Goal: Task Accomplishment & Management: Use online tool/utility

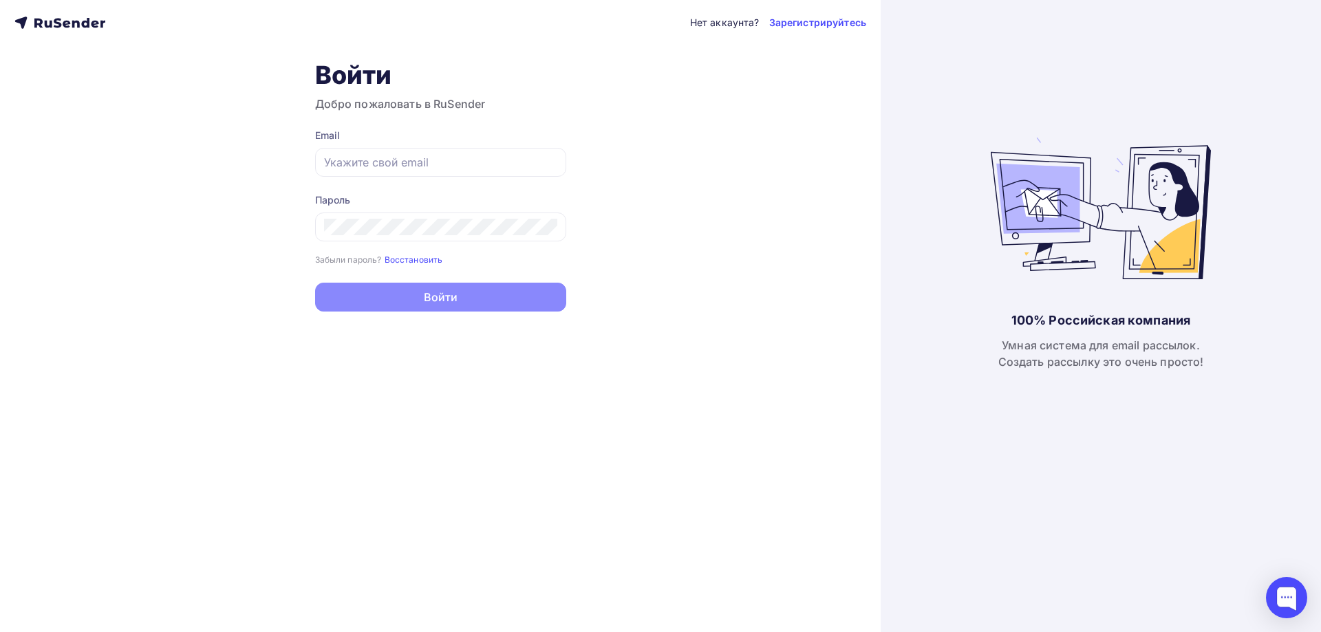
type input "[EMAIL_ADDRESS][PERSON_NAME][DOMAIN_NAME]"
click at [471, 302] on button "Войти" at bounding box center [440, 297] width 251 height 29
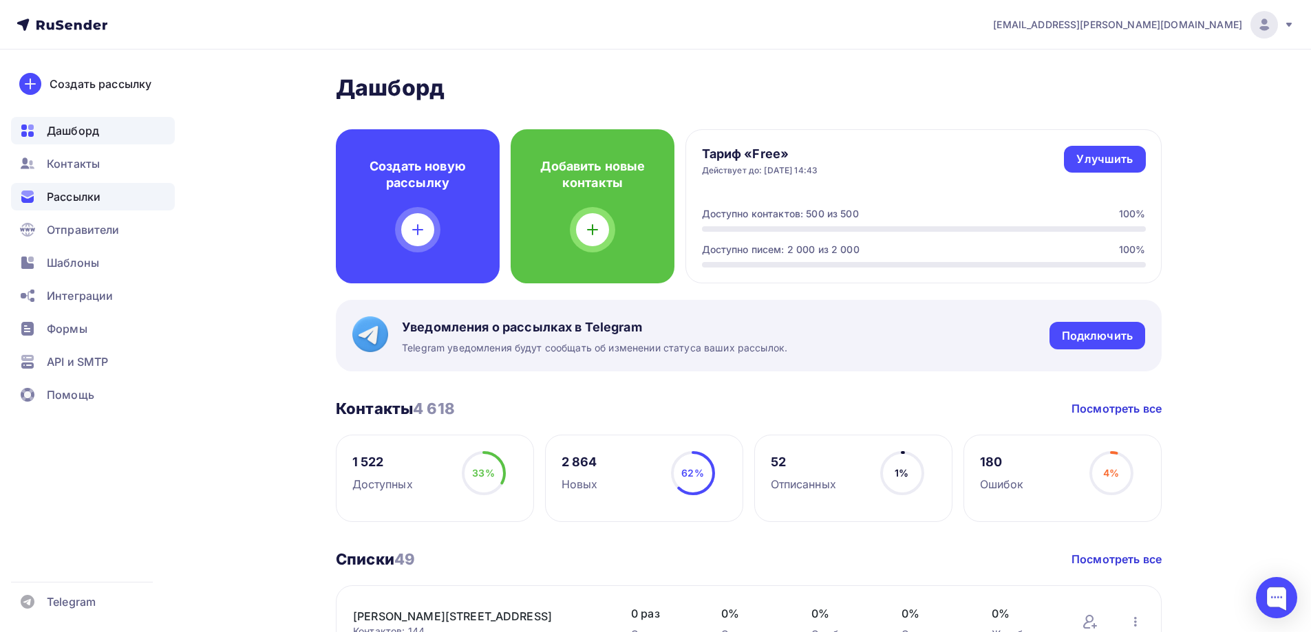
click at [72, 191] on span "Рассылки" at bounding box center [74, 197] width 54 height 17
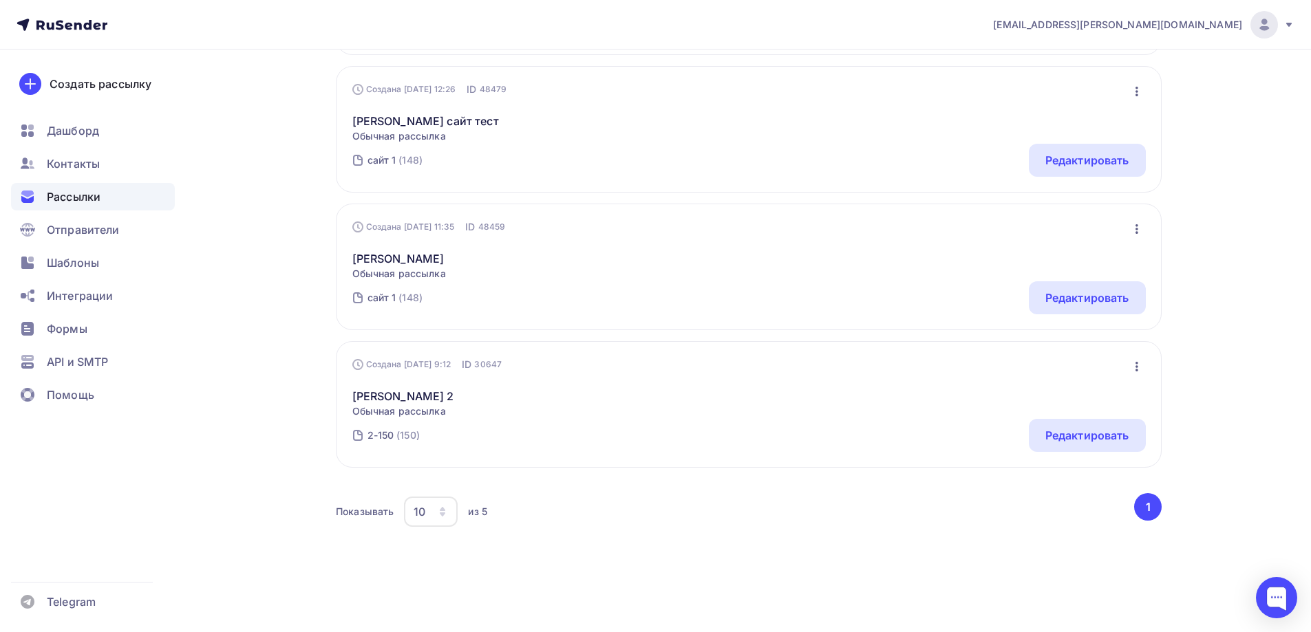
scroll to position [478, 0]
click at [444, 514] on icon "button" at bounding box center [443, 513] width 6 height 4
click at [444, 470] on div "100" at bounding box center [486, 468] width 132 height 17
click at [438, 511] on div "100" at bounding box center [432, 510] width 56 height 30
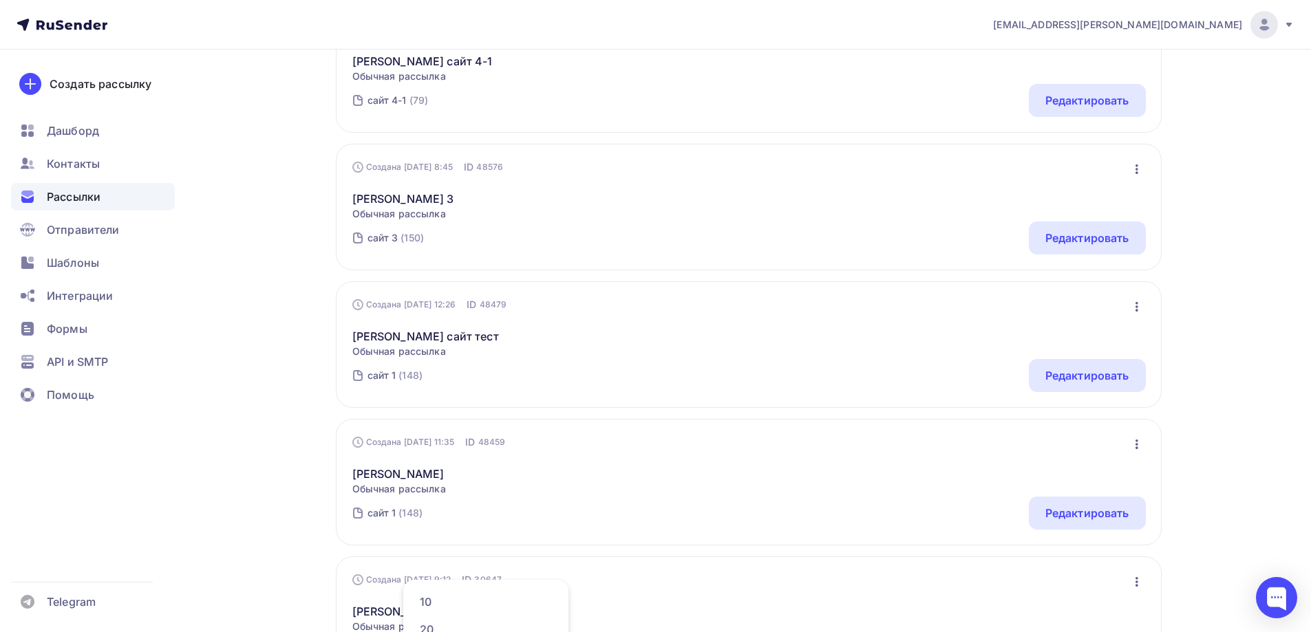
scroll to position [65, 0]
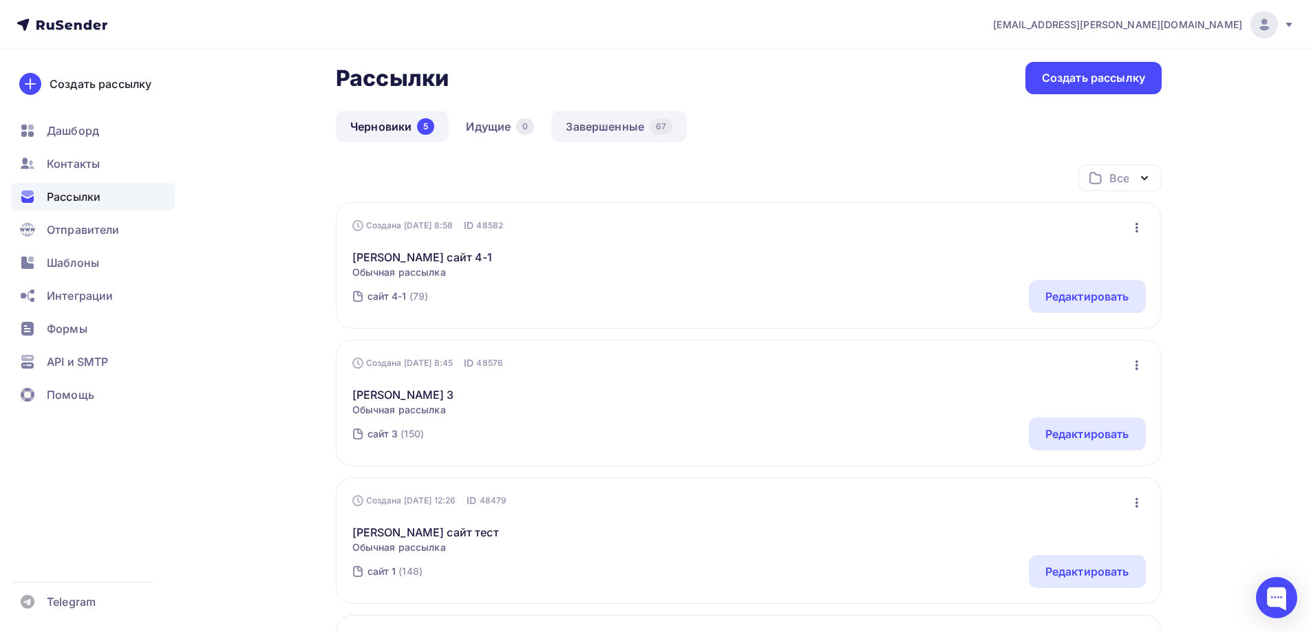
click at [602, 120] on link "Завершенные 67" at bounding box center [619, 127] width 136 height 32
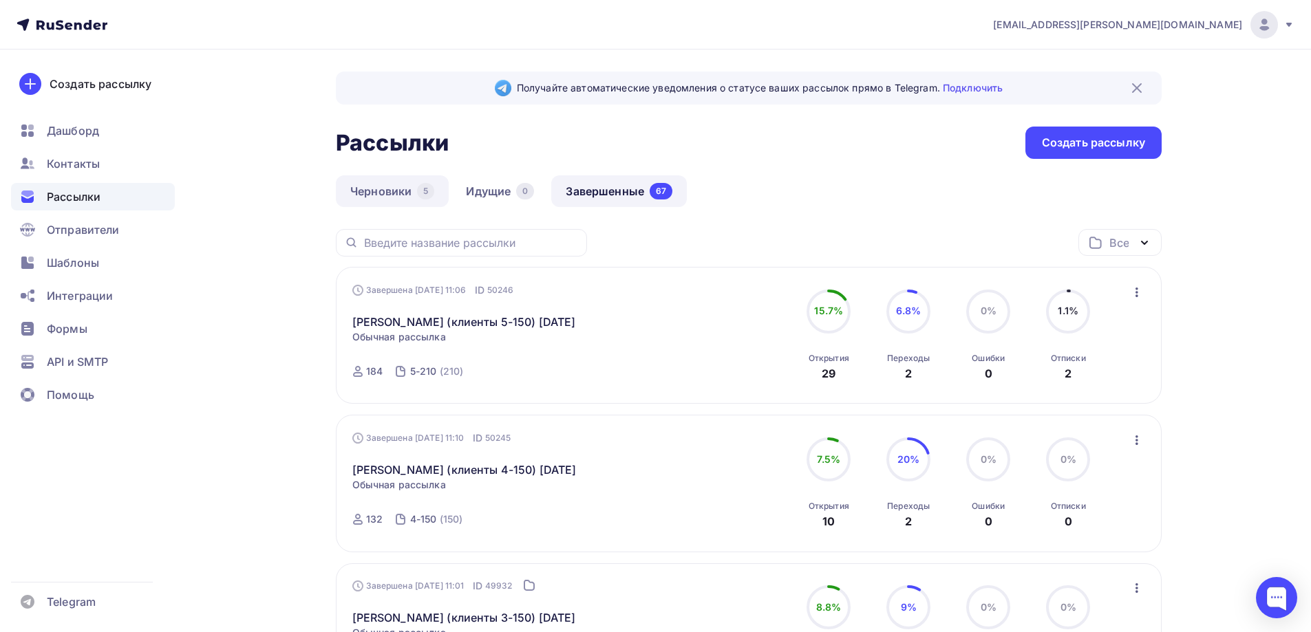
click at [387, 183] on link "Черновики 5" at bounding box center [392, 191] width 113 height 32
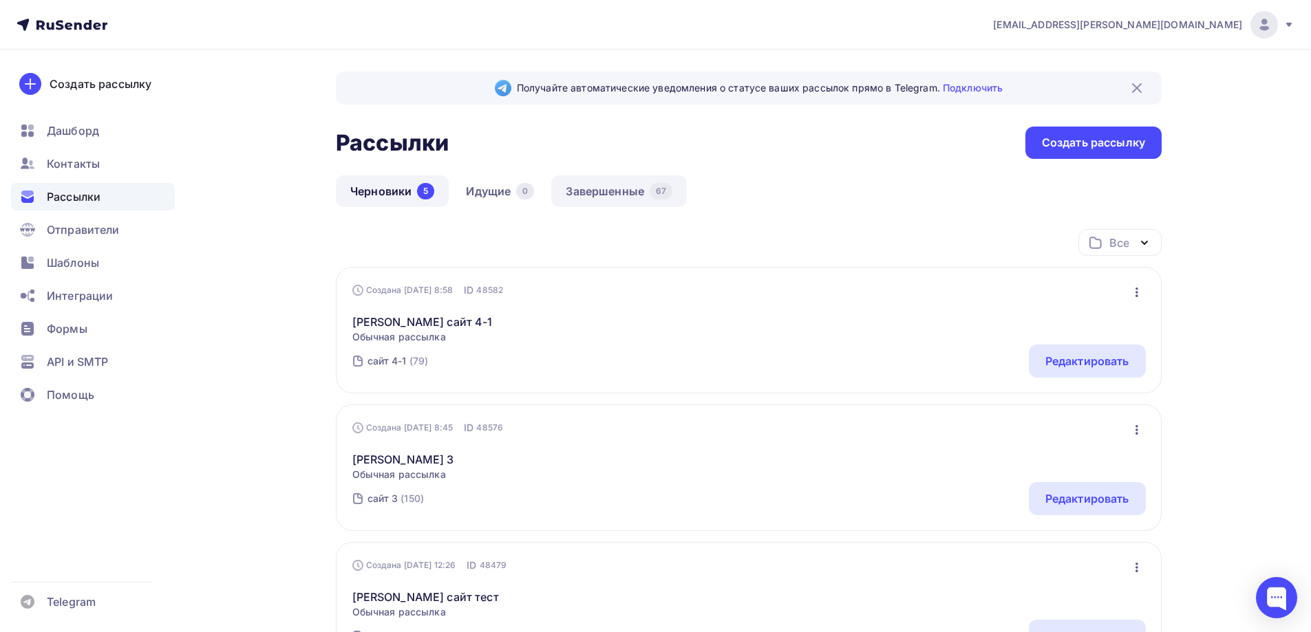
click at [603, 183] on link "Завершенные 67" at bounding box center [619, 191] width 136 height 32
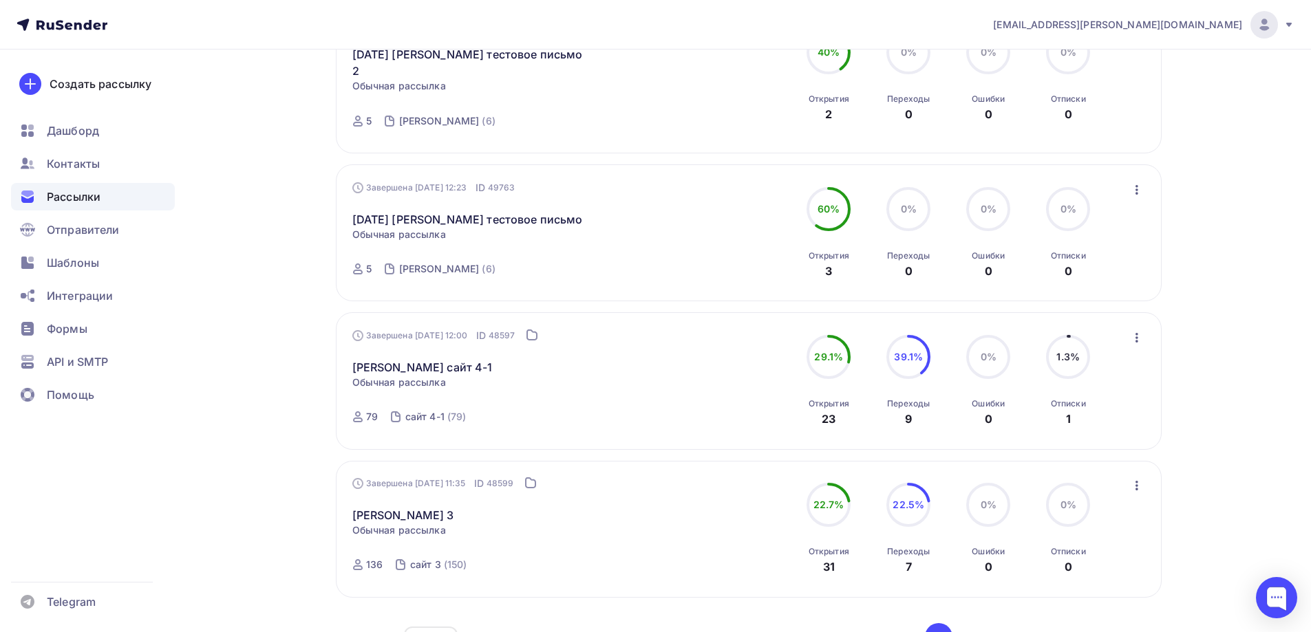
scroll to position [1271, 0]
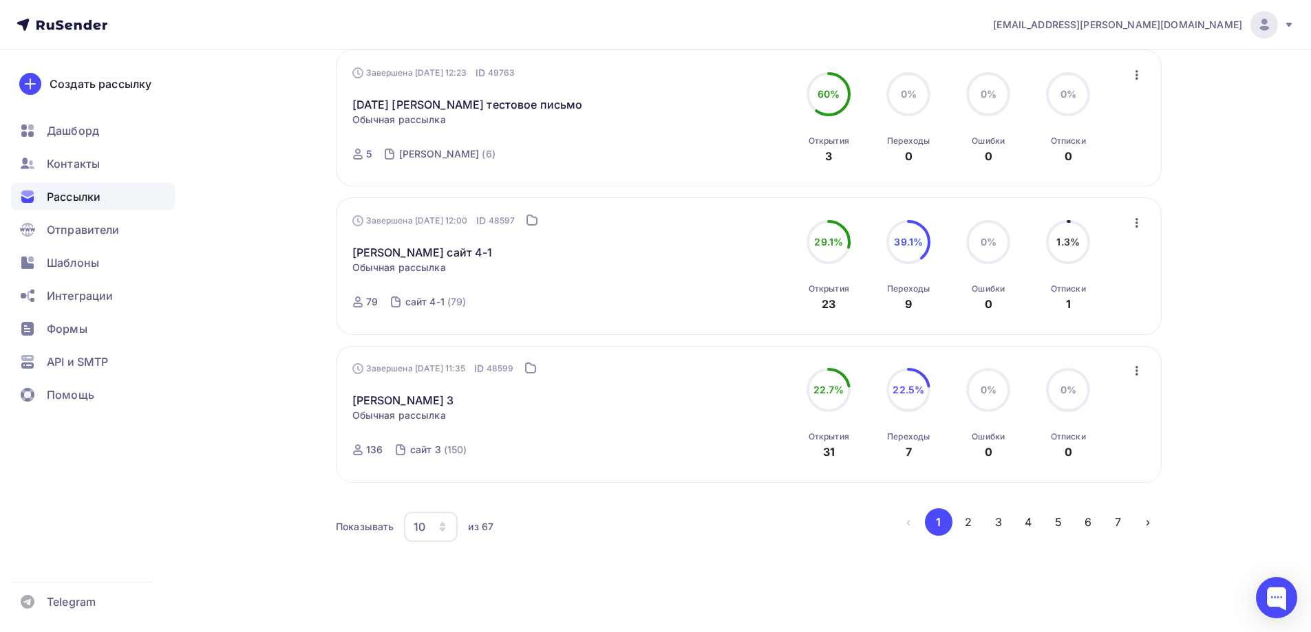
click at [437, 522] on div "button" at bounding box center [442, 527] width 11 height 11
click at [441, 458] on link "100" at bounding box center [485, 468] width 149 height 28
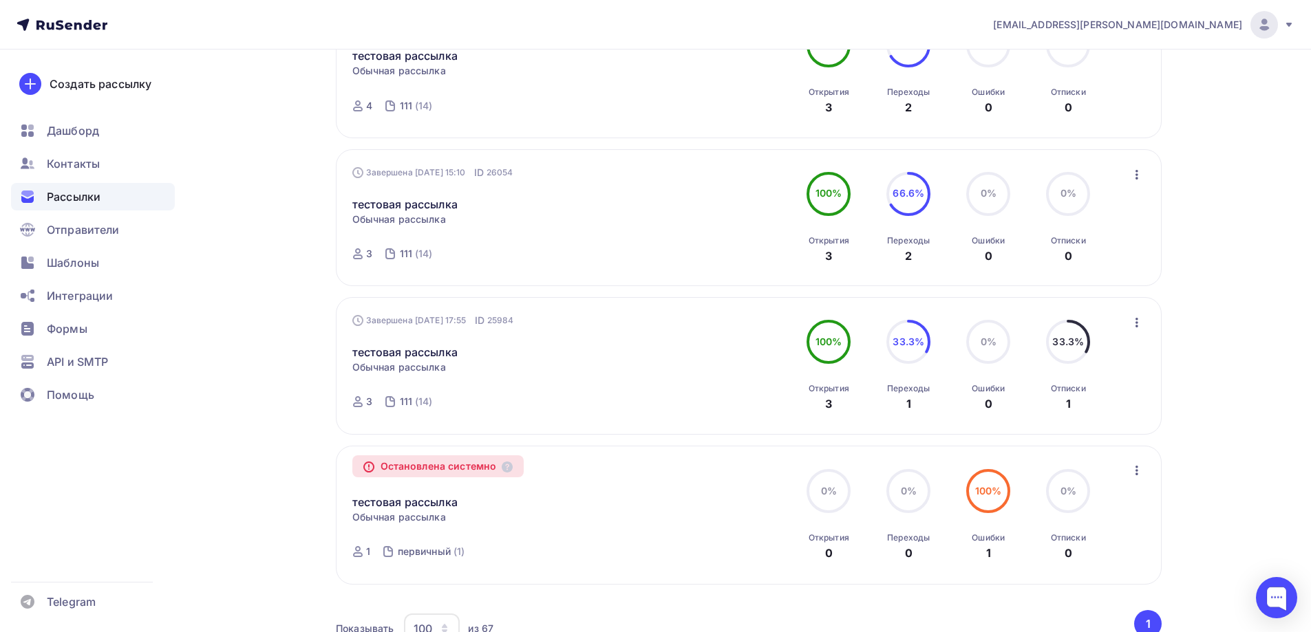
scroll to position [9760, 0]
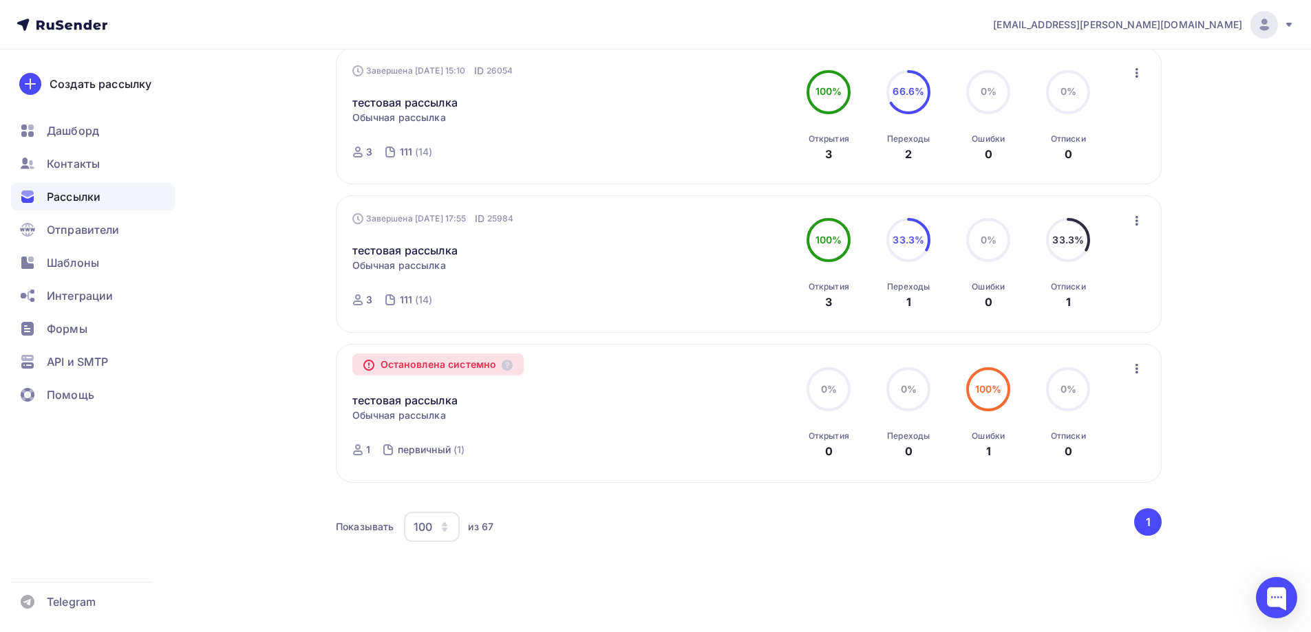
click at [427, 519] on div "100" at bounding box center [423, 527] width 19 height 17
click at [703, 512] on div "Показывать 100 10 20 50 100 из 67" at bounding box center [734, 527] width 796 height 32
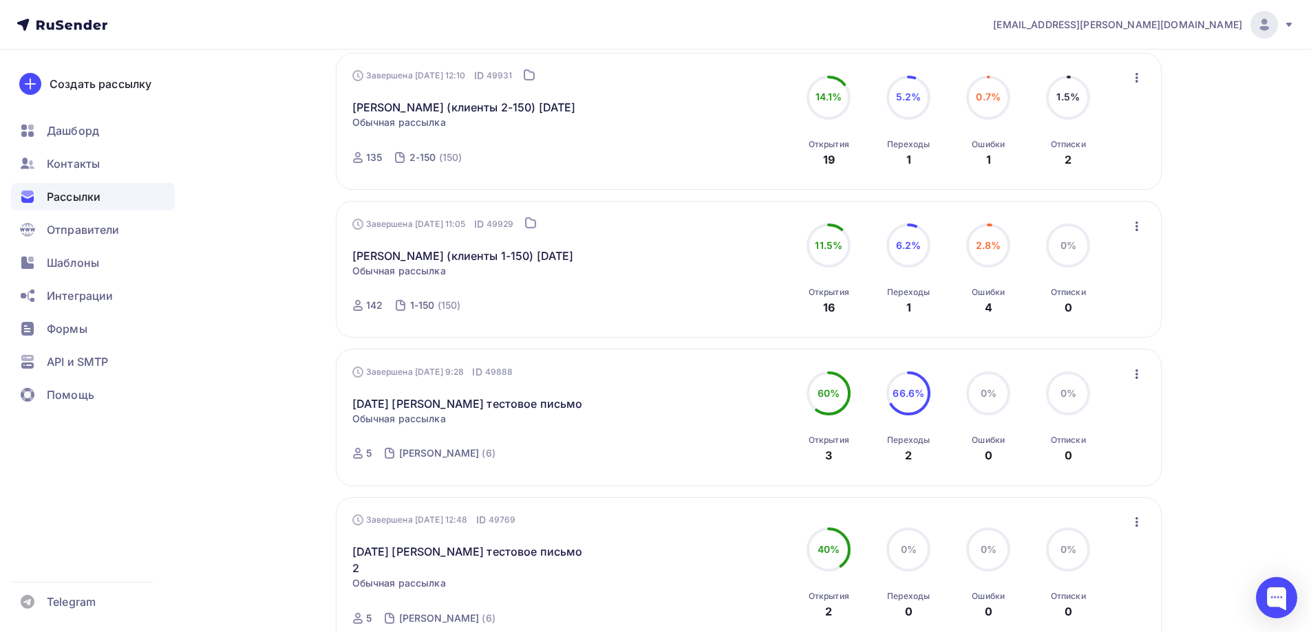
scroll to position [0, 0]
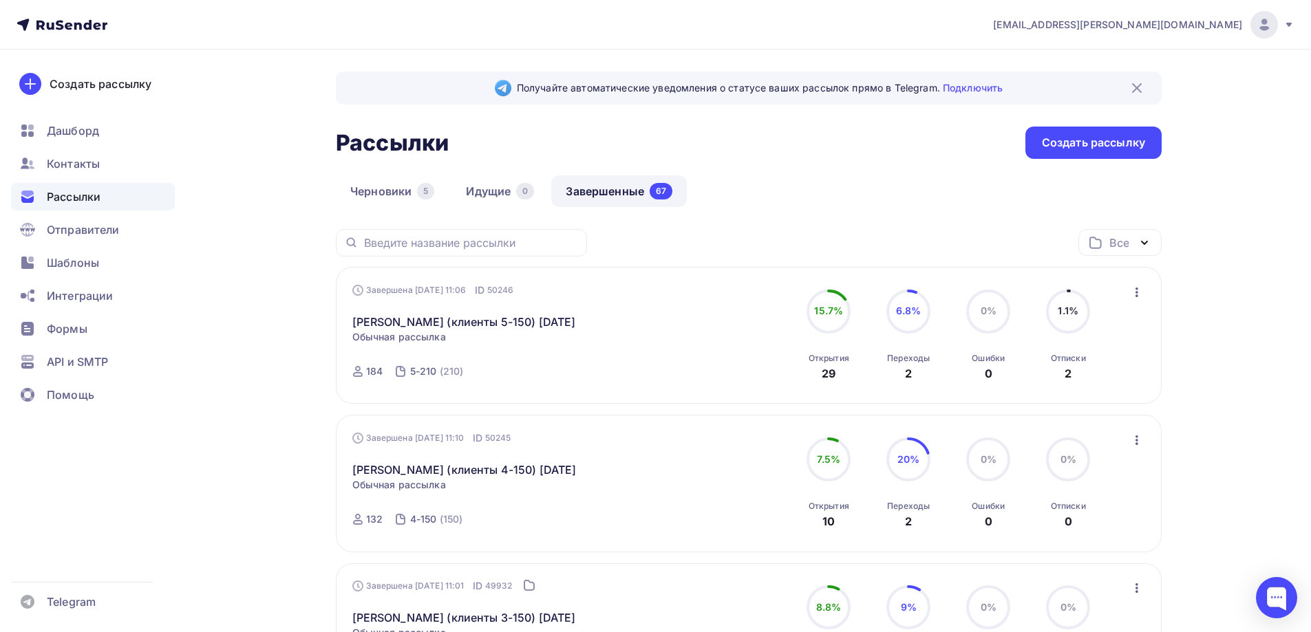
click at [401, 185] on link "Черновики 5" at bounding box center [392, 191] width 113 height 32
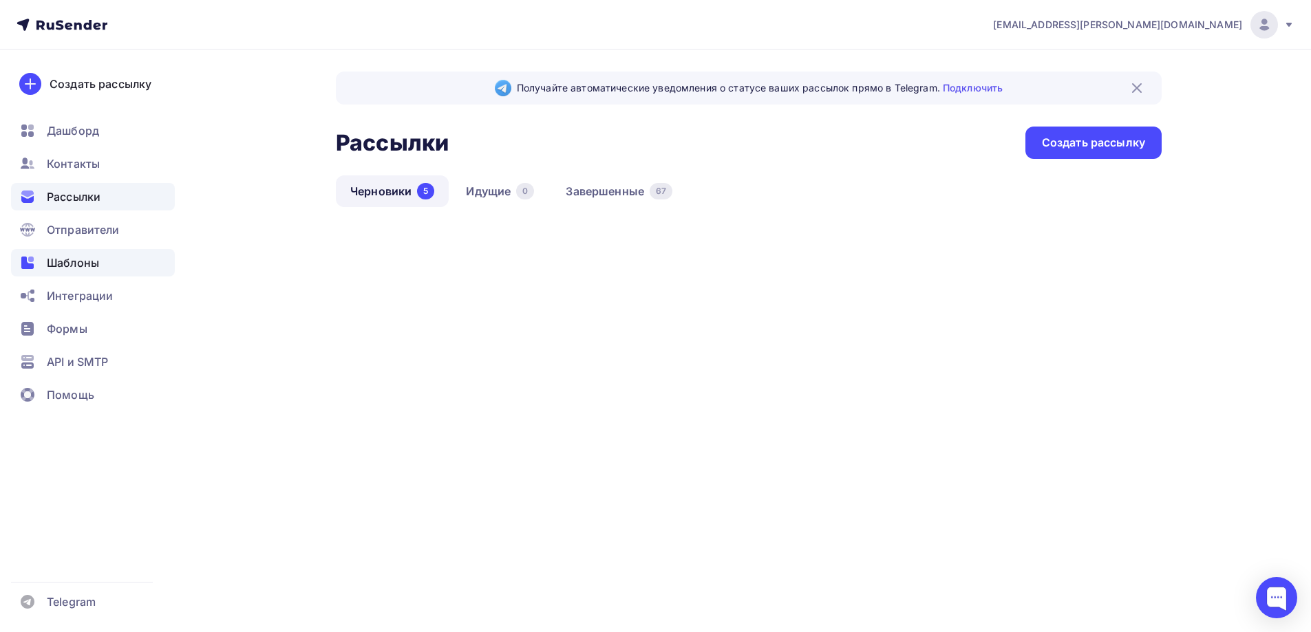
click at [80, 257] on span "Шаблоны" at bounding box center [73, 263] width 52 height 17
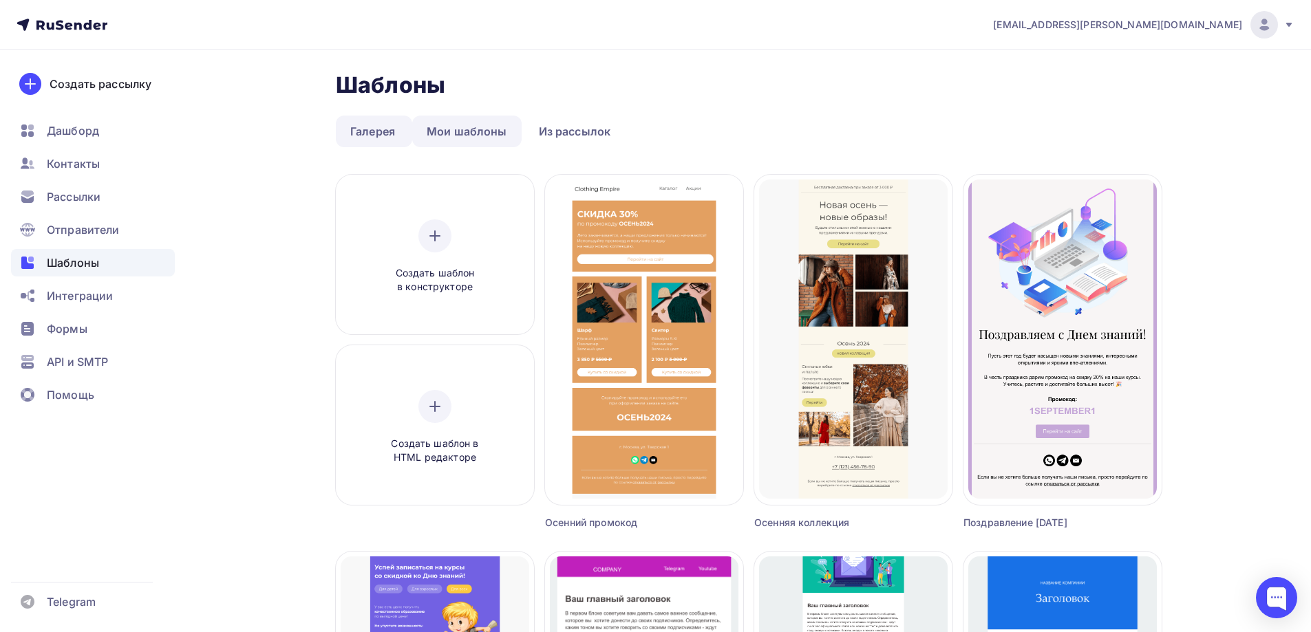
click at [451, 136] on link "Мои шаблоны" at bounding box center [466, 132] width 109 height 32
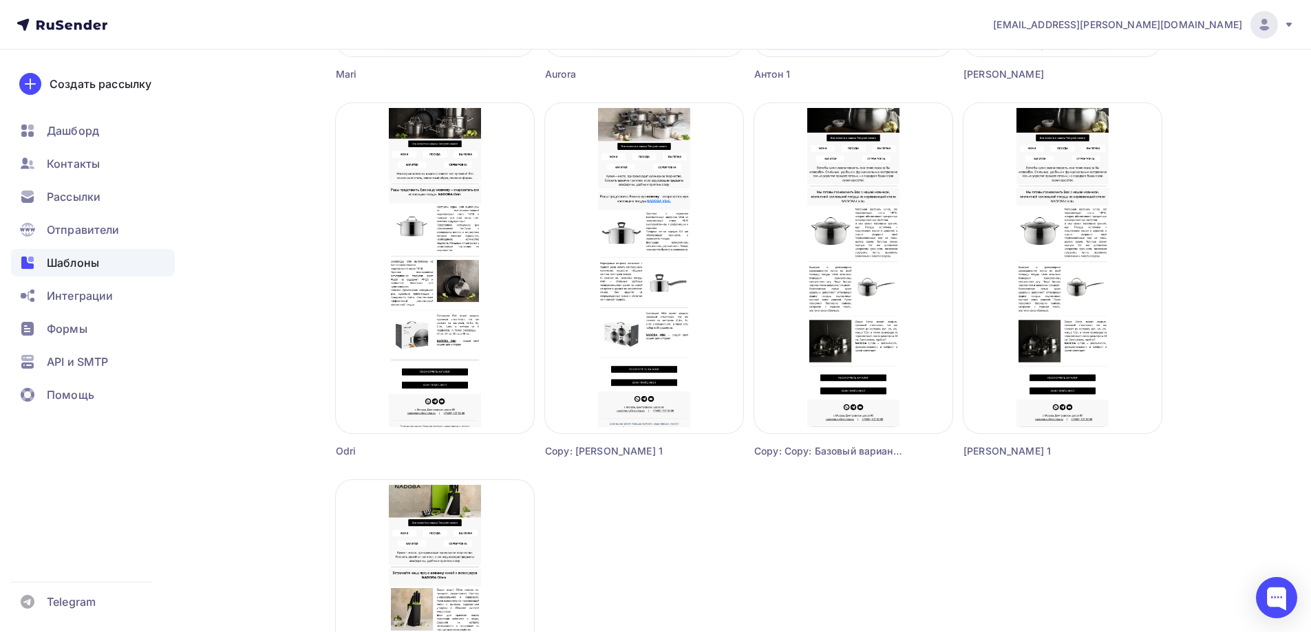
scroll to position [413, 0]
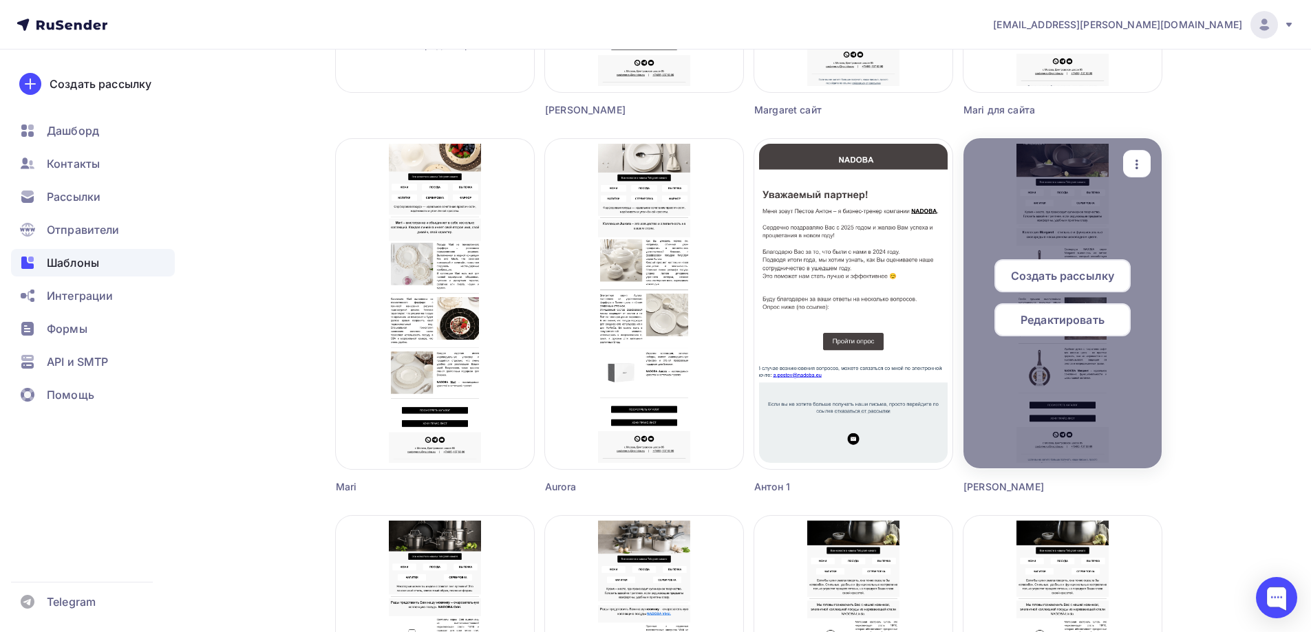
click at [1139, 163] on icon "button" at bounding box center [1136, 164] width 17 height 17
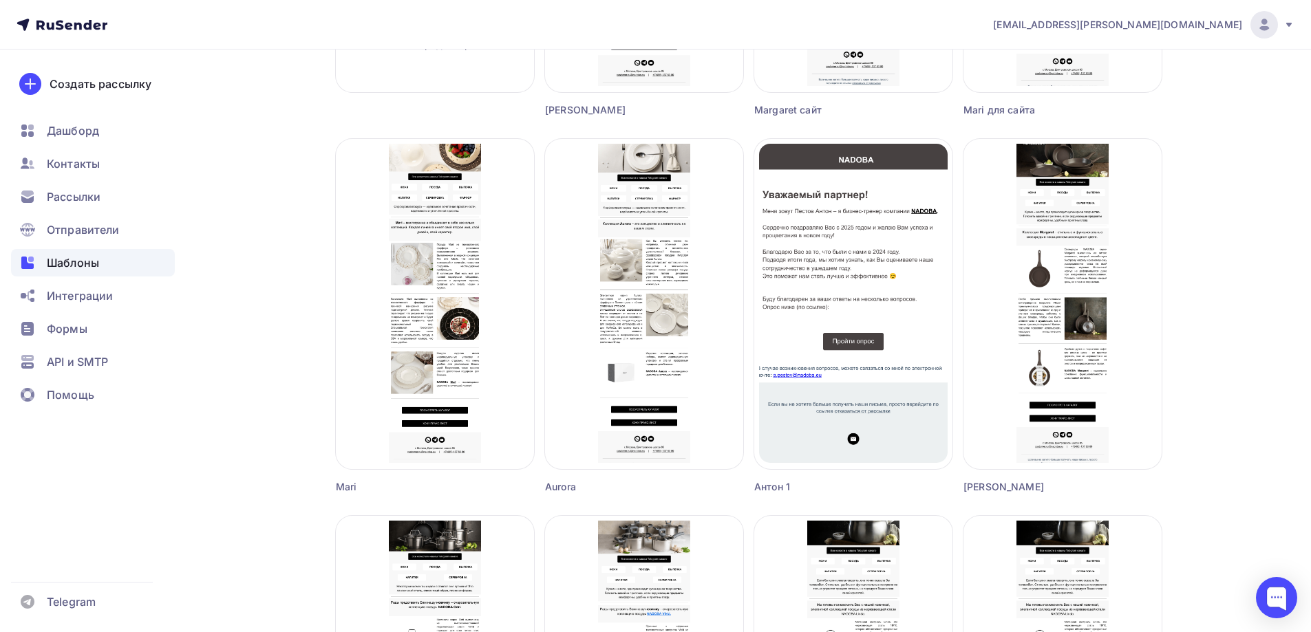
click at [1283, 137] on div "a.gorbach@nadoba.eu Аккаунт Тарифы Выйти Создать рассылку Дашборд Контакты Расс…" at bounding box center [655, 495] width 1311 height 1816
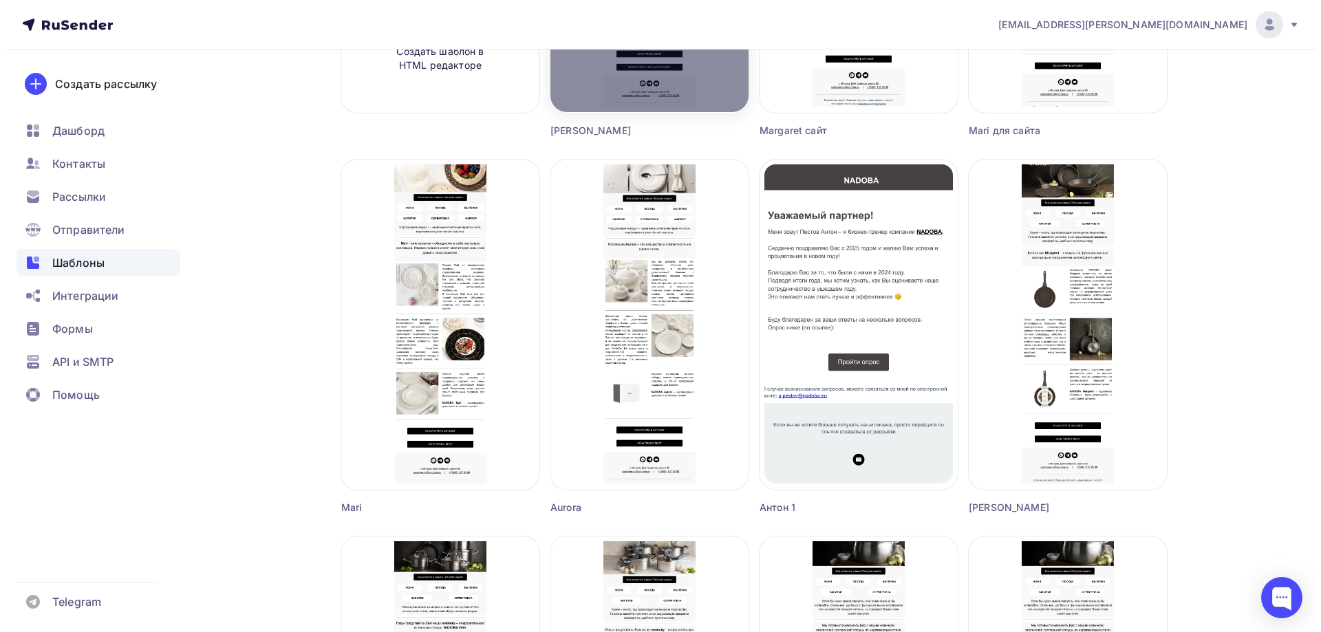
scroll to position [0, 0]
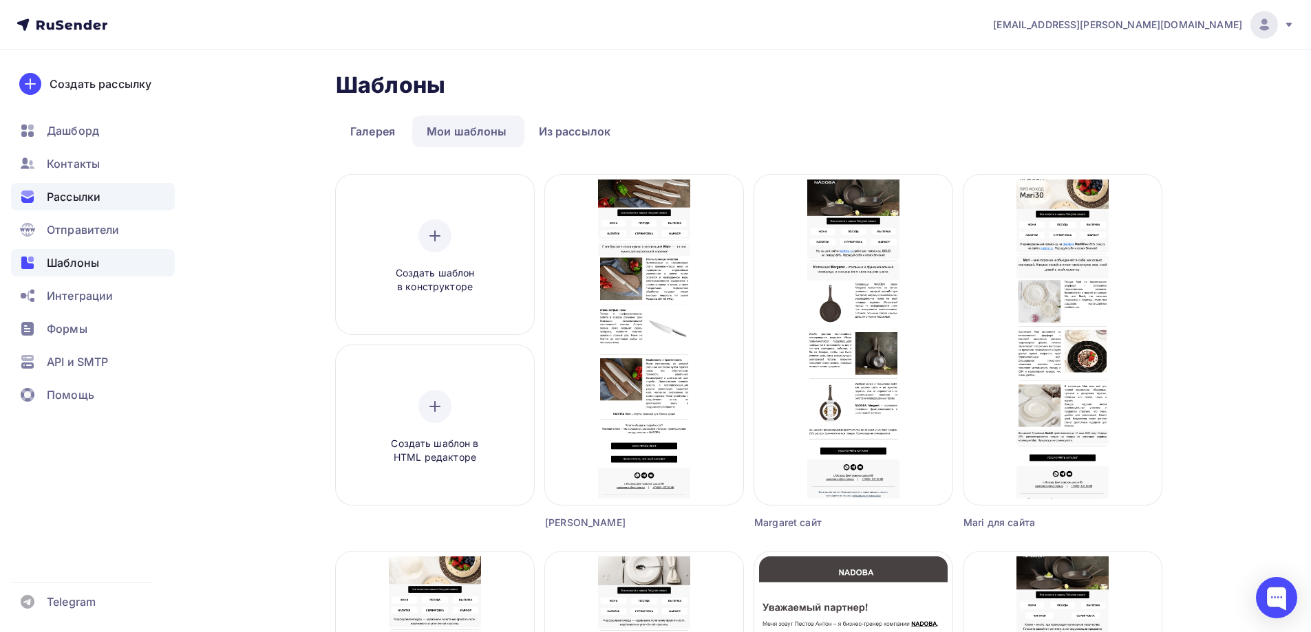
click at [108, 197] on div "Рассылки" at bounding box center [93, 197] width 164 height 28
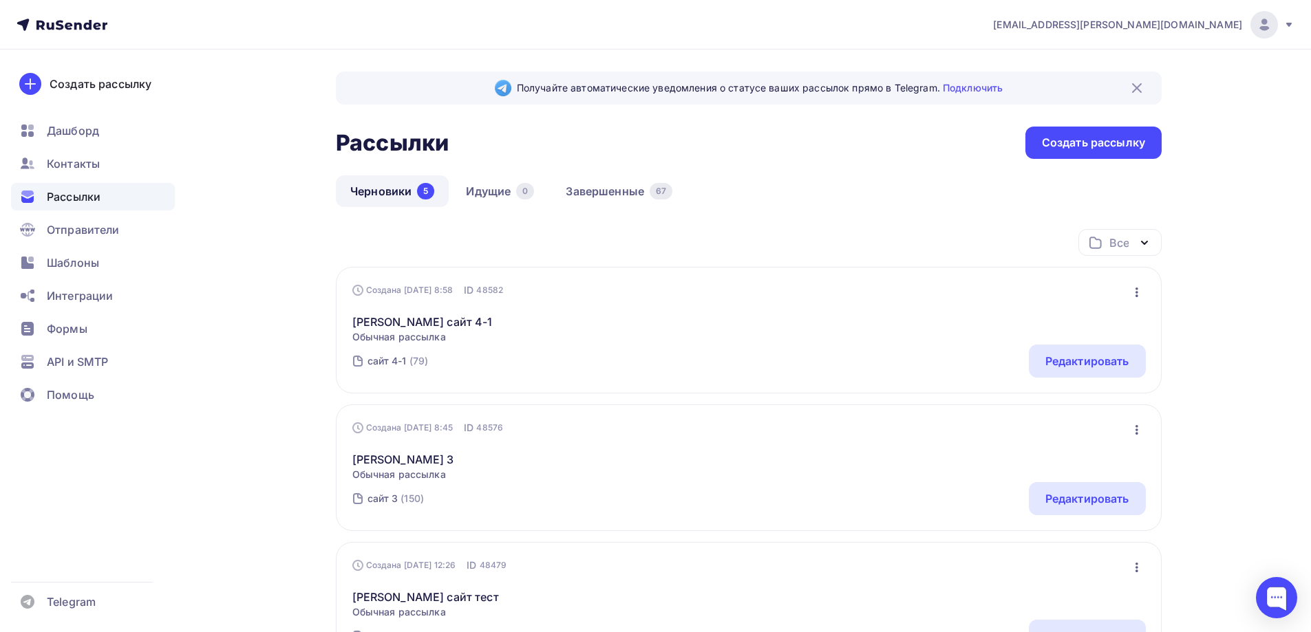
click at [1119, 292] on div "Создана 11.06.2025, 8:58 ID 48582 Редактировать Копировать Добавить в папку Уда…" at bounding box center [748, 290] width 793 height 14
click at [1131, 290] on icon "button" at bounding box center [1136, 292] width 17 height 17
click at [1070, 330] on div "Редактировать" at bounding box center [1077, 328] width 132 height 17
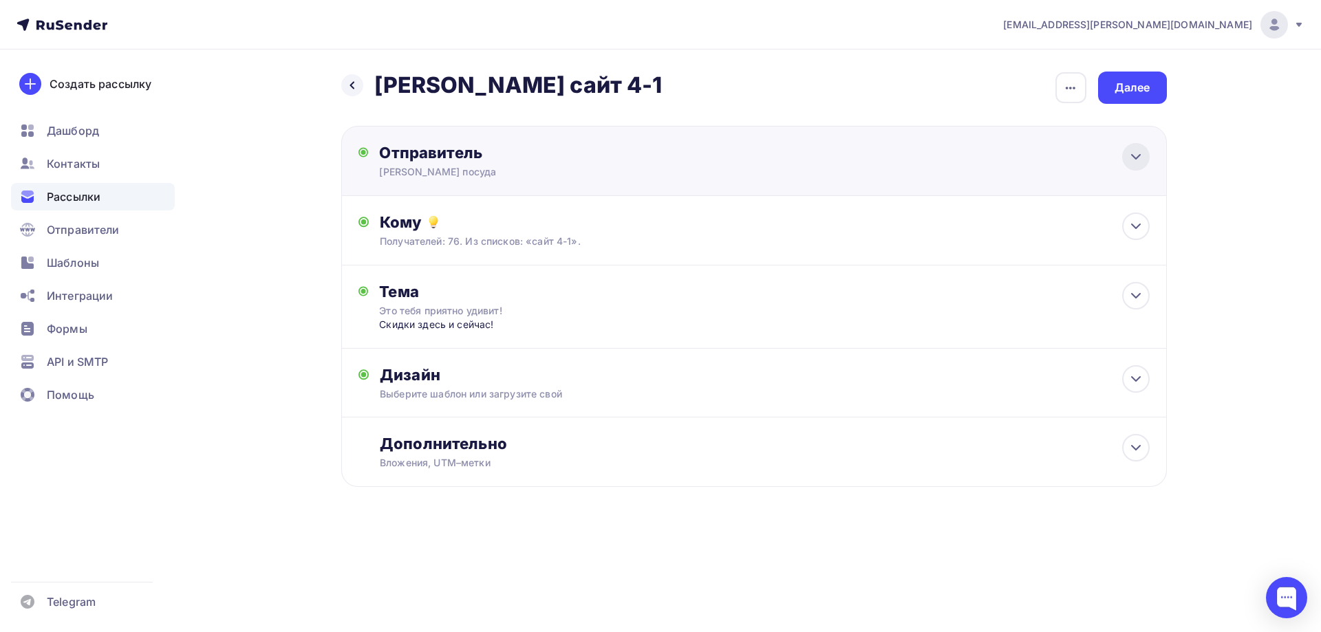
click at [1135, 154] on icon at bounding box center [1136, 157] width 17 height 17
type input "Nadoba посуда"
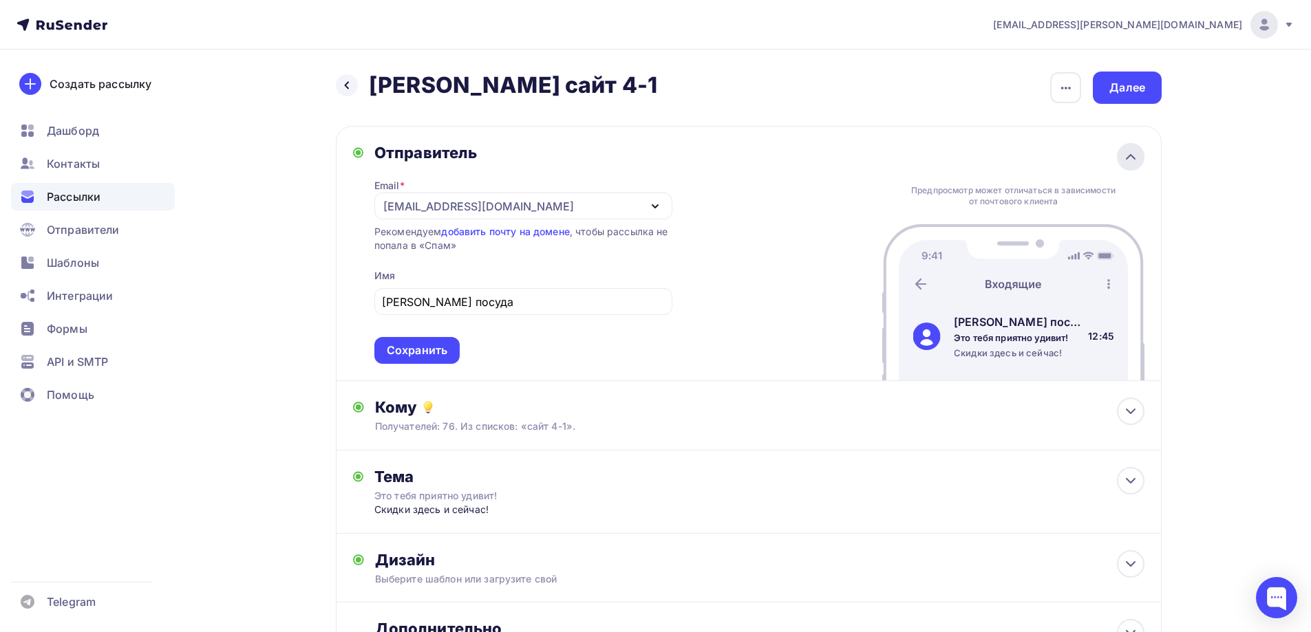
click at [1134, 153] on icon at bounding box center [1130, 157] width 17 height 17
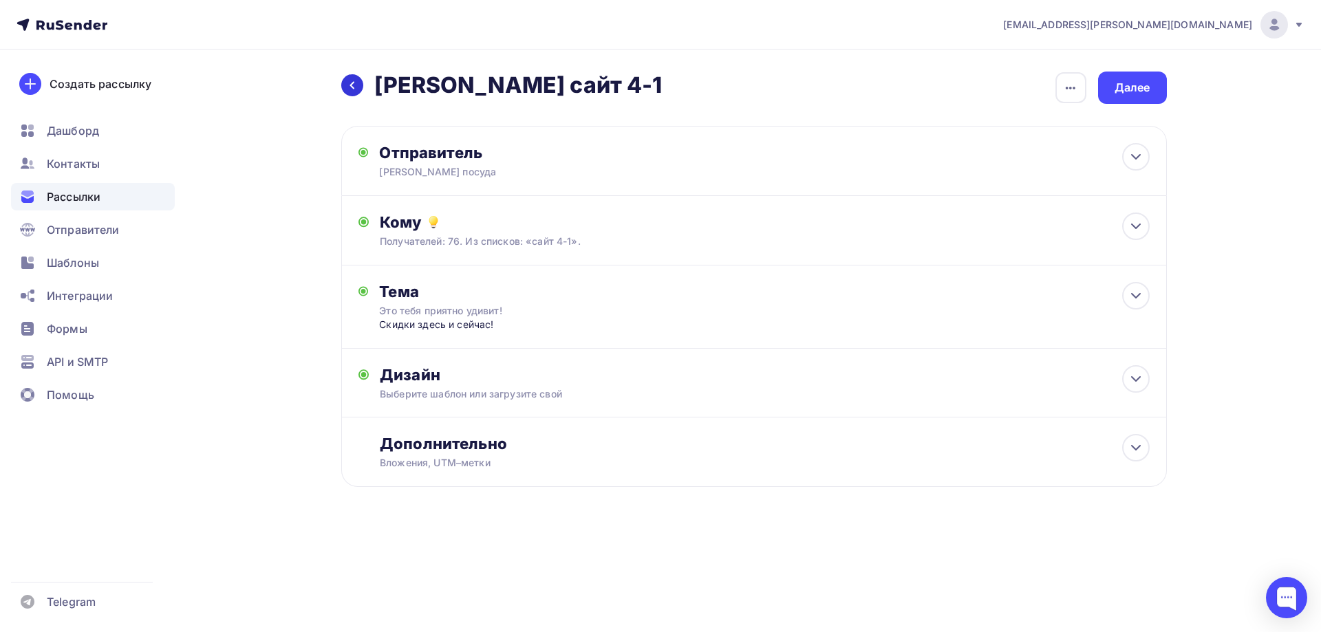
click at [358, 82] on div at bounding box center [352, 85] width 22 height 22
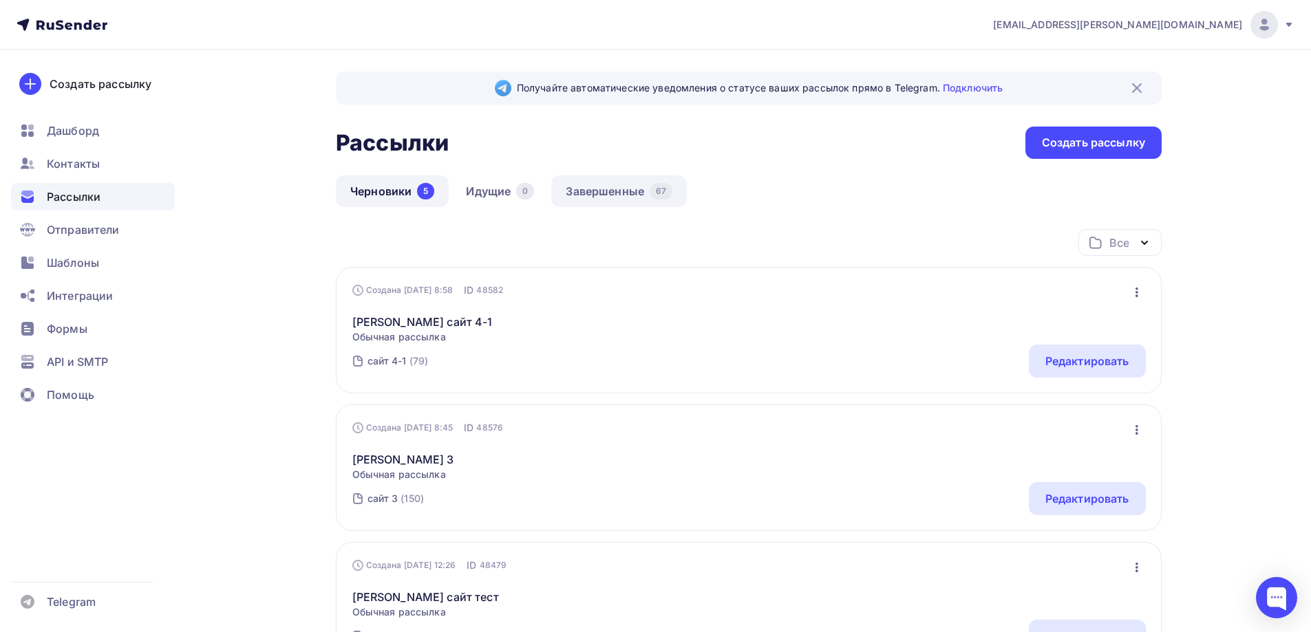
click at [601, 186] on link "Завершенные 67" at bounding box center [619, 191] width 136 height 32
click at [369, 191] on link "Черновики 5" at bounding box center [392, 191] width 113 height 32
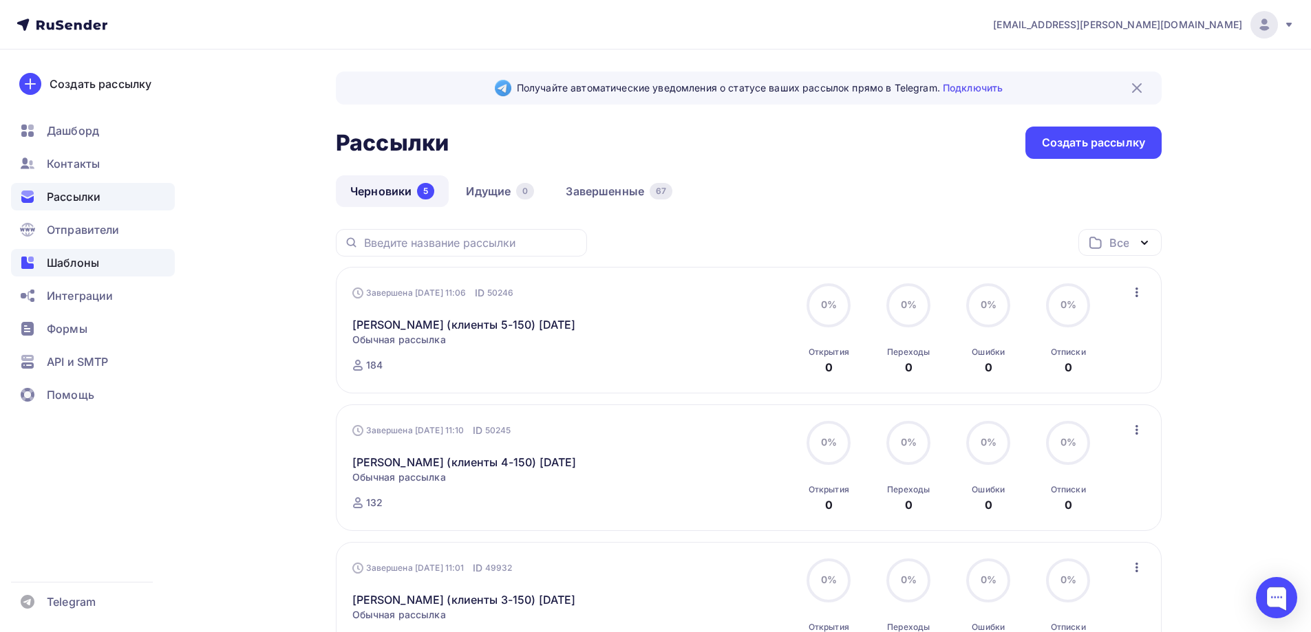
click at [56, 265] on span "Шаблоны" at bounding box center [73, 263] width 52 height 17
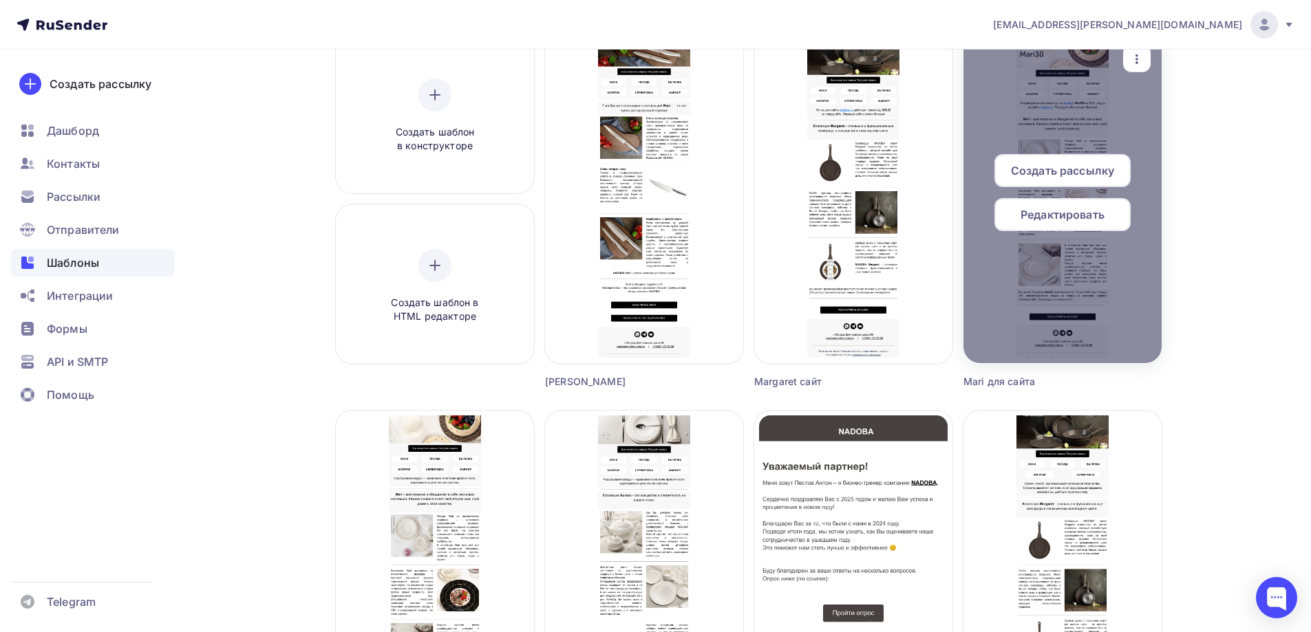
scroll to position [413, 0]
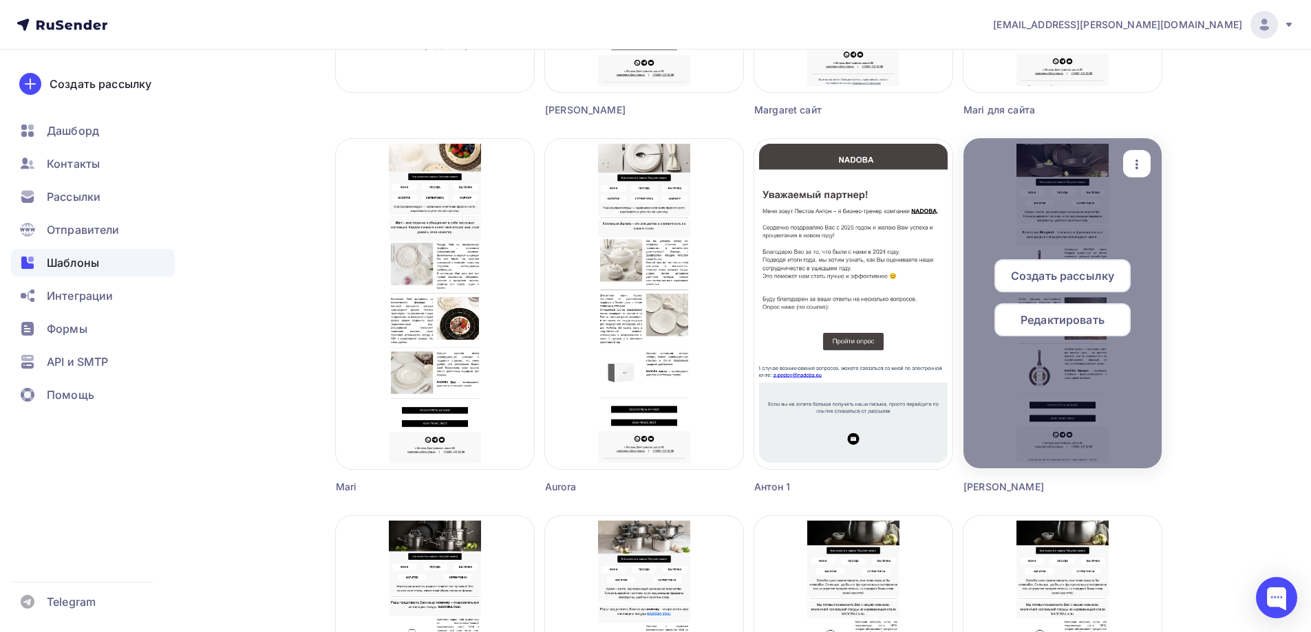
click at [1135, 169] on icon "button" at bounding box center [1136, 164] width 17 height 17
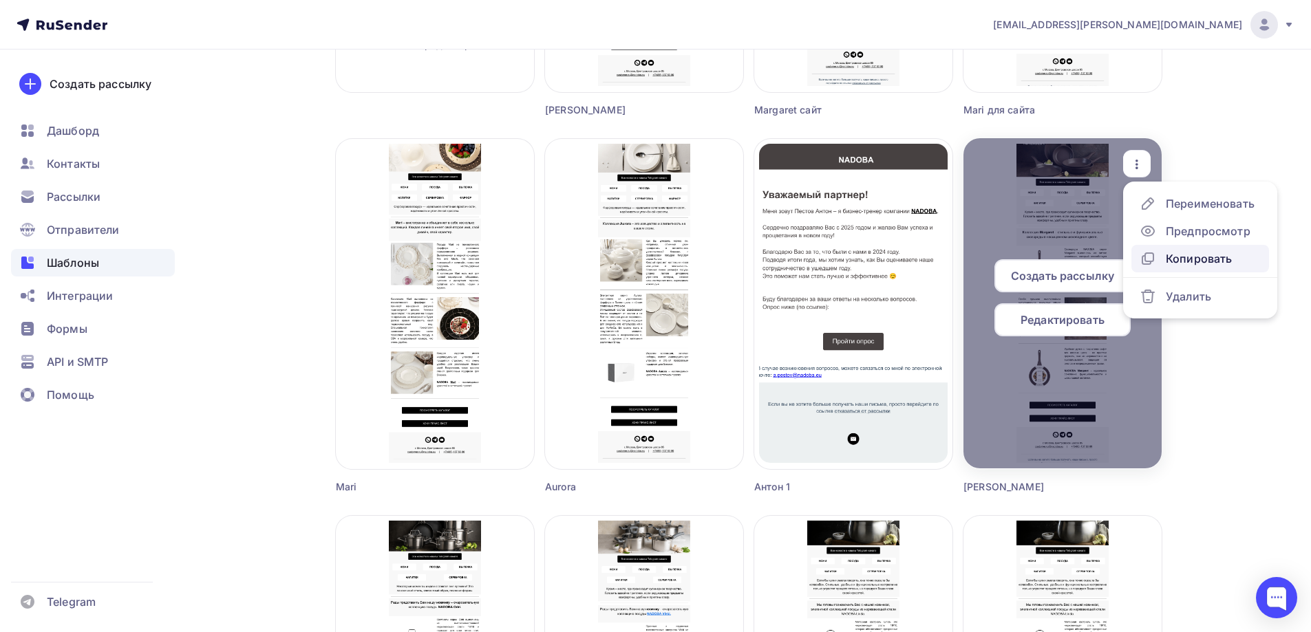
click at [1211, 257] on div "Копировать" at bounding box center [1199, 258] width 66 height 17
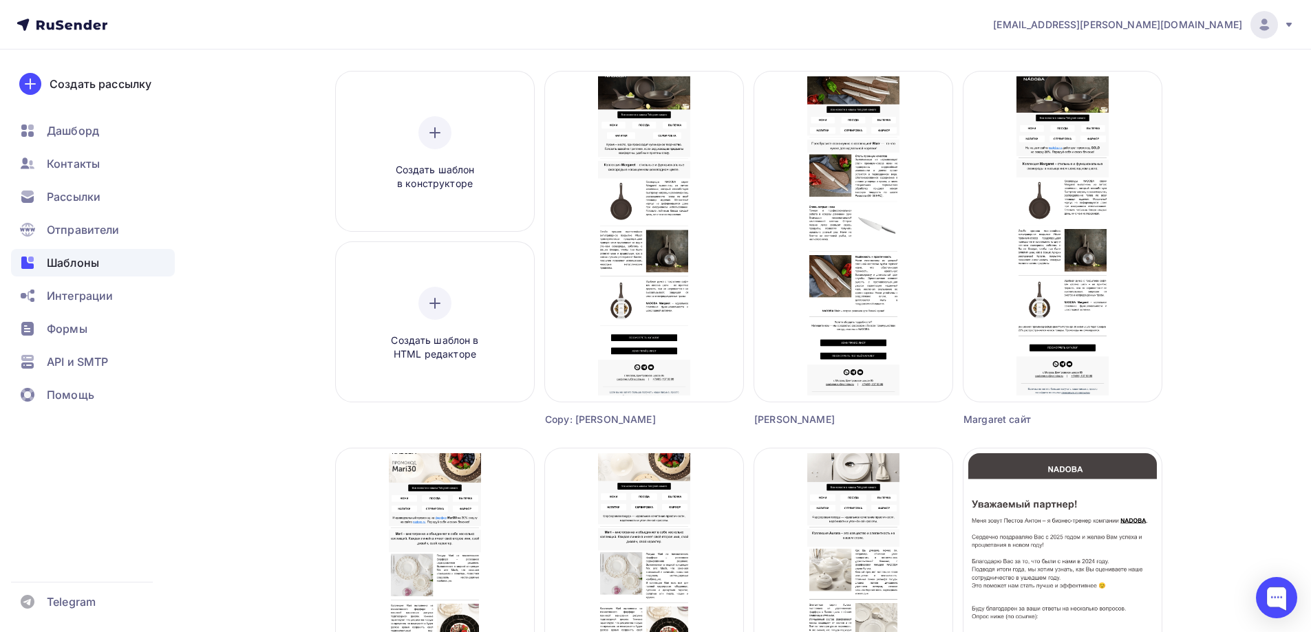
scroll to position [0, 0]
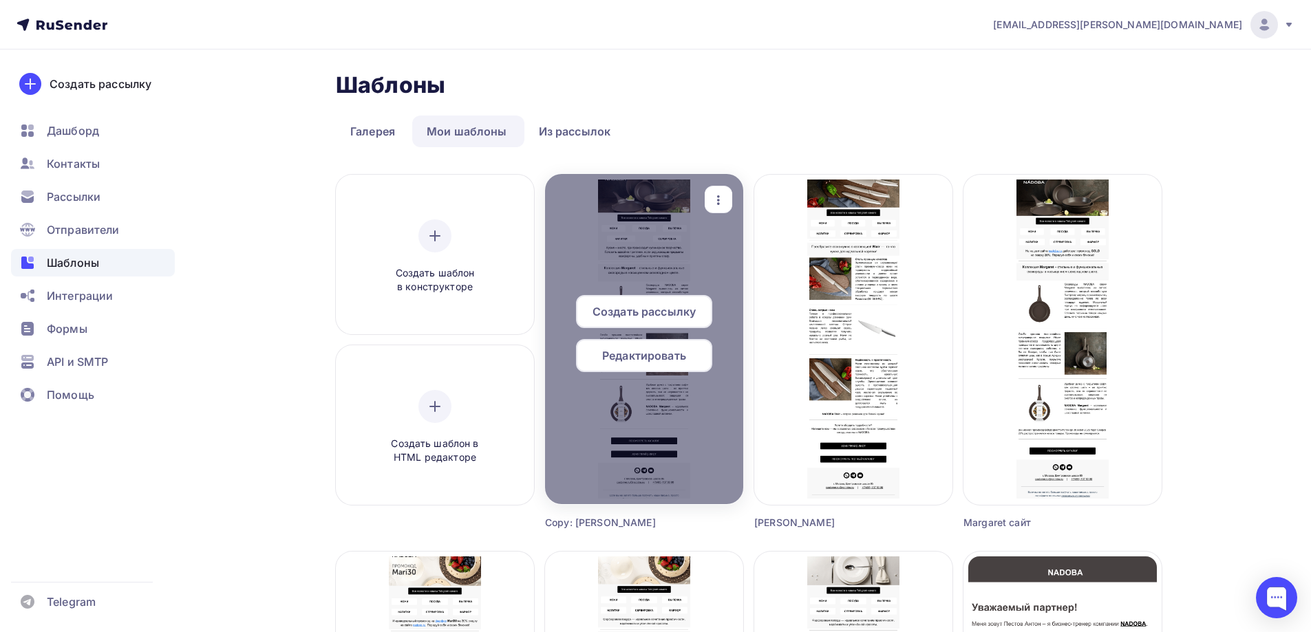
click at [665, 352] on span "Редактировать" at bounding box center [644, 355] width 84 height 17
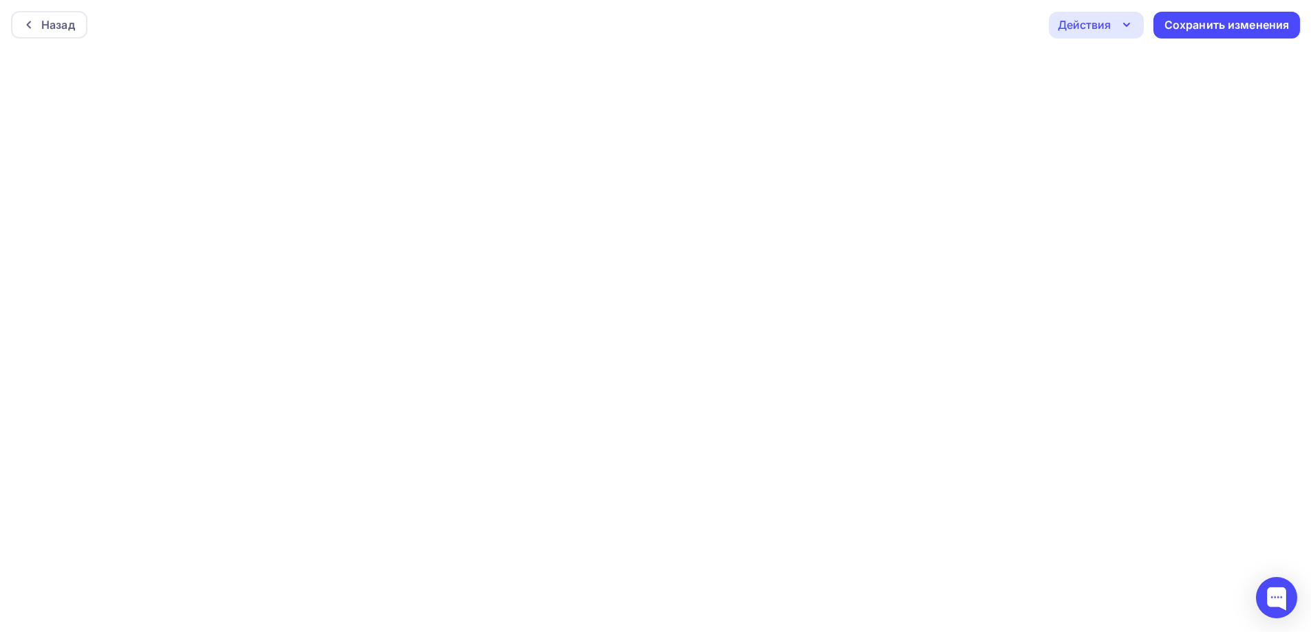
scroll to position [3, 0]
click at [1093, 28] on div "Действия" at bounding box center [1084, 21] width 53 height 17
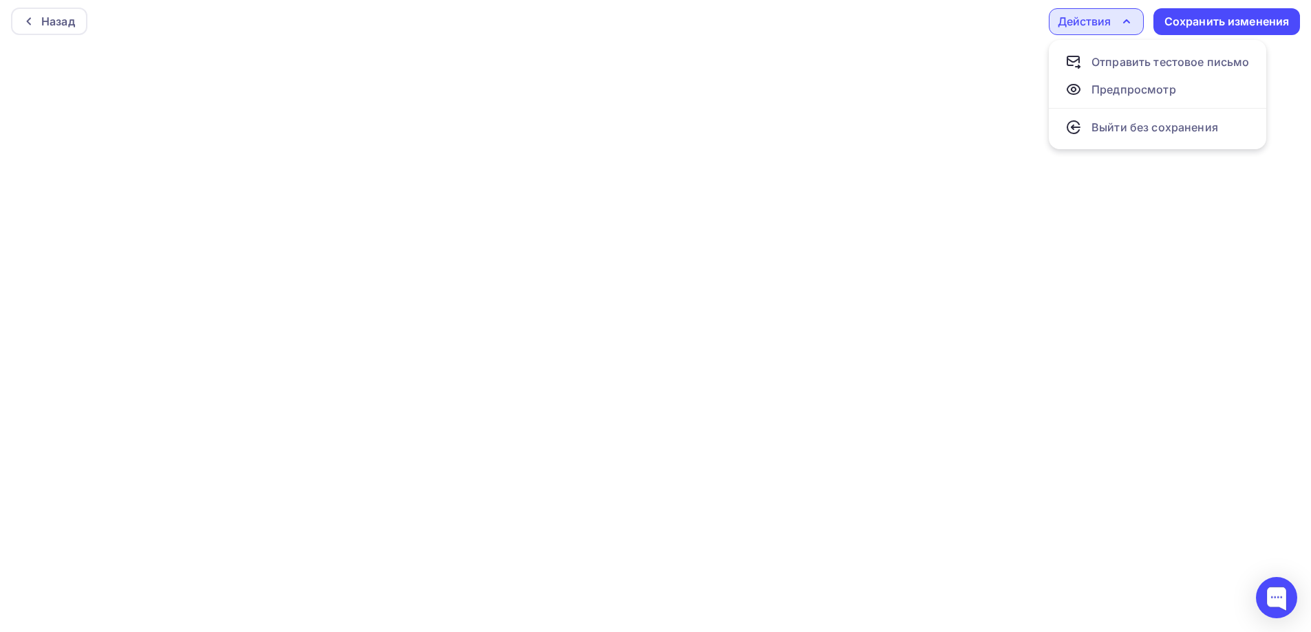
click at [1093, 28] on div "Действия" at bounding box center [1084, 21] width 53 height 17
click at [1109, 23] on div "Действия" at bounding box center [1084, 21] width 53 height 17
click at [1118, 20] on icon "button" at bounding box center [1126, 21] width 17 height 17
click at [853, 34] on div "Назад Действия Отправить тестовое письмо Предпросмотр Выйти без сохранения Сохр…" at bounding box center [655, 22] width 1311 height 50
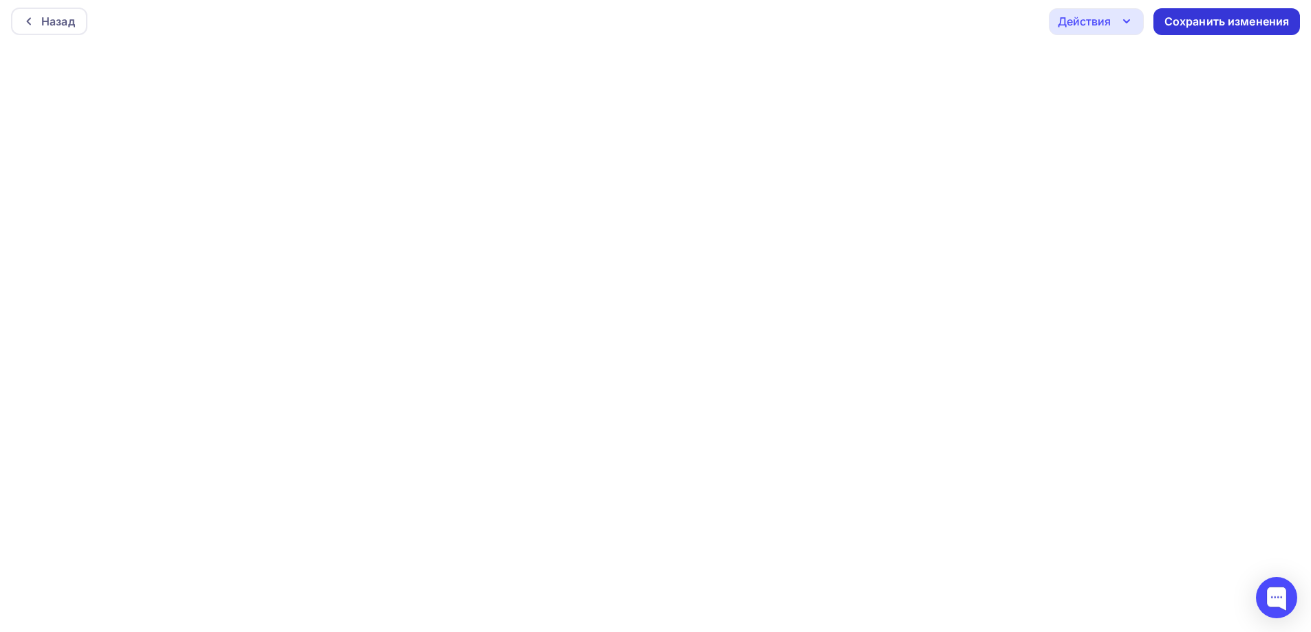
click at [1212, 25] on div "Сохранить изменения" at bounding box center [1226, 22] width 125 height 16
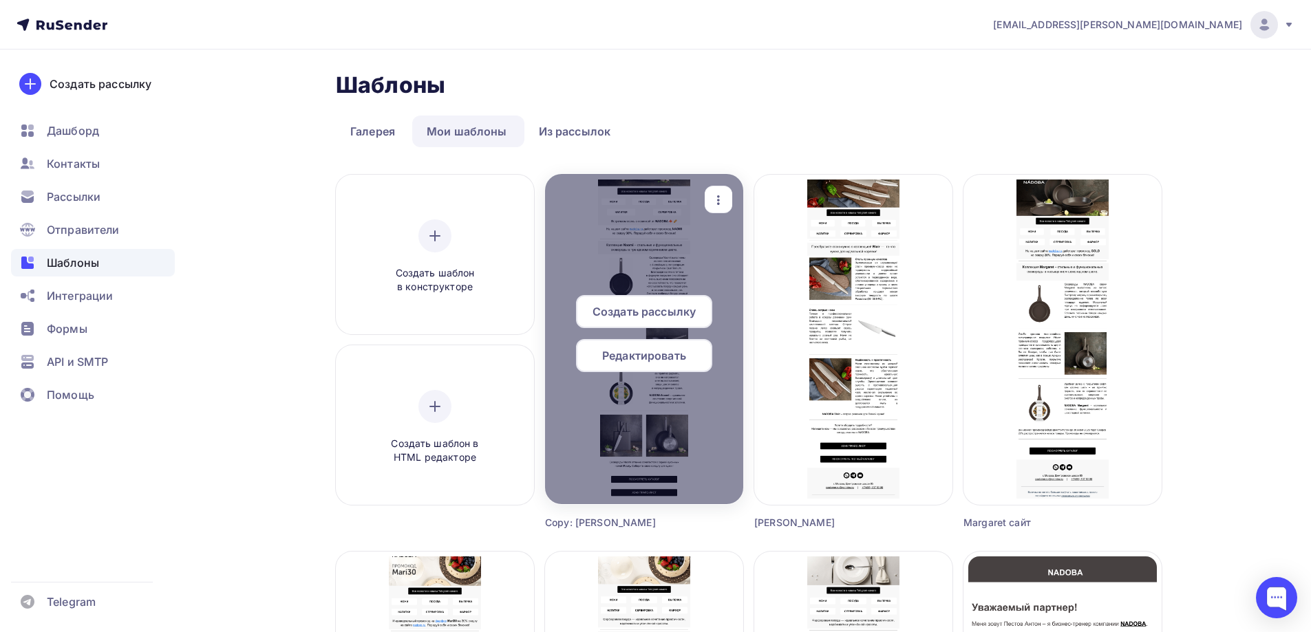
click at [720, 192] on icon "button" at bounding box center [718, 200] width 17 height 17
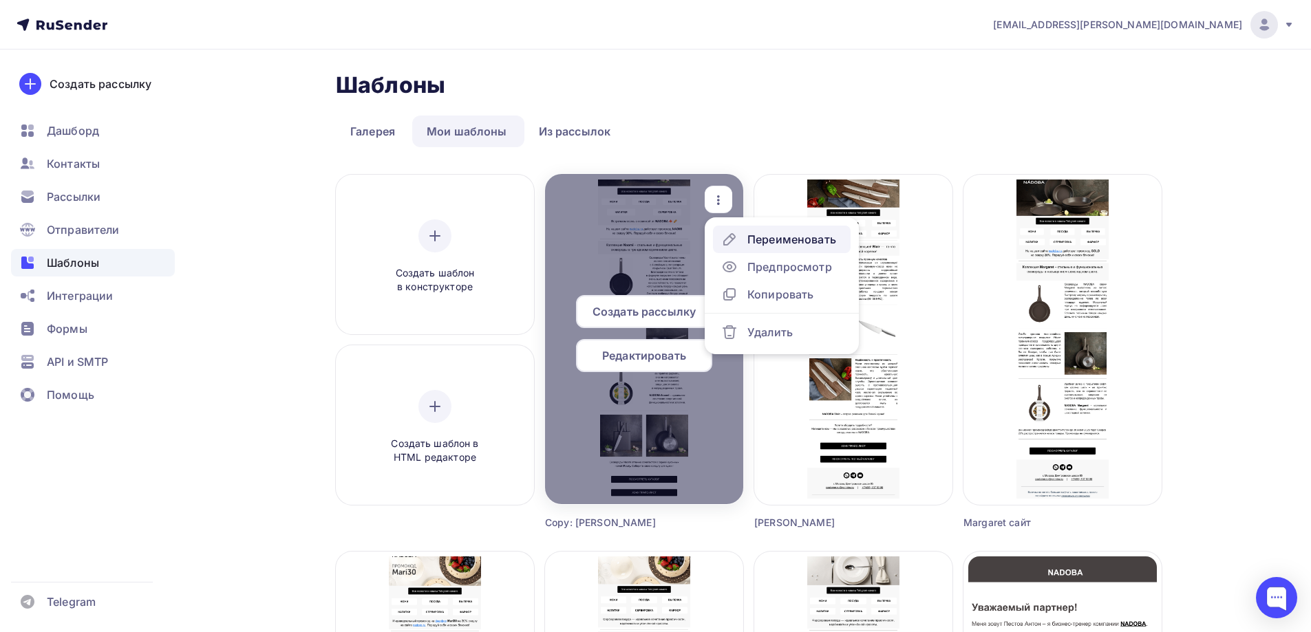
click at [767, 244] on div "Переименовать" at bounding box center [791, 239] width 89 height 17
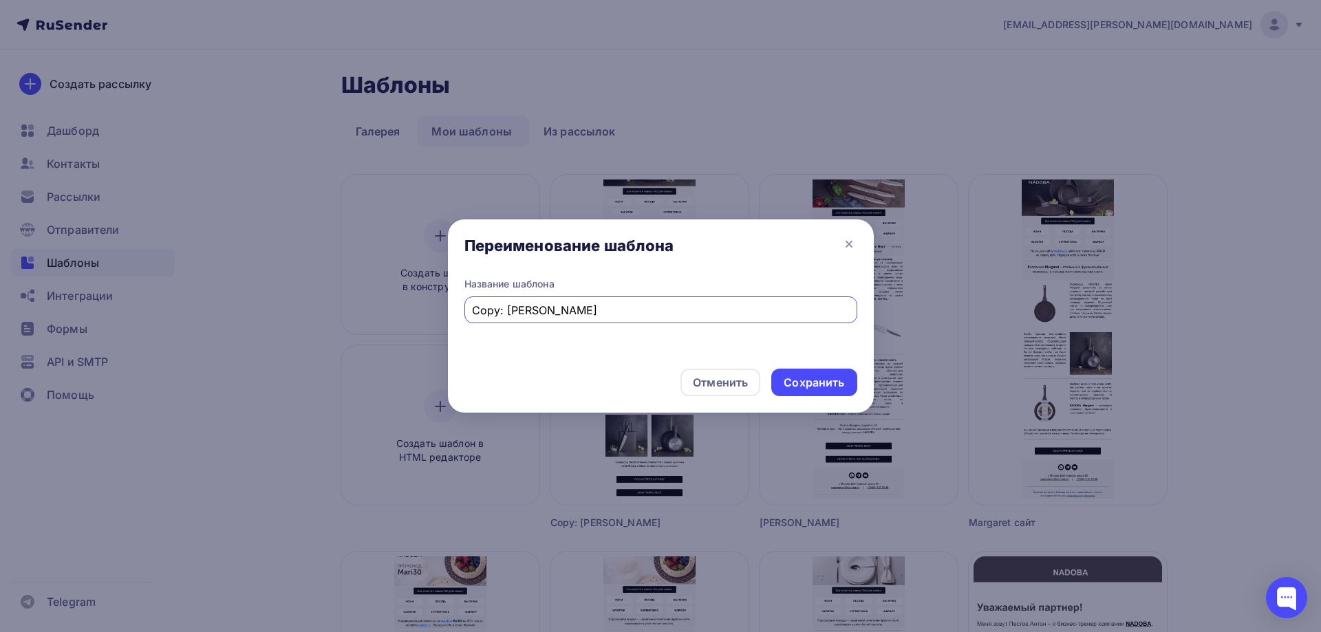
drag, startPoint x: 583, startPoint y: 307, endPoint x: 347, endPoint y: 305, distance: 235.3
click at [347, 305] on div "Переименование шаблона Название шаблона Copy: Margaret Отменить Сохранить" at bounding box center [660, 316] width 1321 height 632
type input "n"
type input "[PERSON_NAME]"
click at [829, 388] on div "Сохранить" at bounding box center [814, 383] width 61 height 16
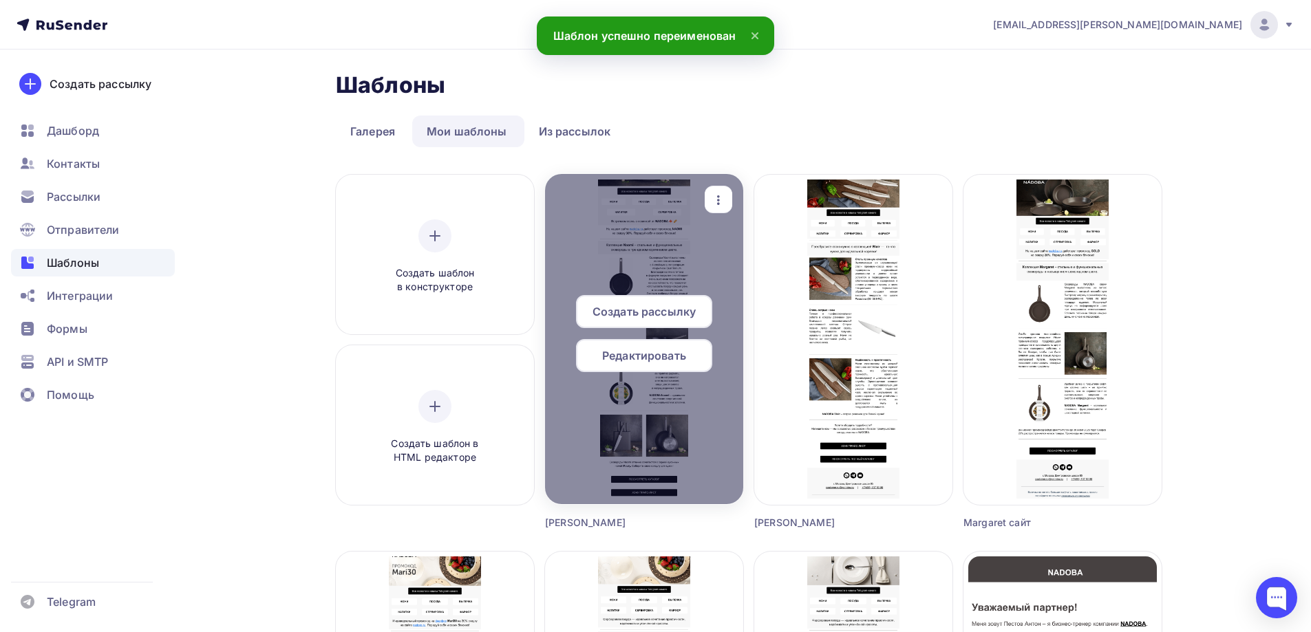
click at [709, 195] on div "button" at bounding box center [719, 199] width 28 height 27
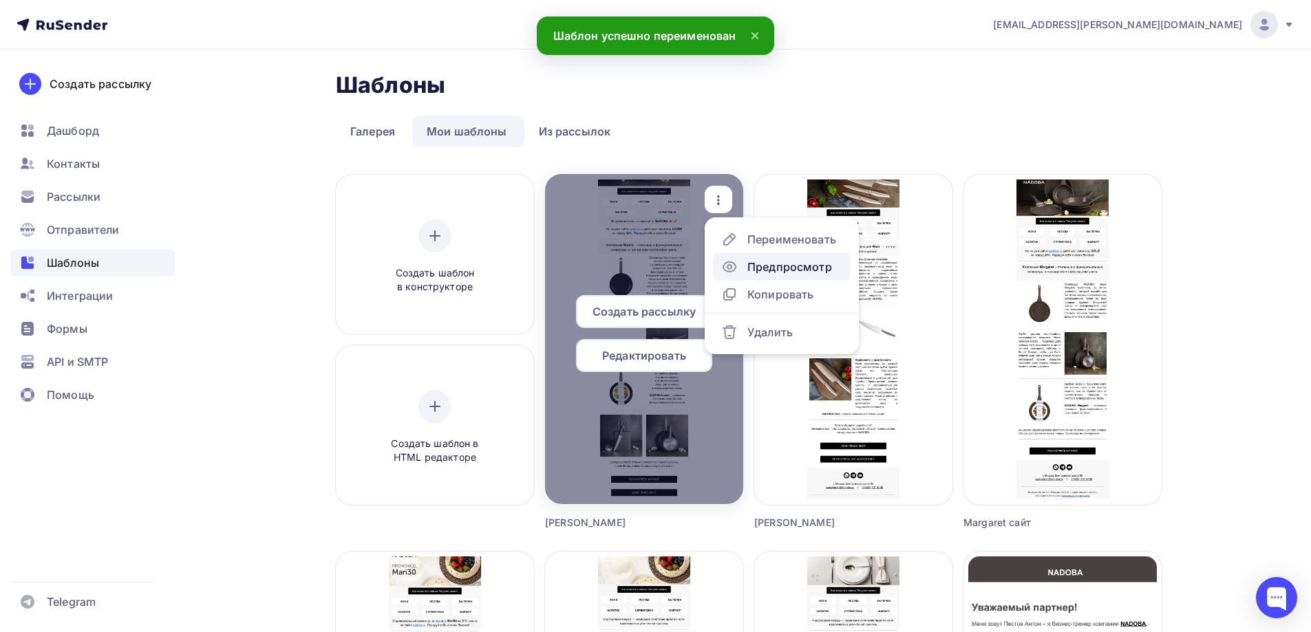
click at [776, 270] on div "Предпросмотр" at bounding box center [789, 267] width 85 height 17
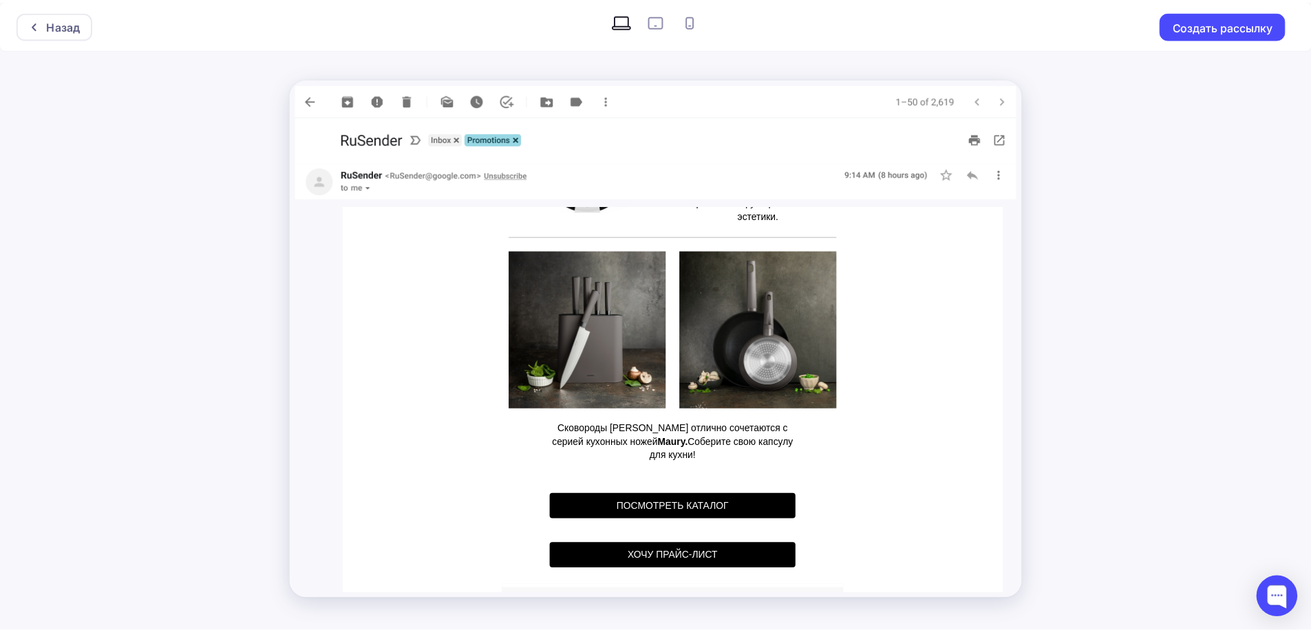
scroll to position [1144, 0]
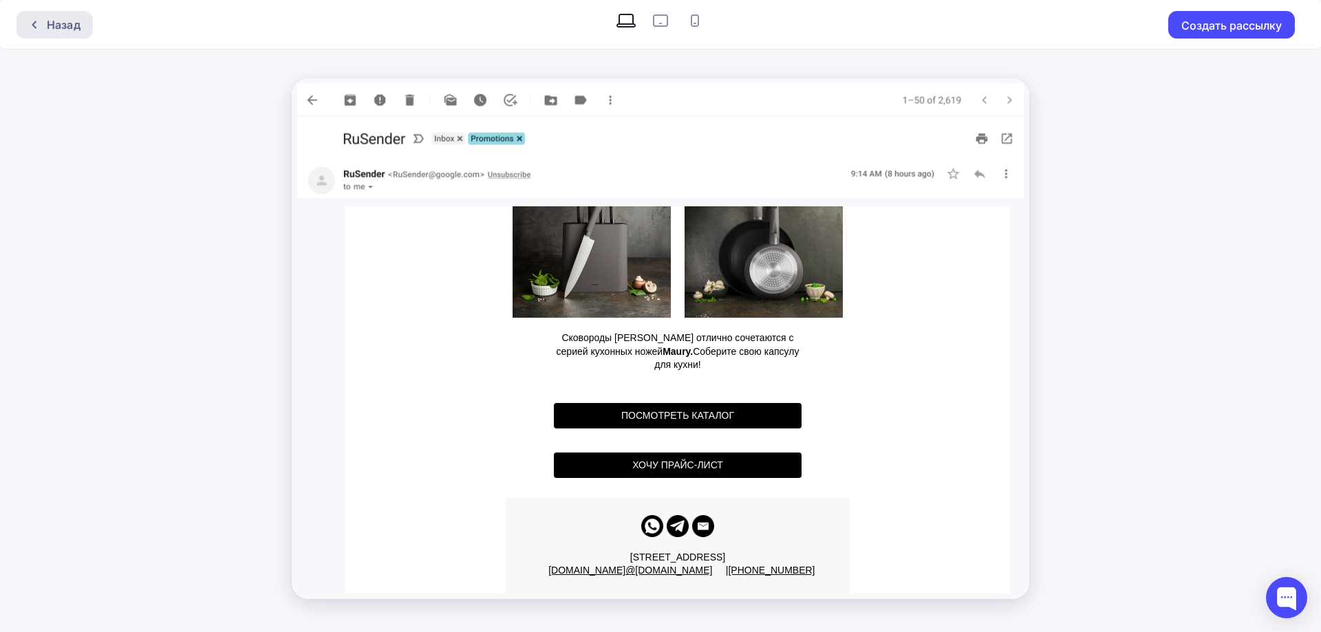
click at [80, 21] on div "Назад" at bounding box center [55, 25] width 76 height 28
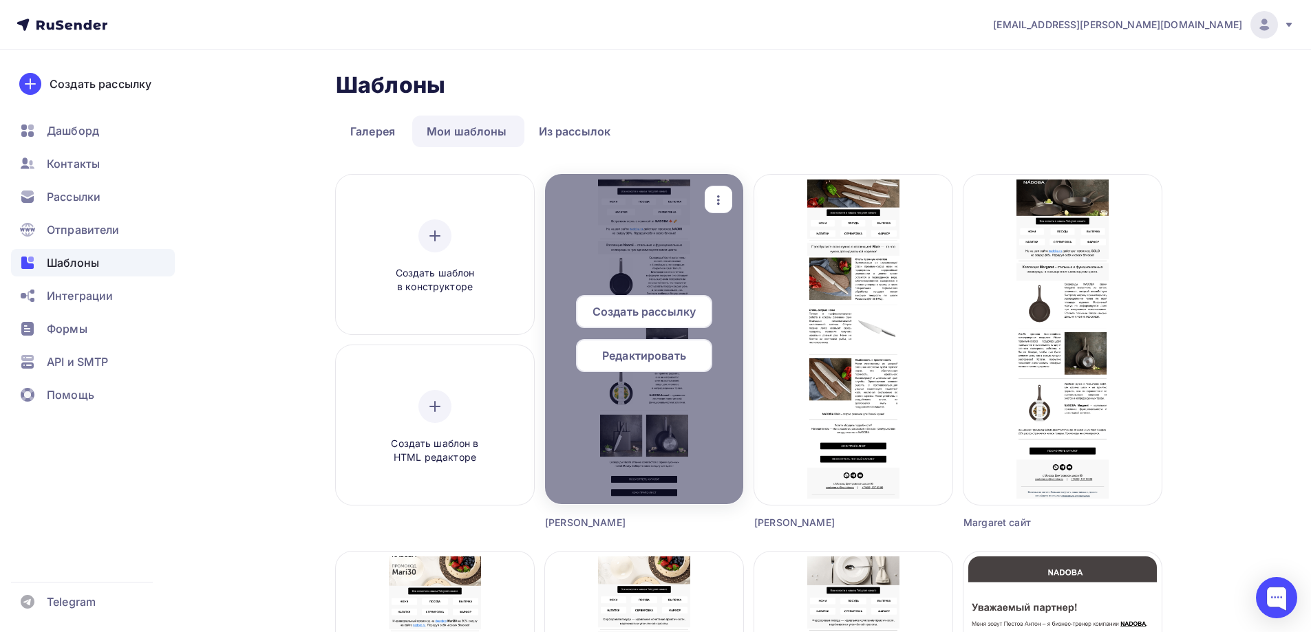
click at [641, 359] on span "Редактировать" at bounding box center [644, 355] width 84 height 17
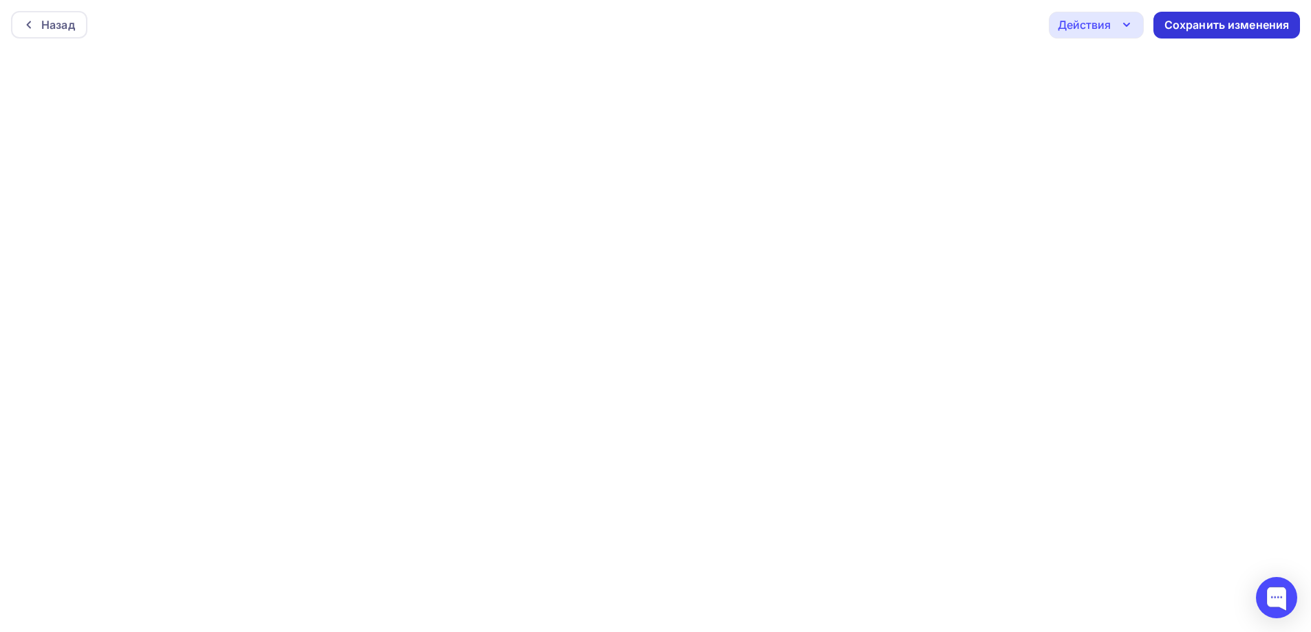
click at [1202, 27] on div "Сохранить изменения" at bounding box center [1226, 25] width 125 height 16
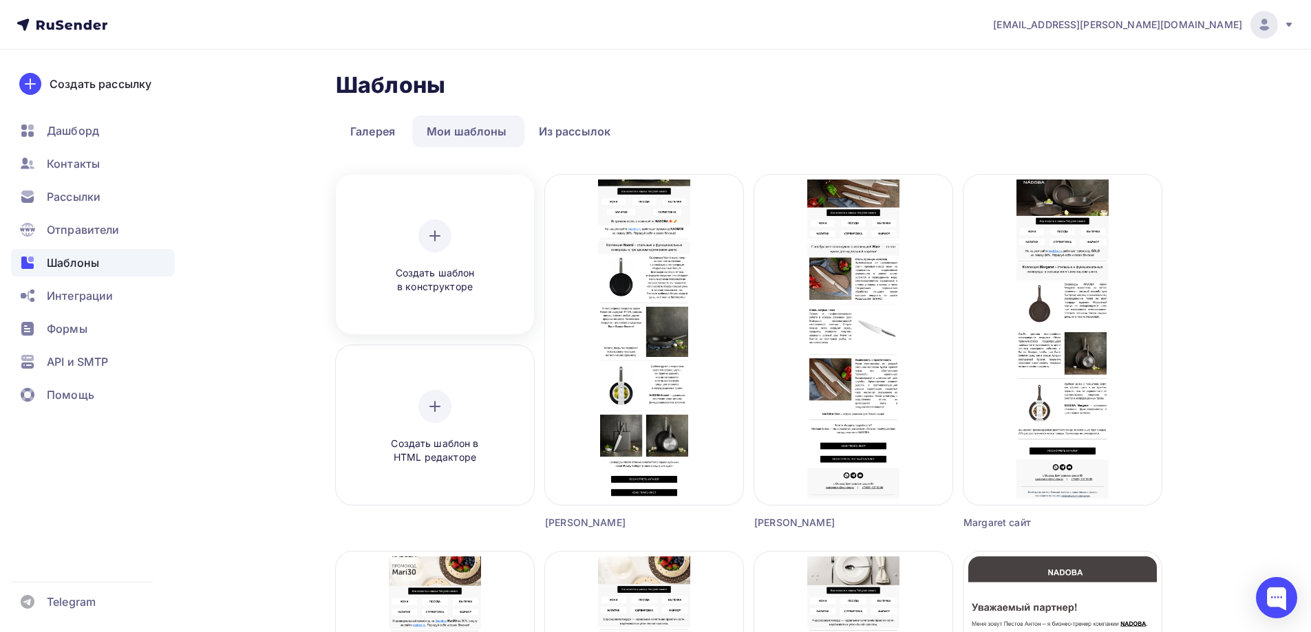
click at [433, 237] on icon at bounding box center [435, 236] width 17 height 17
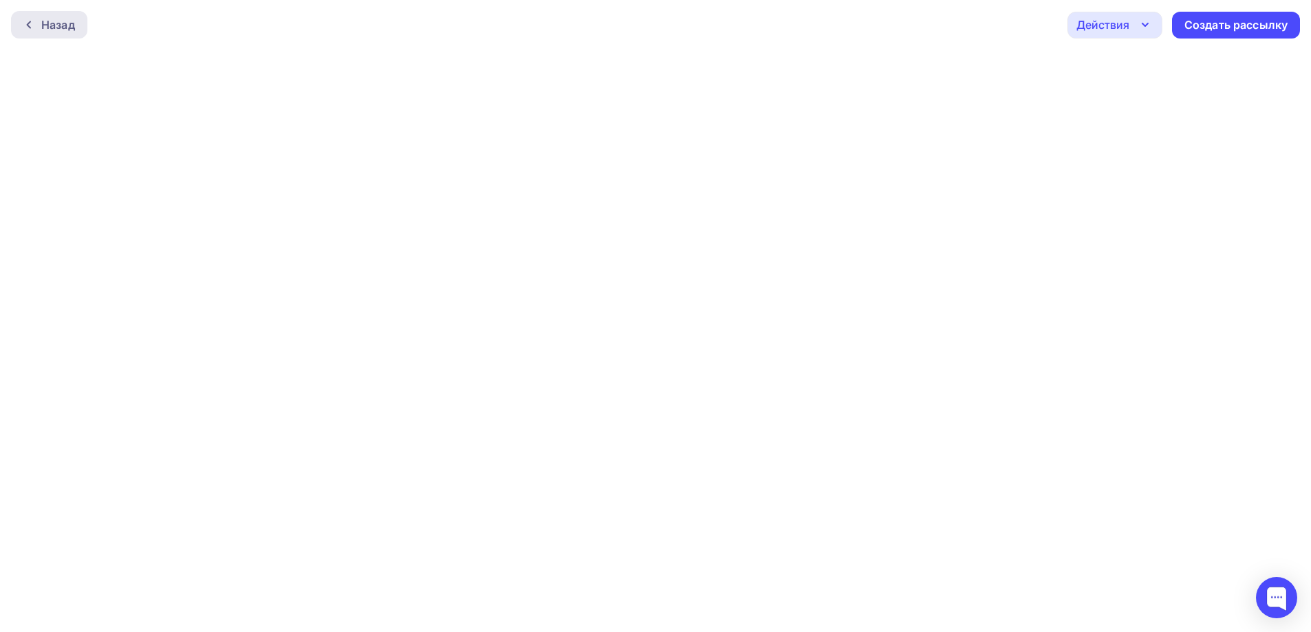
click at [25, 21] on icon at bounding box center [28, 24] width 11 height 11
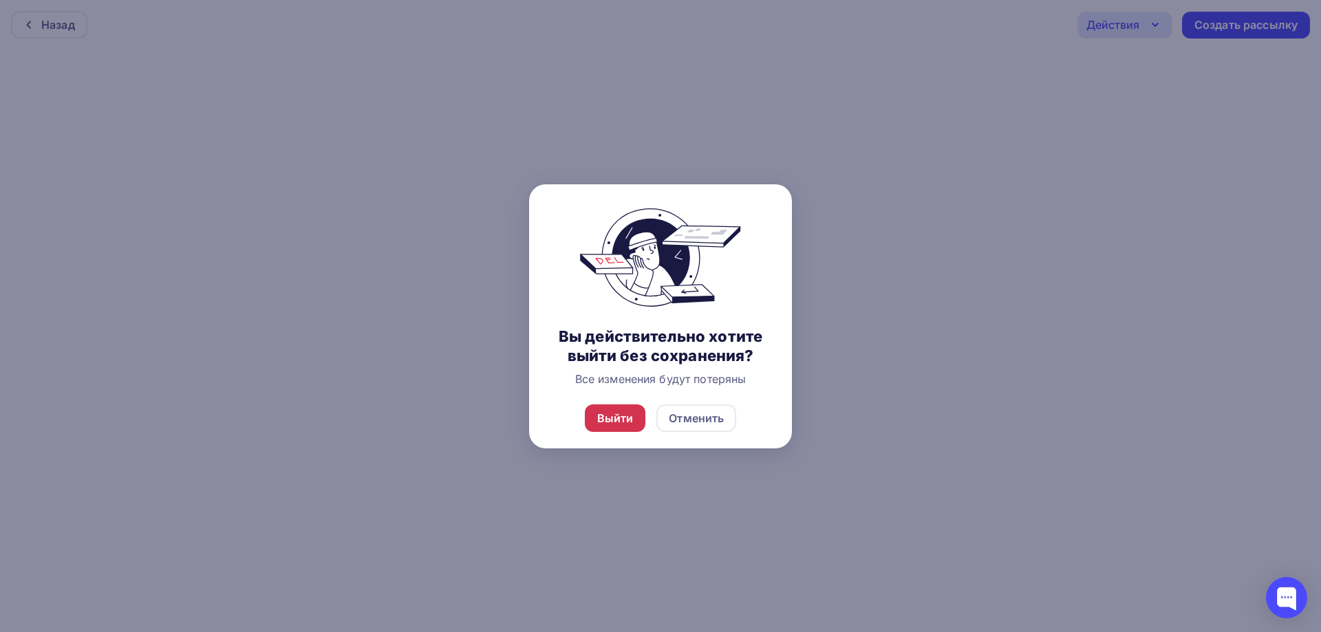
click at [619, 416] on div "Выйти" at bounding box center [615, 418] width 36 height 17
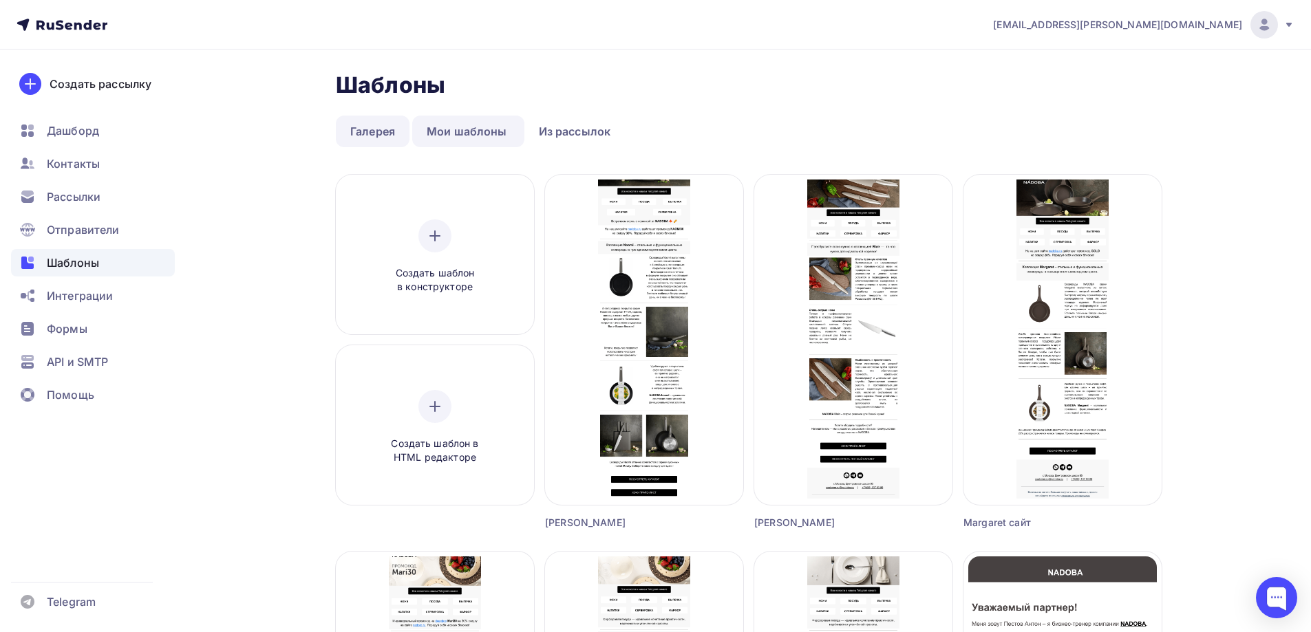
click at [364, 133] on link "Галерея" at bounding box center [373, 132] width 74 height 32
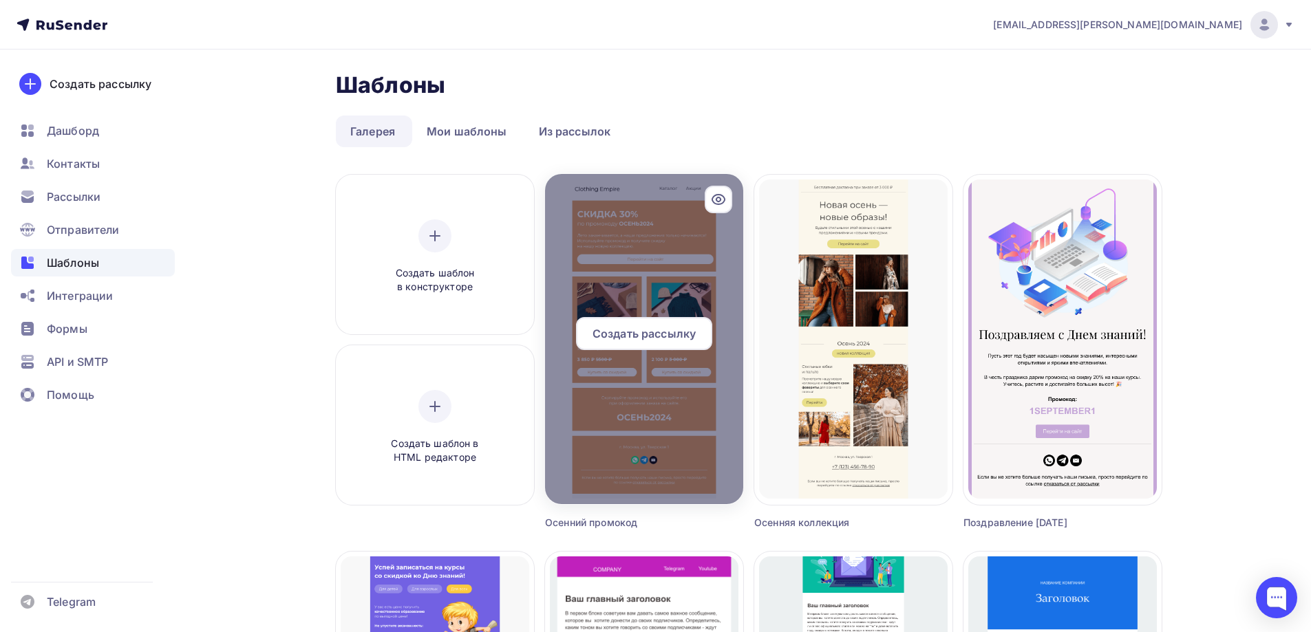
click at [660, 330] on span "Создать рассылку" at bounding box center [643, 333] width 103 height 17
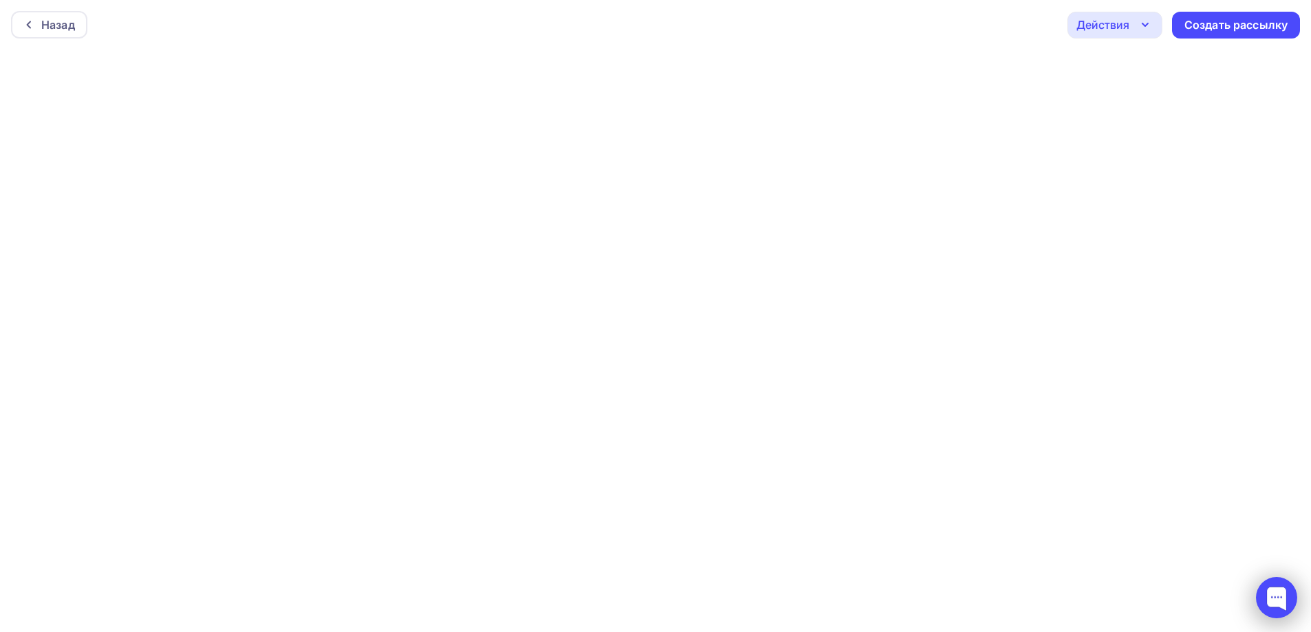
drag, startPoint x: 1252, startPoint y: 599, endPoint x: 1283, endPoint y: 601, distance: 31.7
click at [1283, 601] on div at bounding box center [1276, 597] width 41 height 41
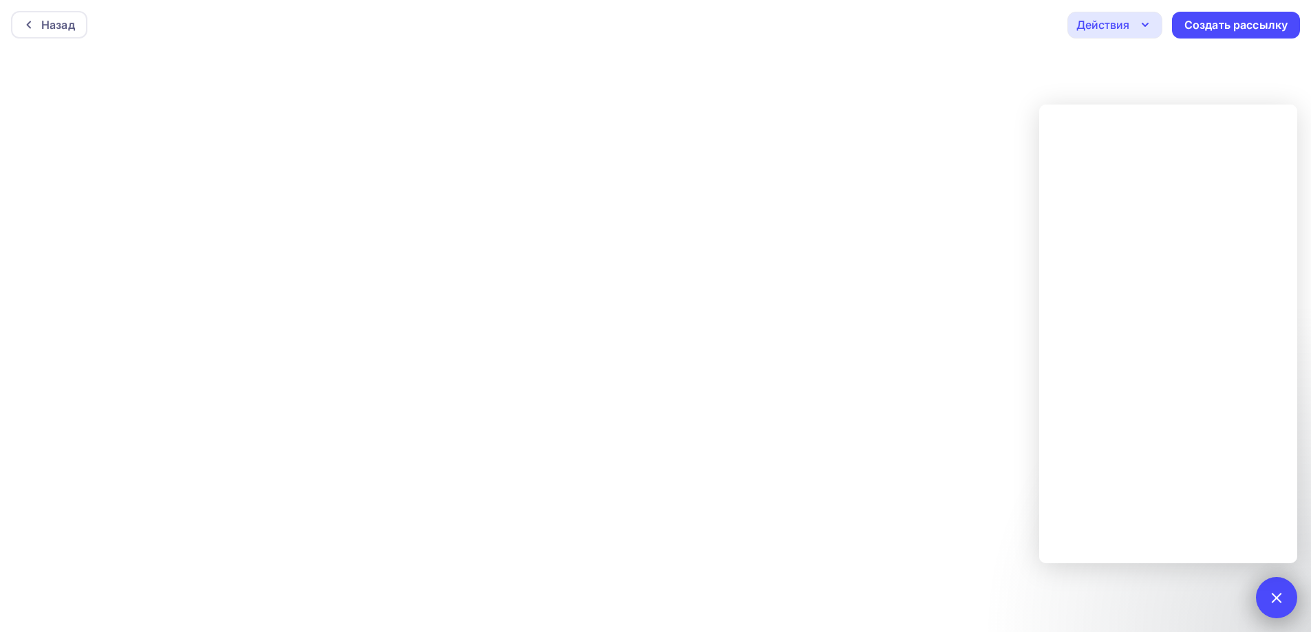
click at [1283, 596] on div at bounding box center [1276, 597] width 19 height 19
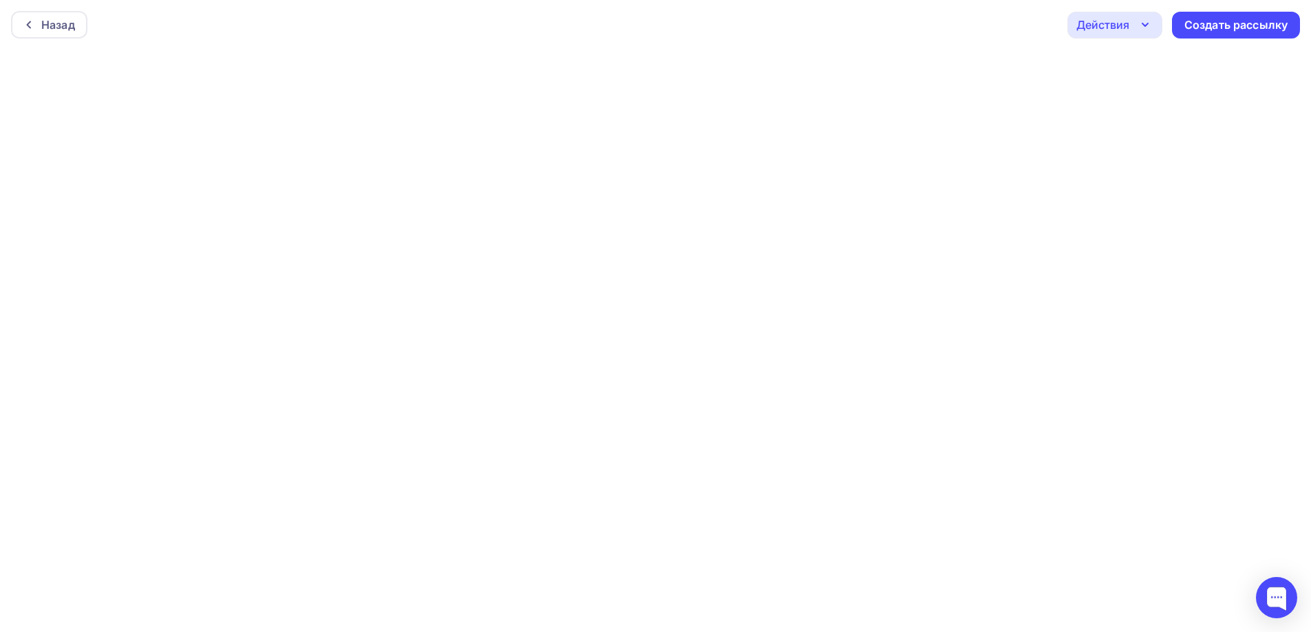
click at [1137, 26] on icon "button" at bounding box center [1145, 25] width 17 height 17
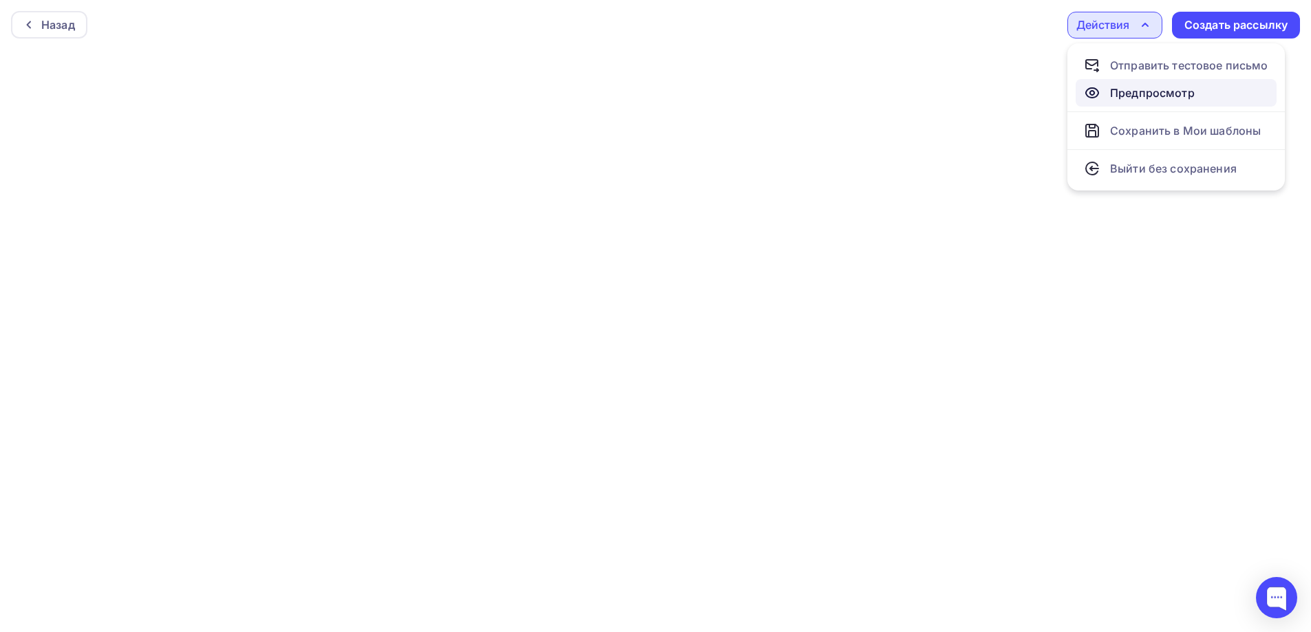
click at [1144, 92] on div "Предпросмотр" at bounding box center [1152, 93] width 85 height 17
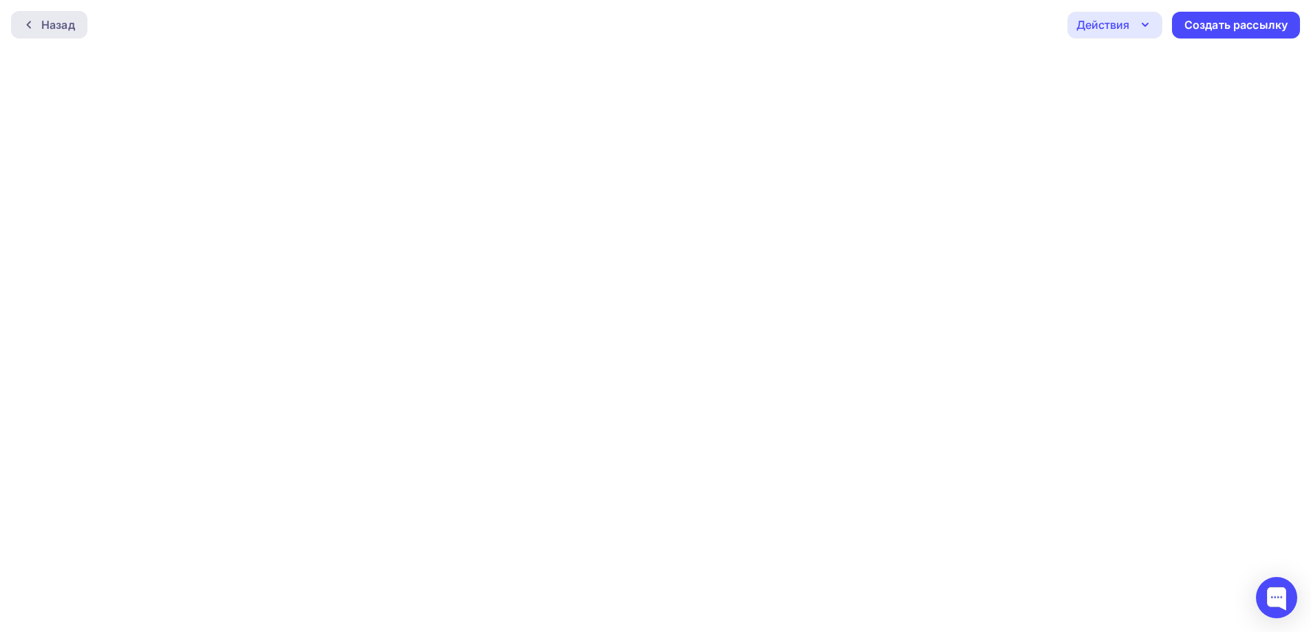
click at [56, 19] on div "Назад" at bounding box center [58, 25] width 34 height 17
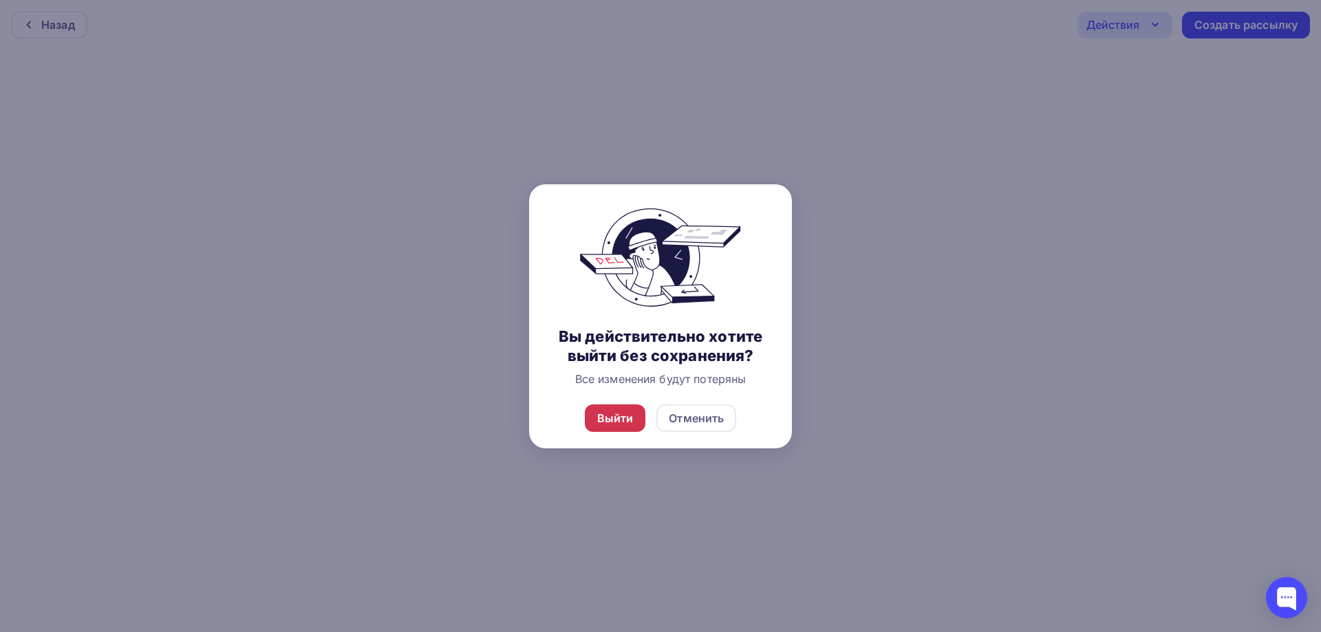
click at [622, 417] on div "Выйти" at bounding box center [615, 418] width 36 height 17
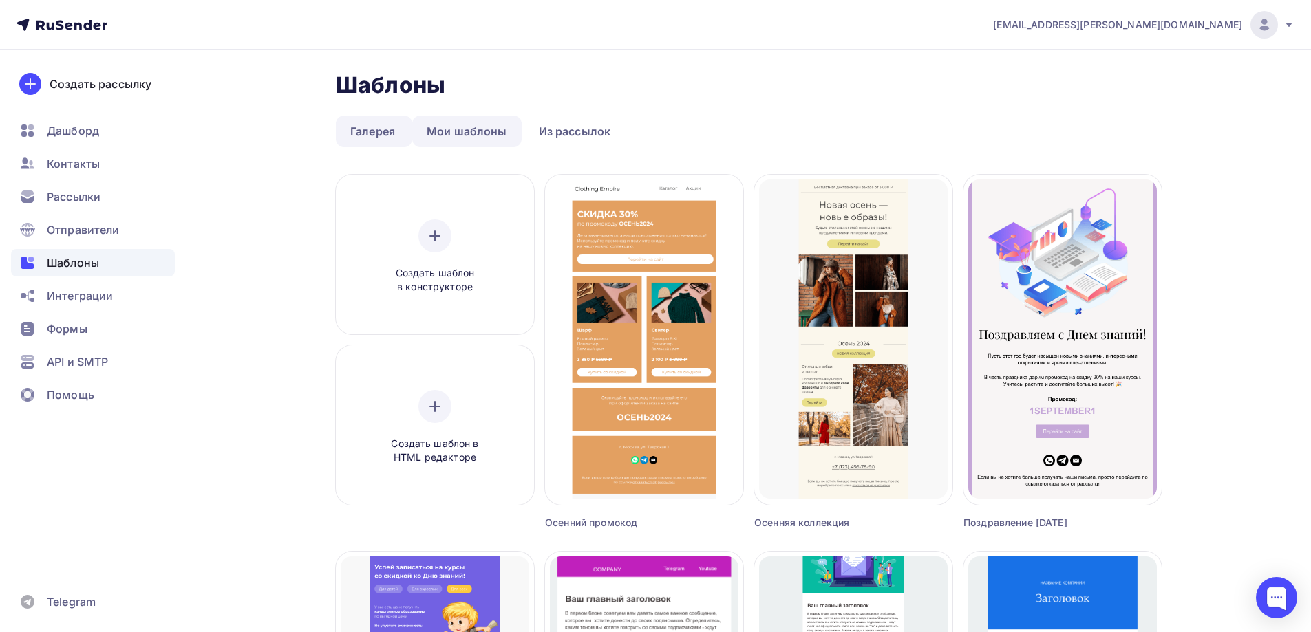
click at [482, 120] on link "Мои шаблоны" at bounding box center [466, 132] width 109 height 32
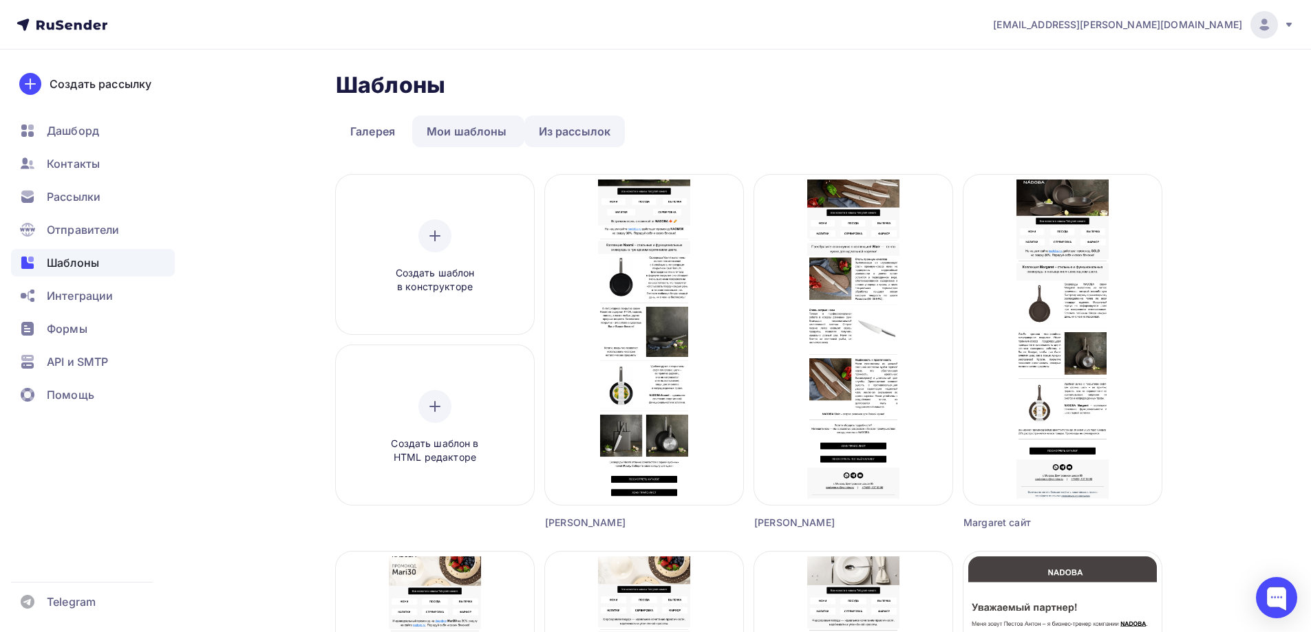
click at [604, 127] on link "Из рассылок" at bounding box center [574, 132] width 101 height 32
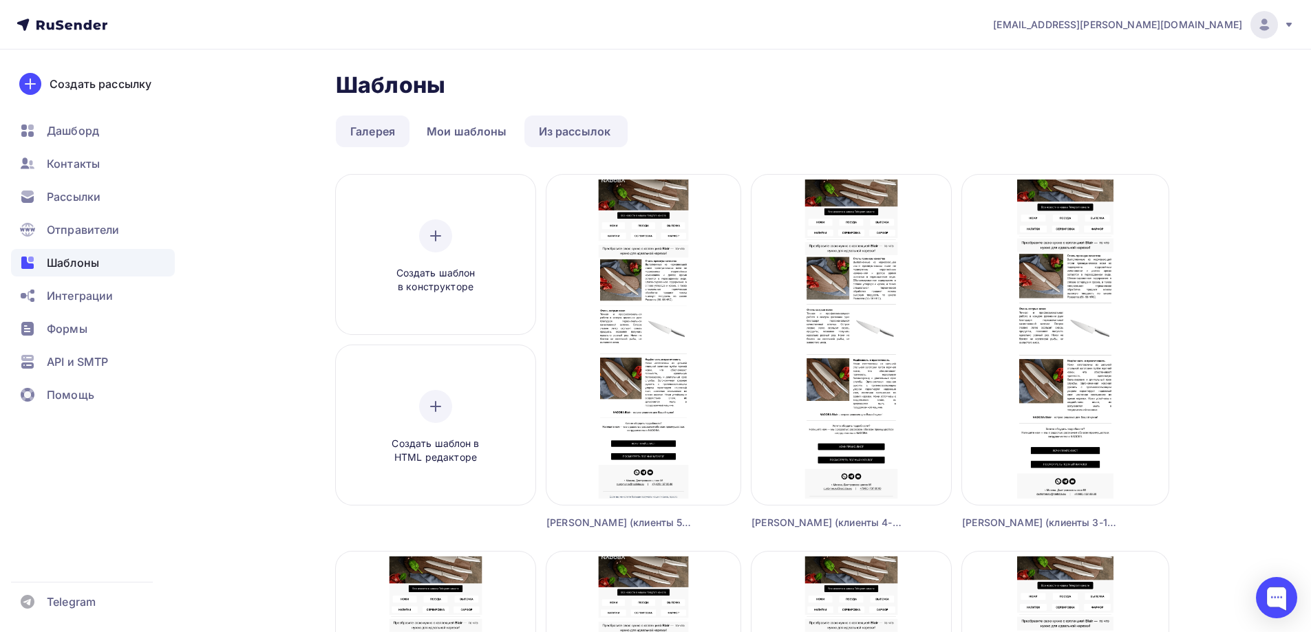
click at [392, 131] on link "Галерея" at bounding box center [373, 132] width 74 height 32
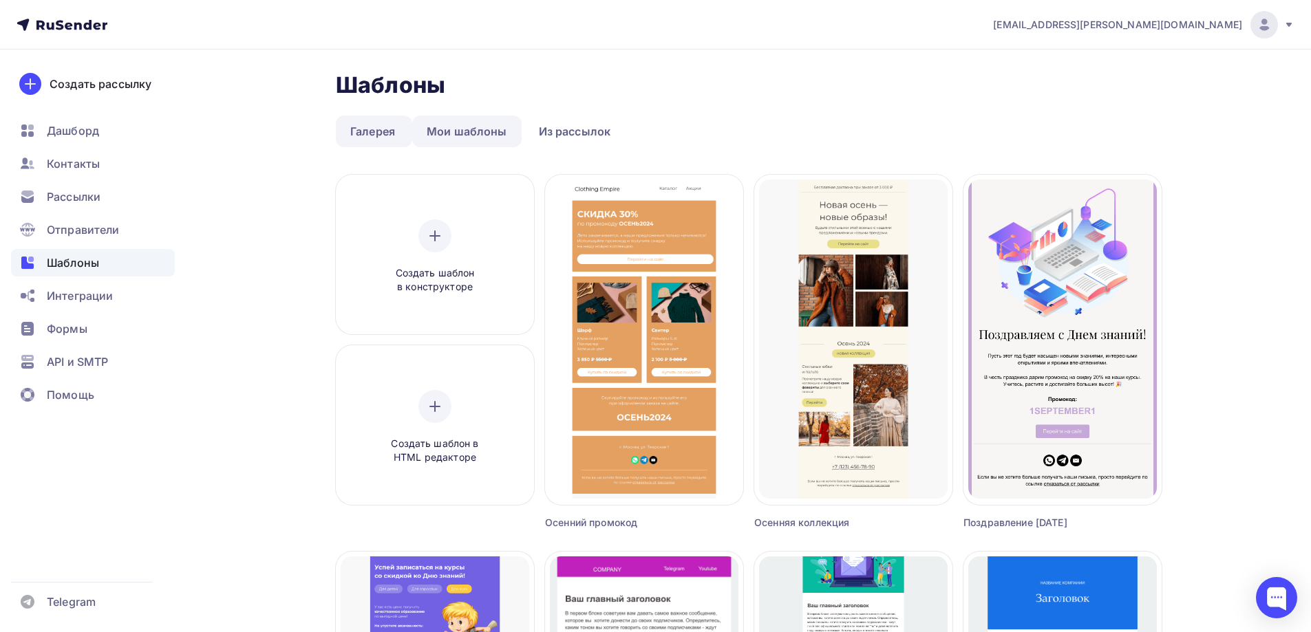
click at [495, 128] on link "Мои шаблоны" at bounding box center [466, 132] width 109 height 32
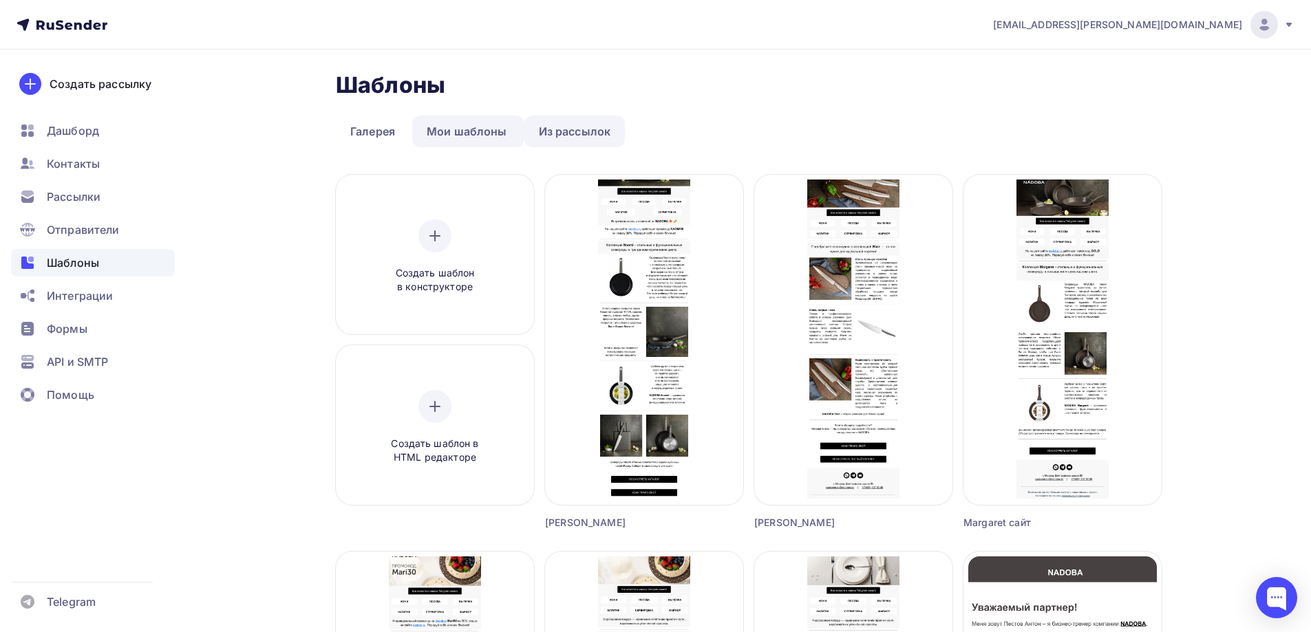
click at [583, 129] on link "Из рассылок" at bounding box center [574, 132] width 101 height 32
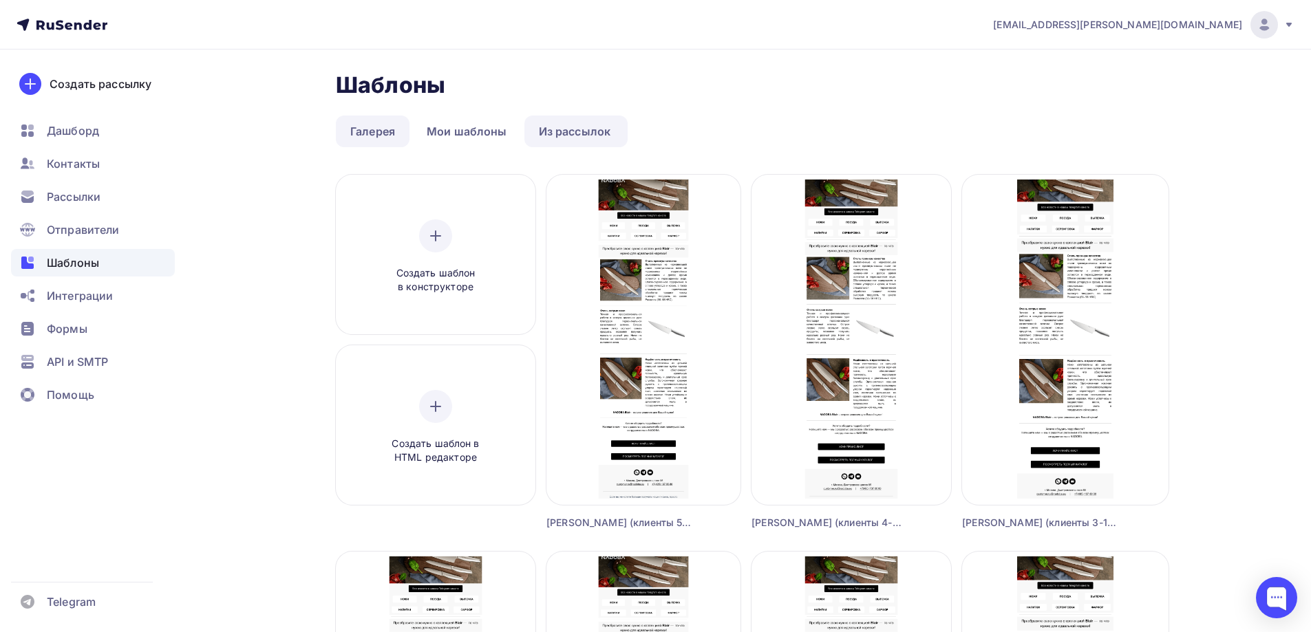
click at [391, 125] on link "Галерея" at bounding box center [373, 132] width 74 height 32
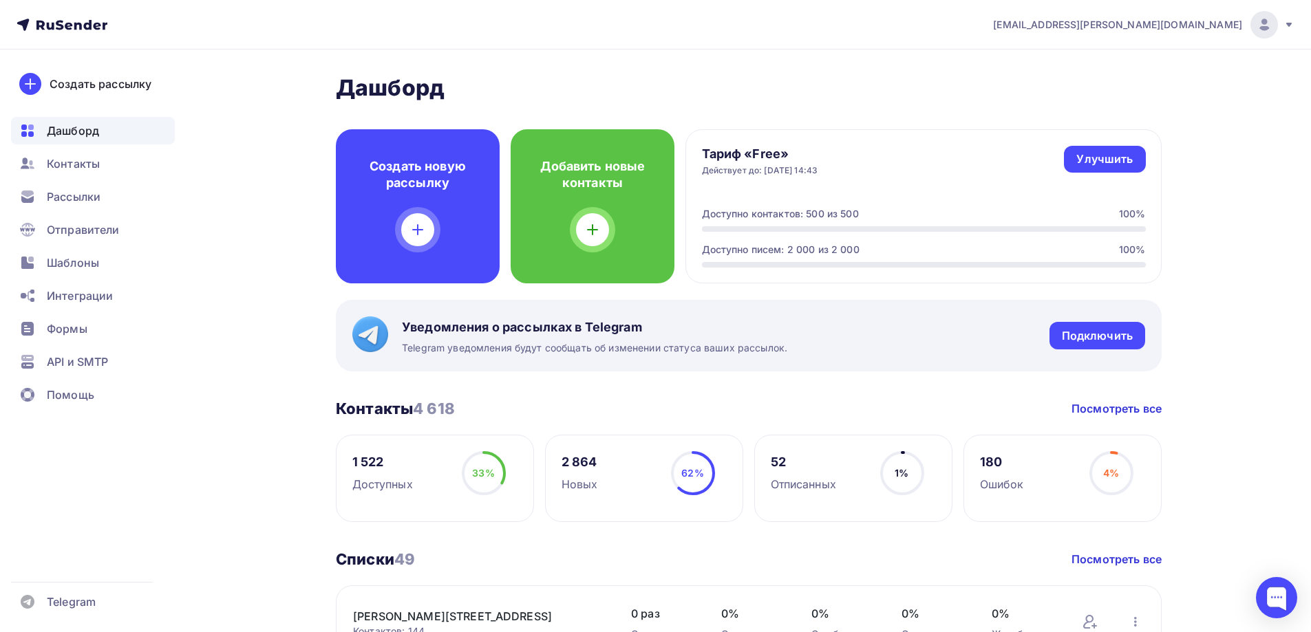
click at [1281, 6] on nav "a.gorbach@nadoba.eu Аккаунт Тарифы Выйти Создать рассылку Дашборд Контакты Расс…" at bounding box center [655, 25] width 1311 height 50
click at [1287, 27] on icon at bounding box center [1288, 24] width 11 height 11
click at [1138, 85] on link "[DEMOGRAPHIC_DATA]" at bounding box center [1170, 88] width 231 height 28
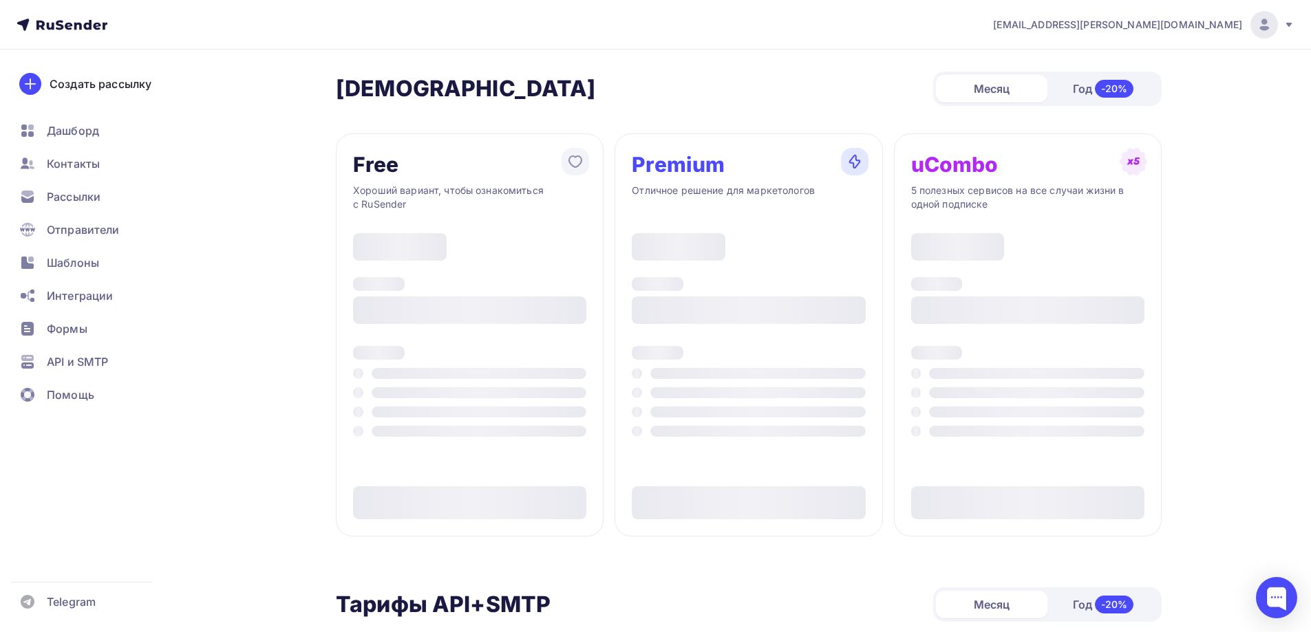
type input "500"
type input "100"
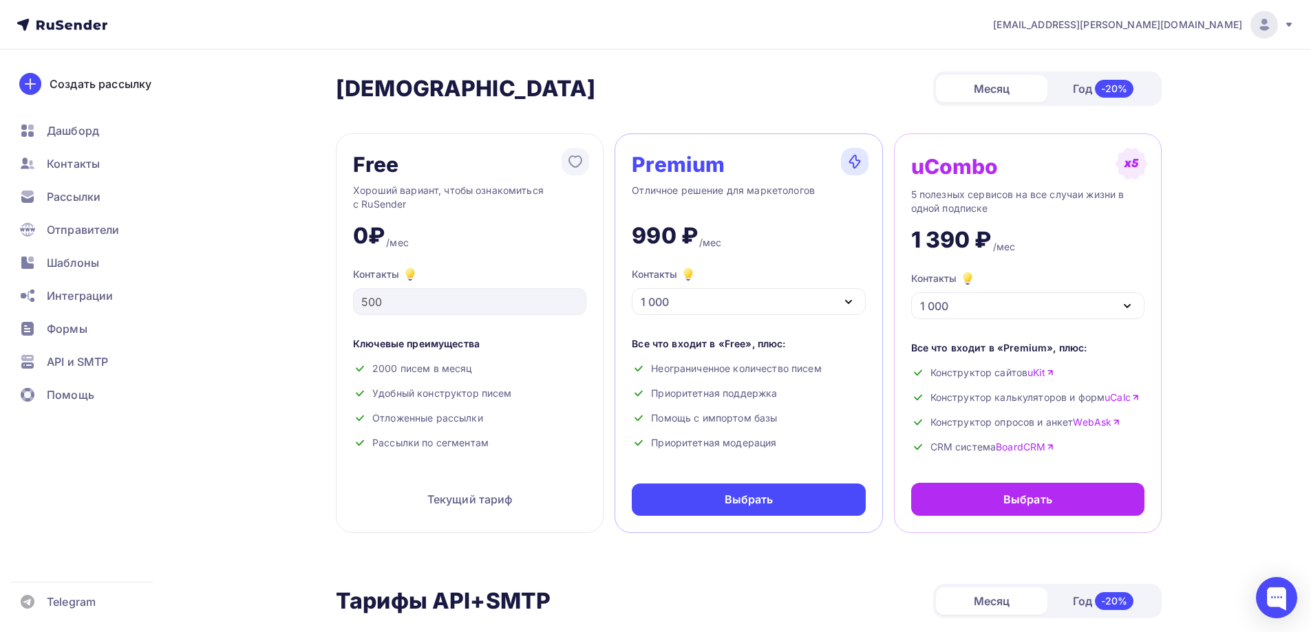
click at [840, 305] on icon "button" at bounding box center [848, 302] width 17 height 17
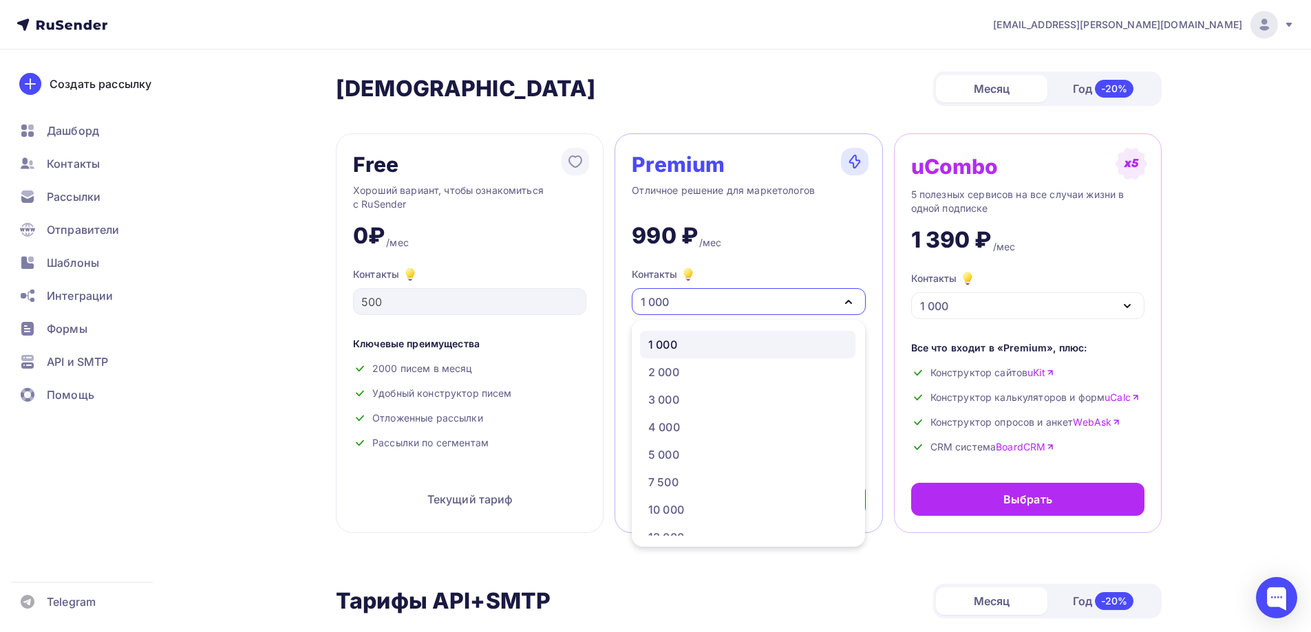
click at [840, 305] on icon "button" at bounding box center [848, 302] width 17 height 17
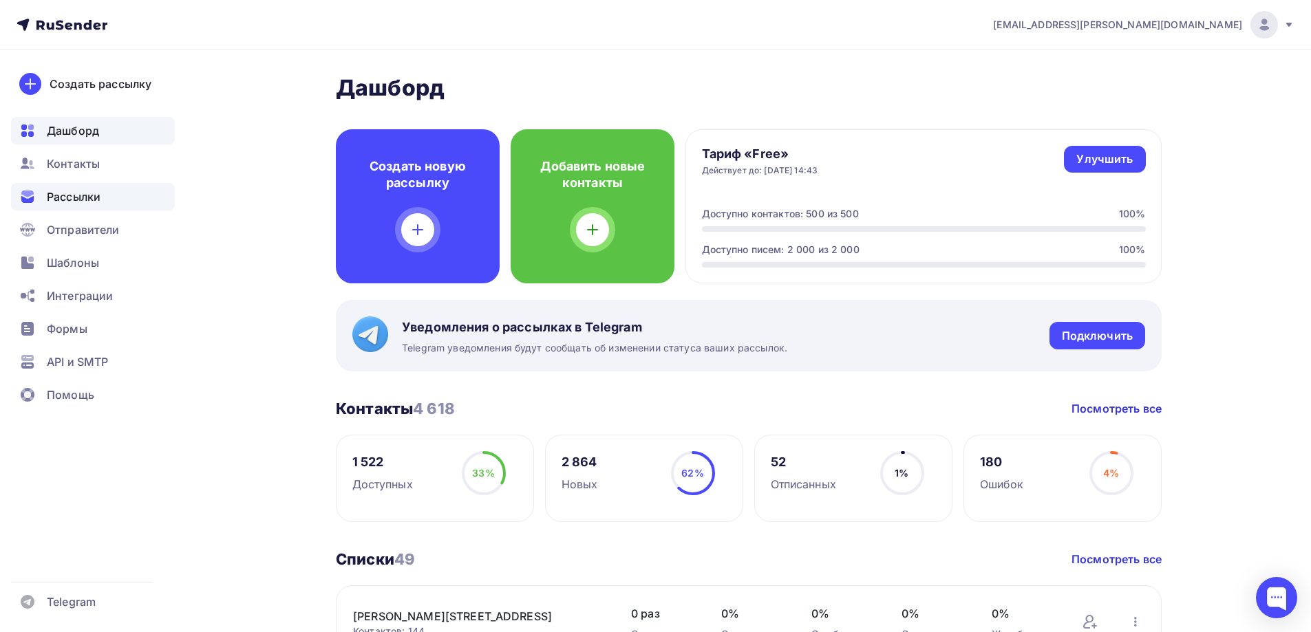
click at [94, 206] on div "Рассылки" at bounding box center [93, 197] width 164 height 28
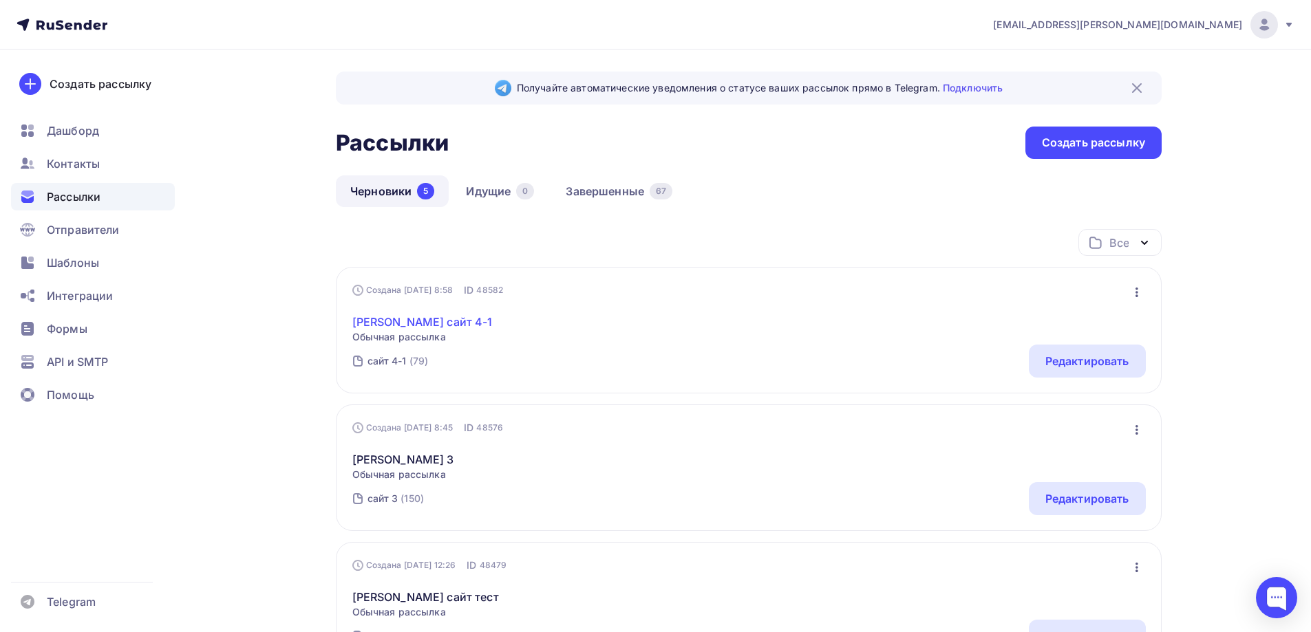
click at [418, 323] on link "Margaret сайт 4-1" at bounding box center [422, 322] width 140 height 17
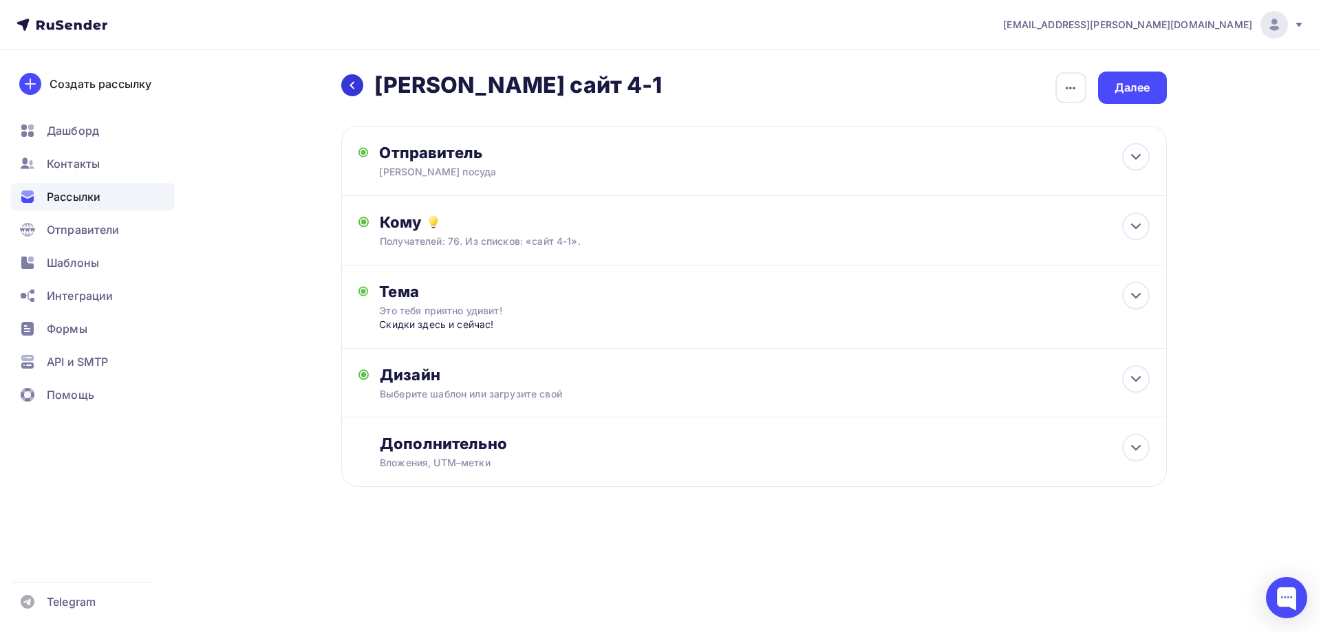
click at [352, 88] on icon at bounding box center [352, 85] width 11 height 11
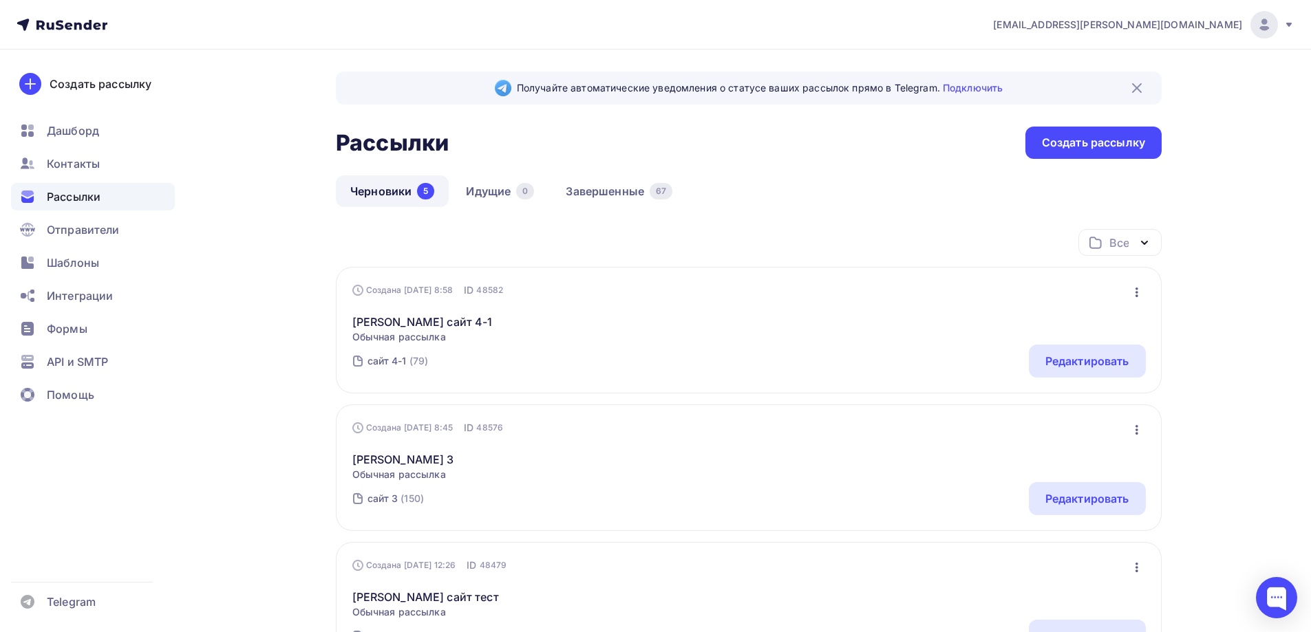
click at [1133, 290] on icon "button" at bounding box center [1136, 292] width 17 height 17
click at [1113, 322] on div "Редактировать" at bounding box center [1077, 328] width 132 height 17
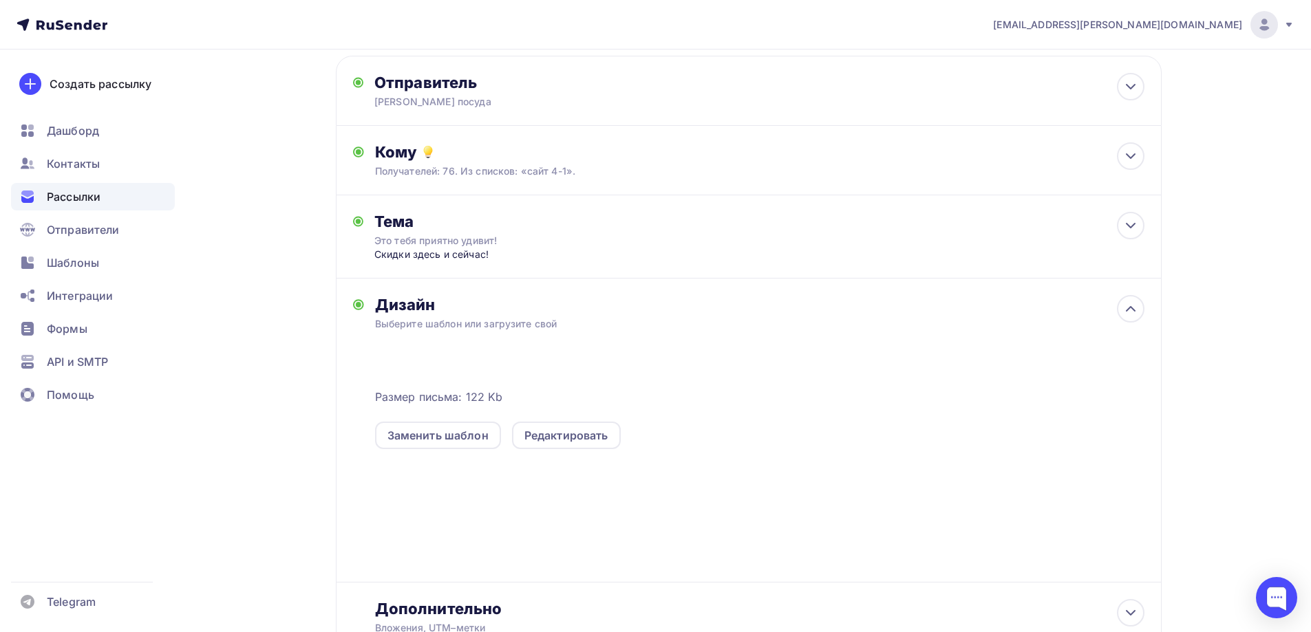
scroll to position [179, 0]
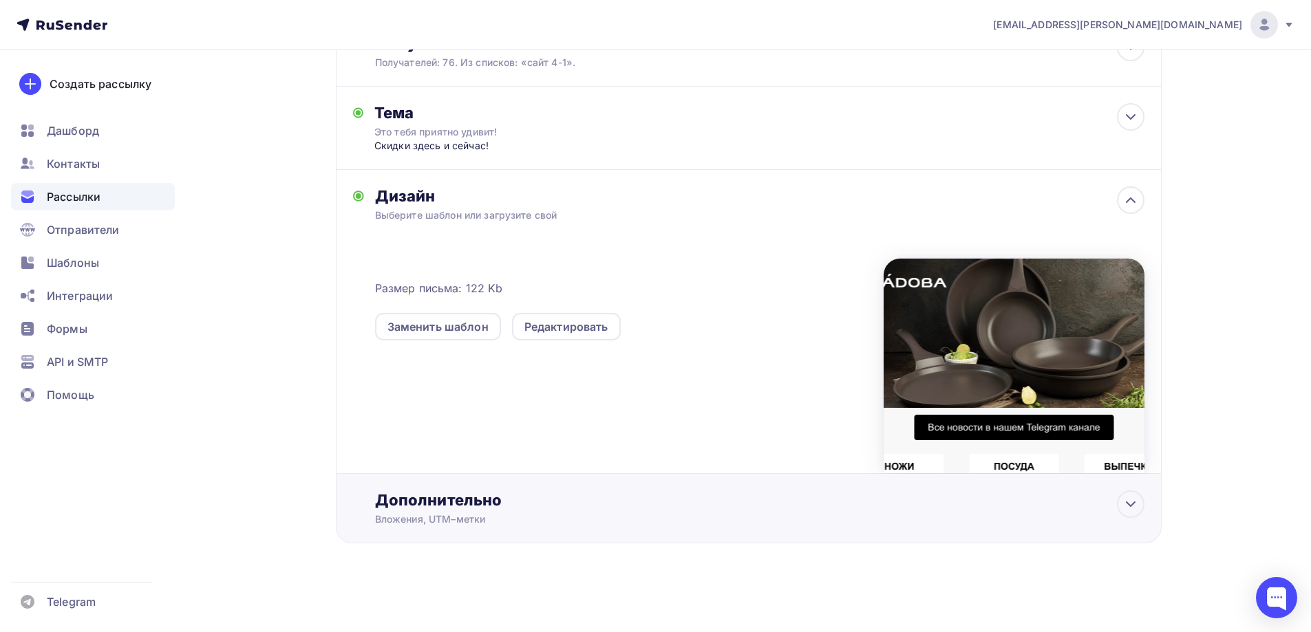
click at [1147, 512] on div "Дополнительно Вложения, UTM–метки Вложения Добавить файл Максимальный суммарный…" at bounding box center [749, 508] width 826 height 69
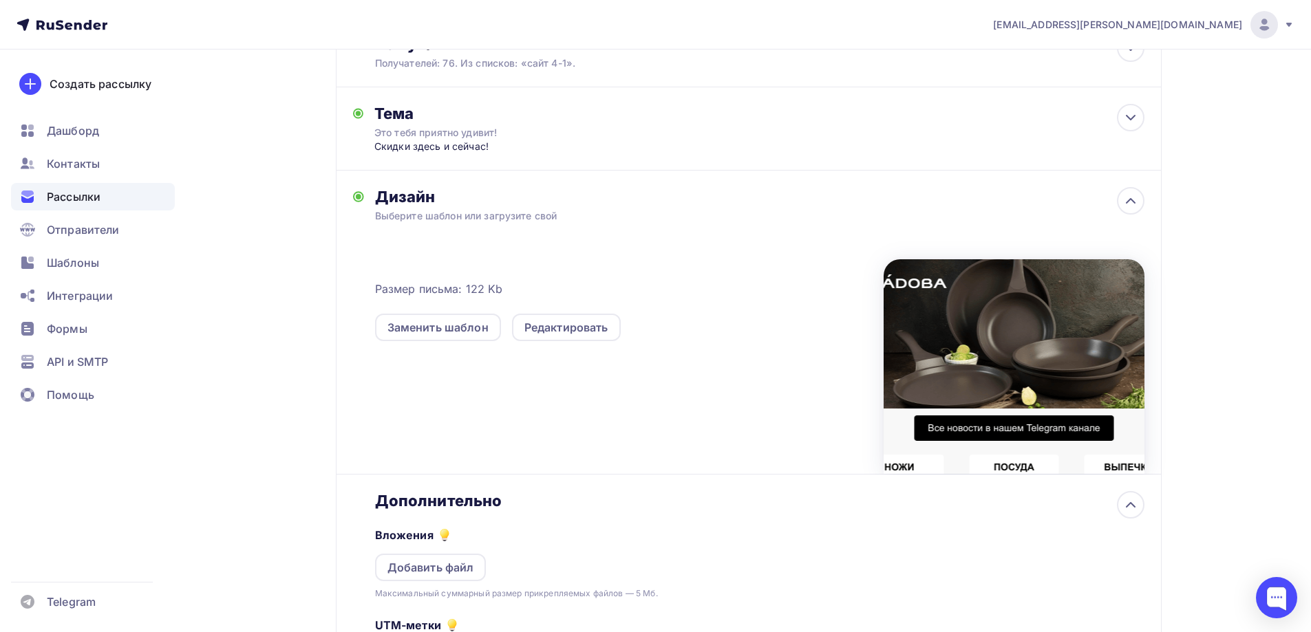
scroll to position [0, 0]
click at [546, 326] on div "Редактировать" at bounding box center [566, 327] width 84 height 17
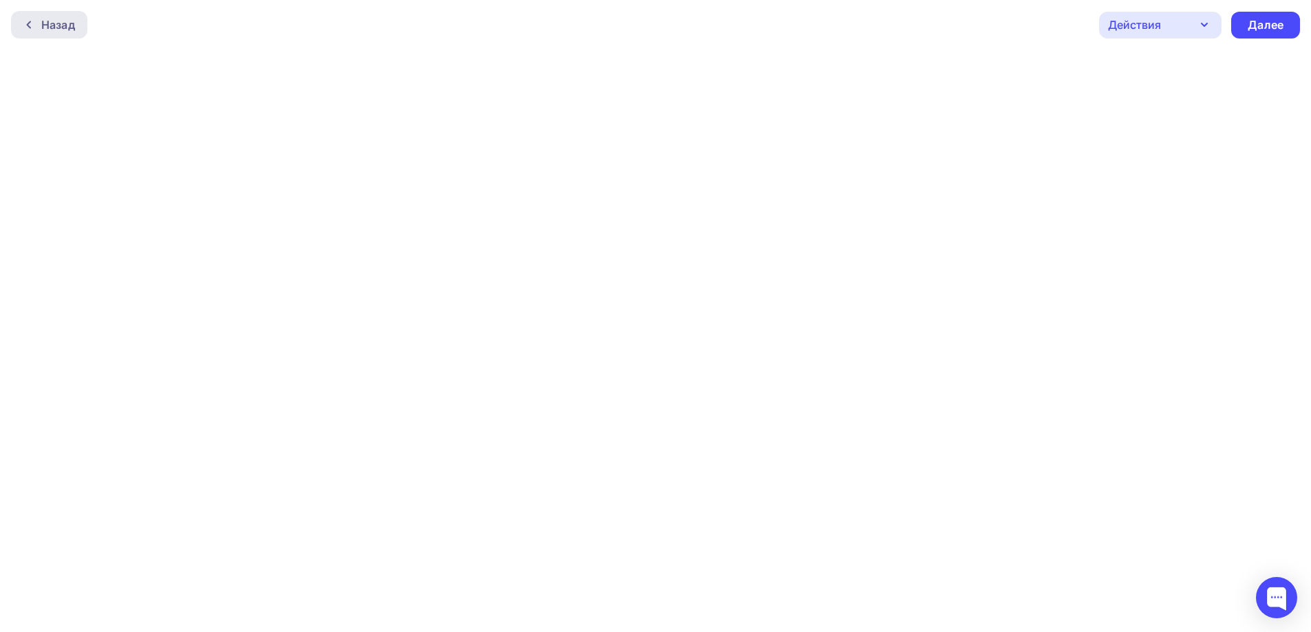
click at [74, 31] on div "Назад" at bounding box center [58, 25] width 34 height 17
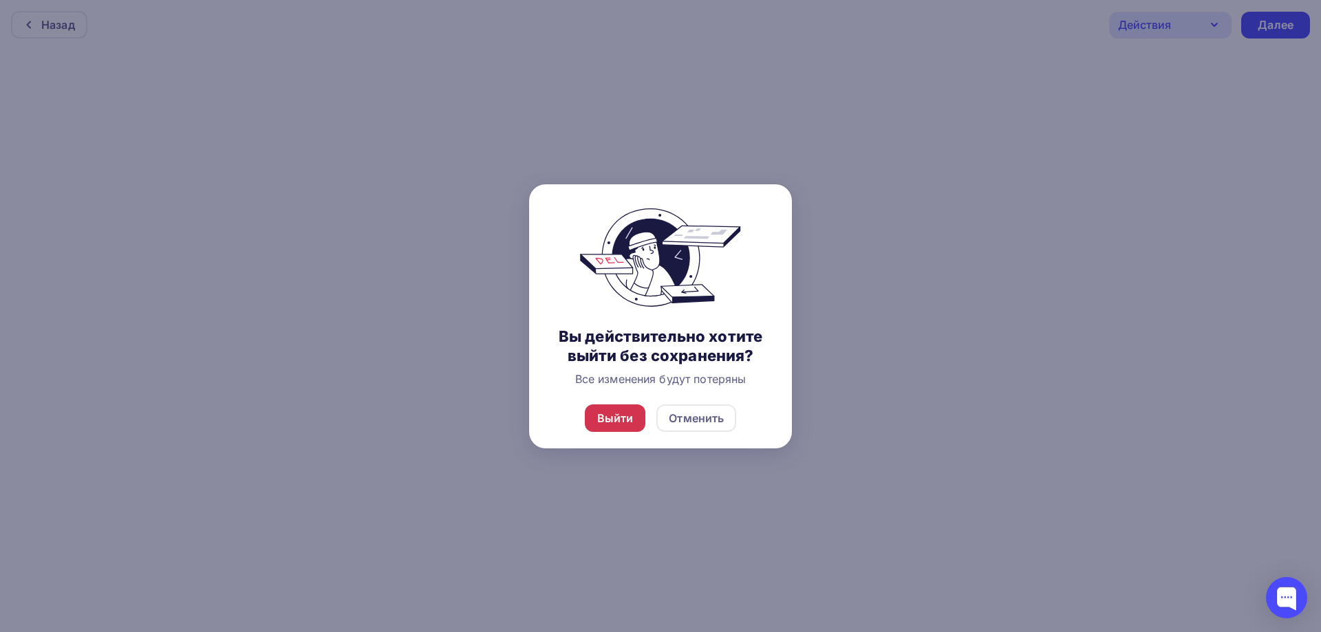
click at [630, 418] on div "Выйти" at bounding box center [615, 418] width 36 height 17
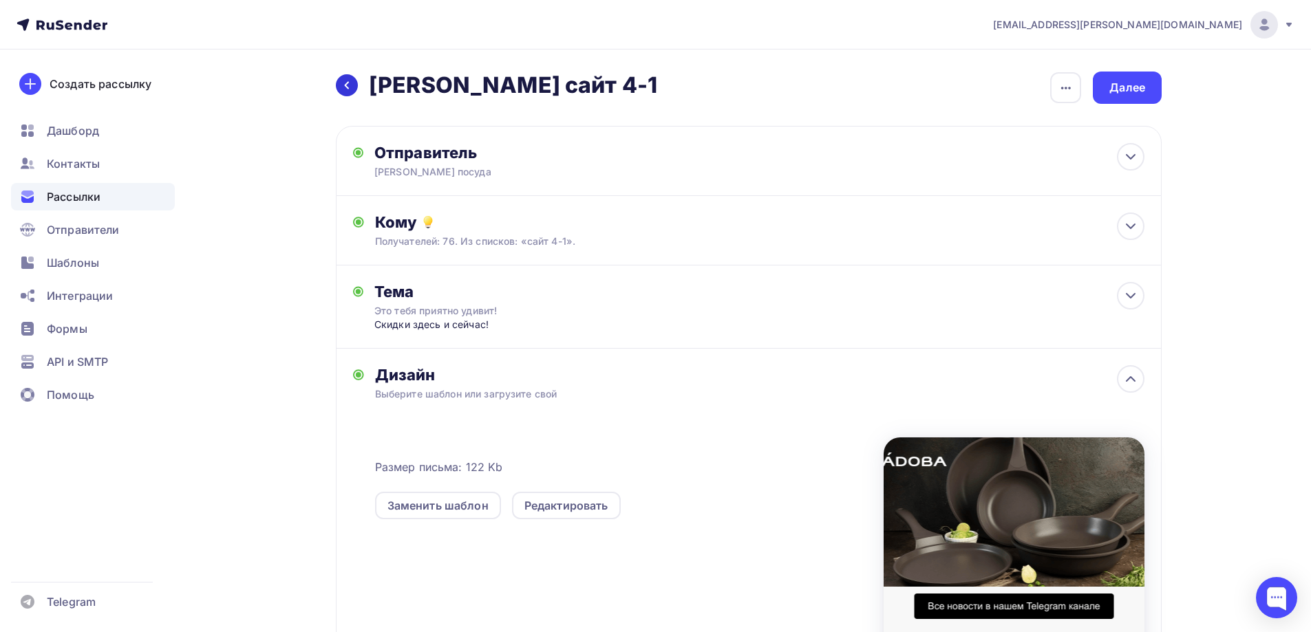
click at [353, 89] on div at bounding box center [347, 85] width 22 height 22
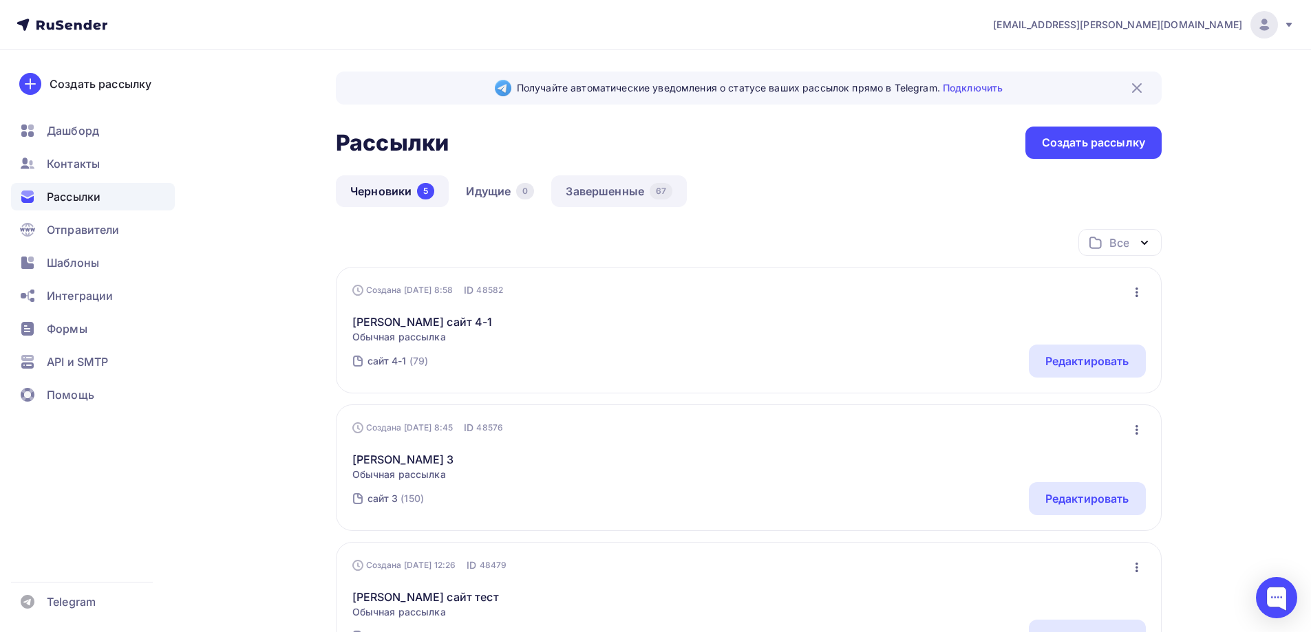
click at [619, 191] on link "Завершенные 67" at bounding box center [619, 191] width 136 height 32
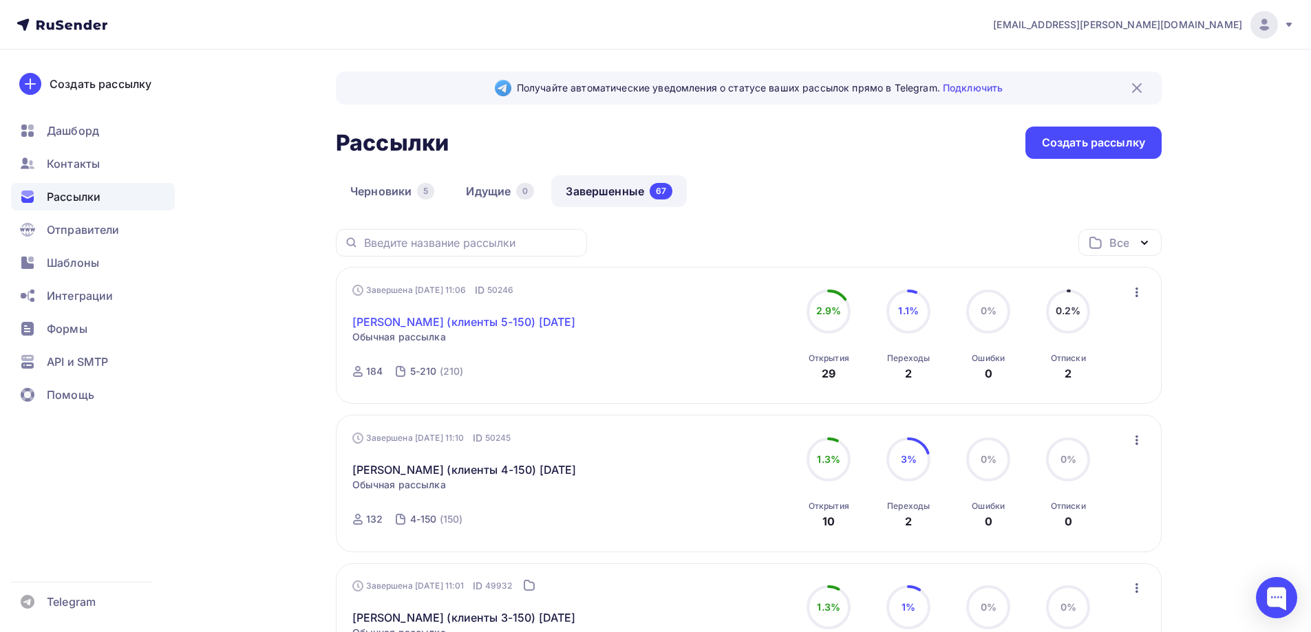
click at [434, 315] on link "[PERSON_NAME] (клиенты 5-150) [DATE]" at bounding box center [464, 322] width 224 height 17
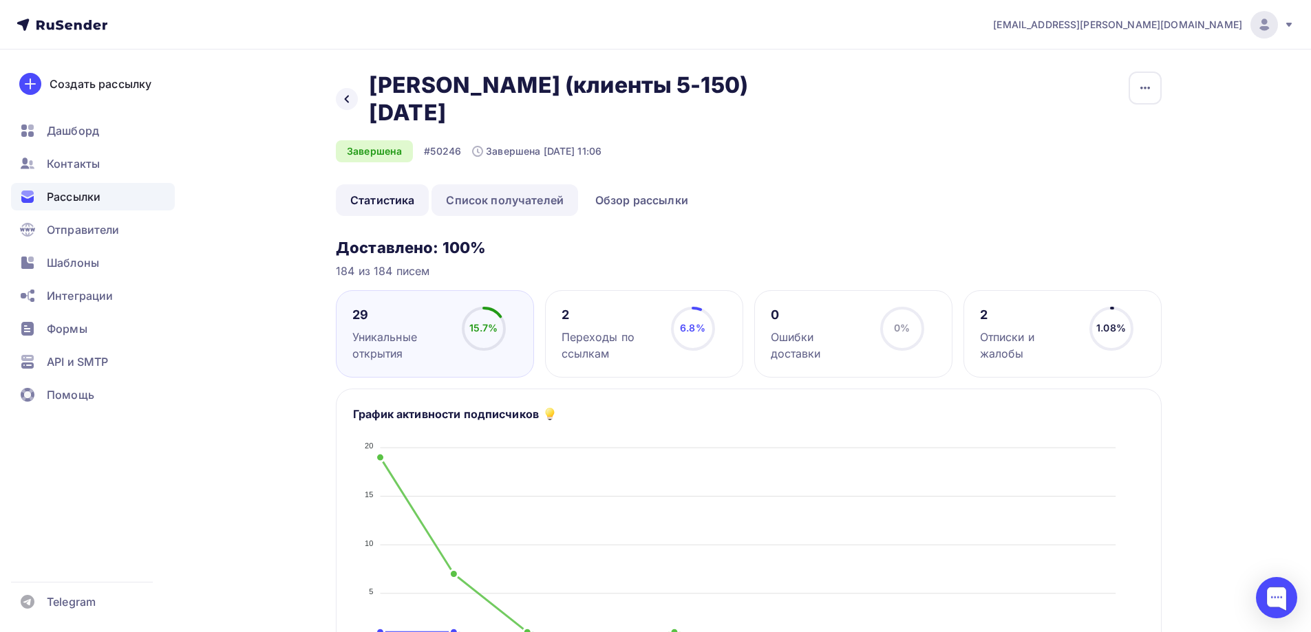
click at [497, 184] on link "Список получателей" at bounding box center [504, 200] width 147 height 32
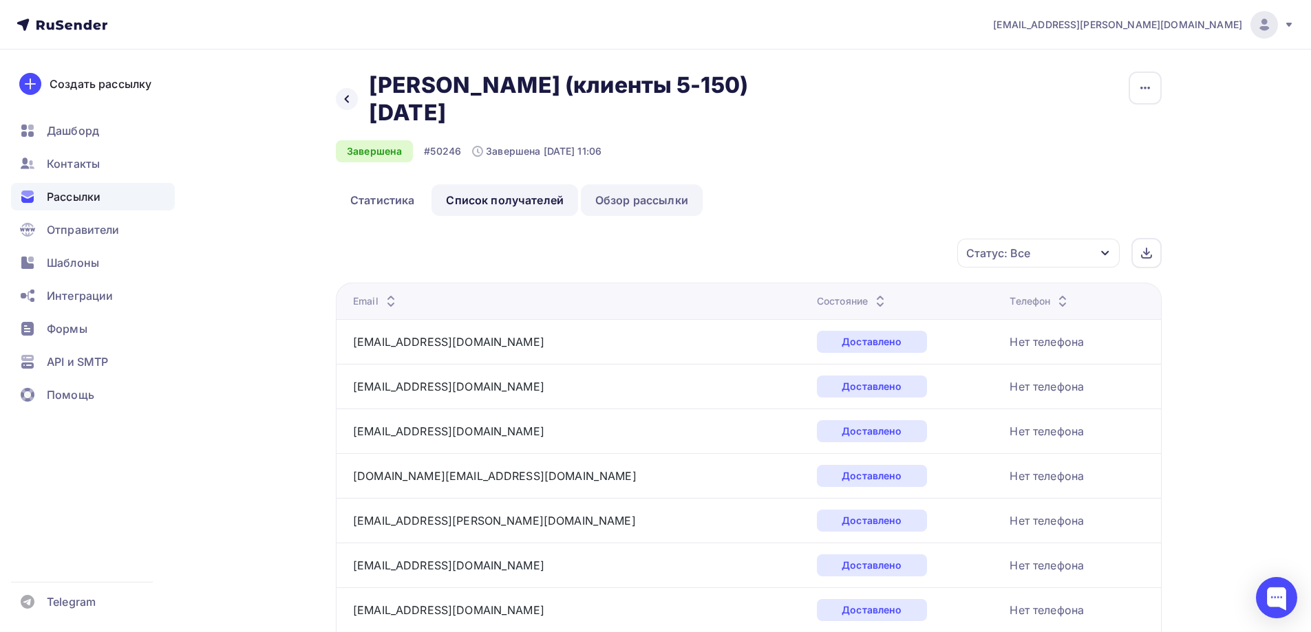
click at [633, 184] on link "Обзор рассылки" at bounding box center [642, 200] width 122 height 32
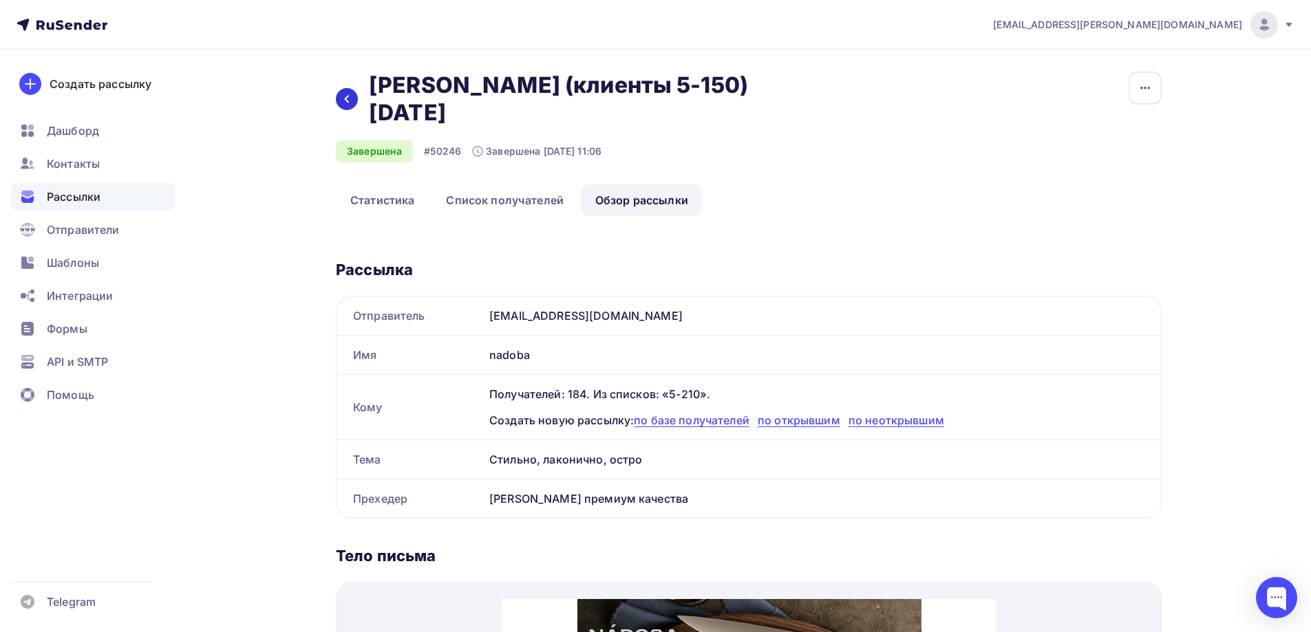
click at [350, 94] on icon at bounding box center [346, 99] width 11 height 11
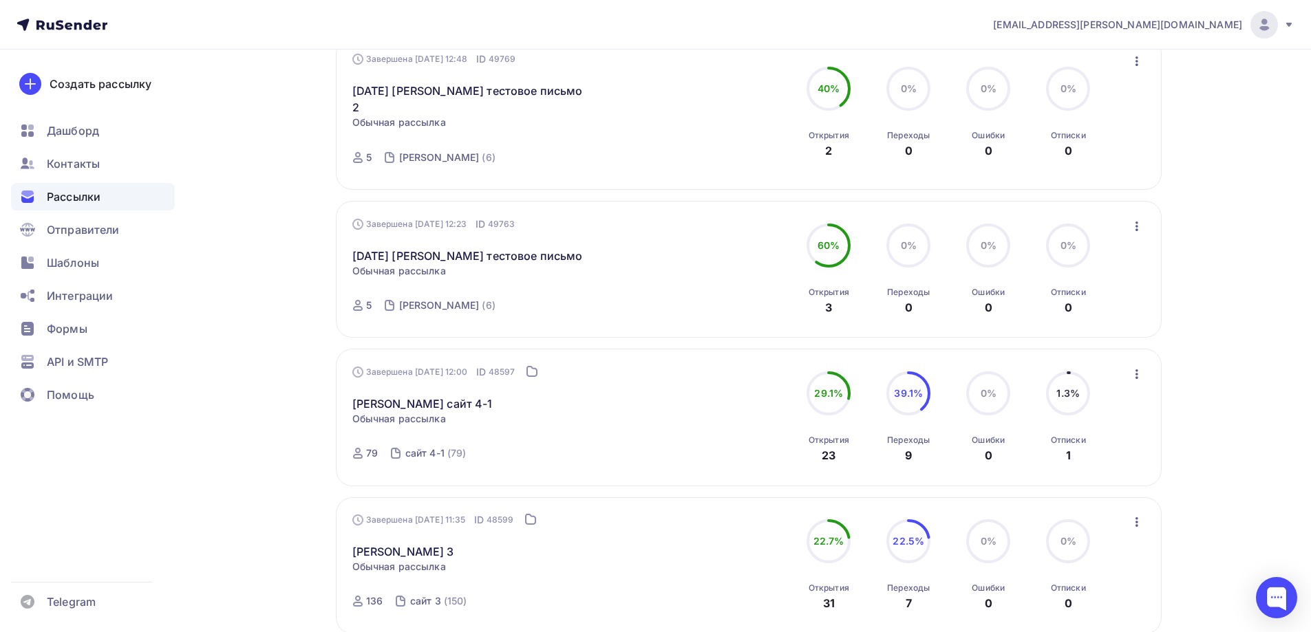
scroll to position [1239, 0]
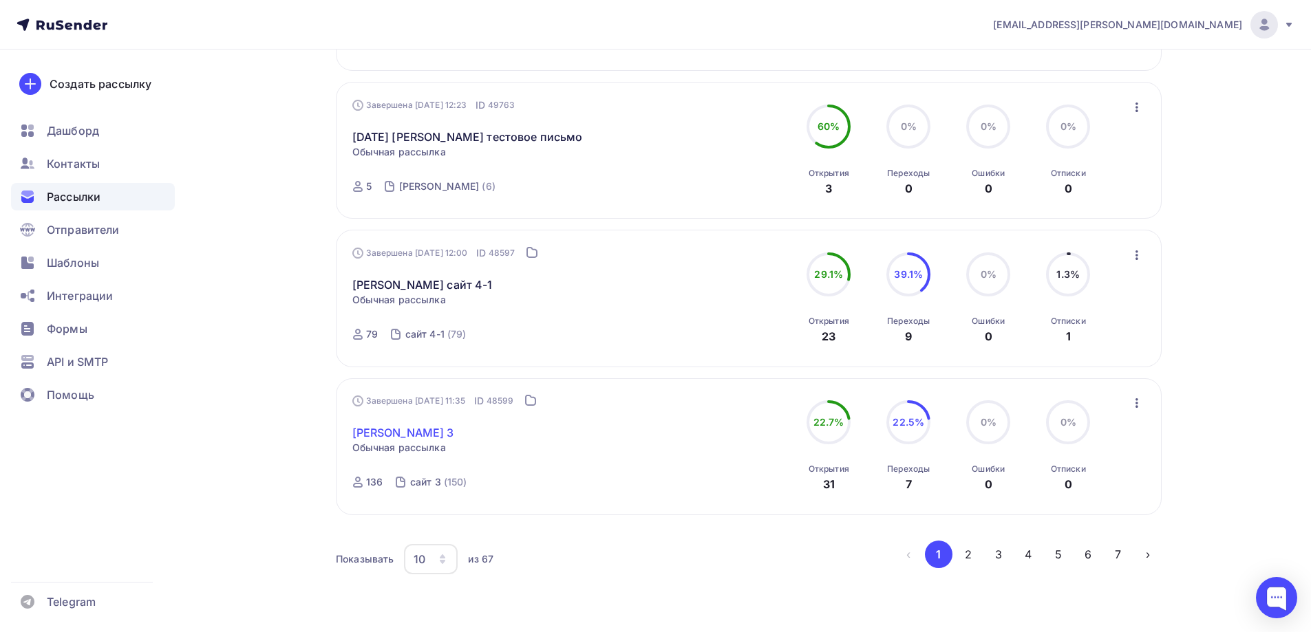
click at [377, 425] on link "Margaret 3" at bounding box center [403, 433] width 102 height 17
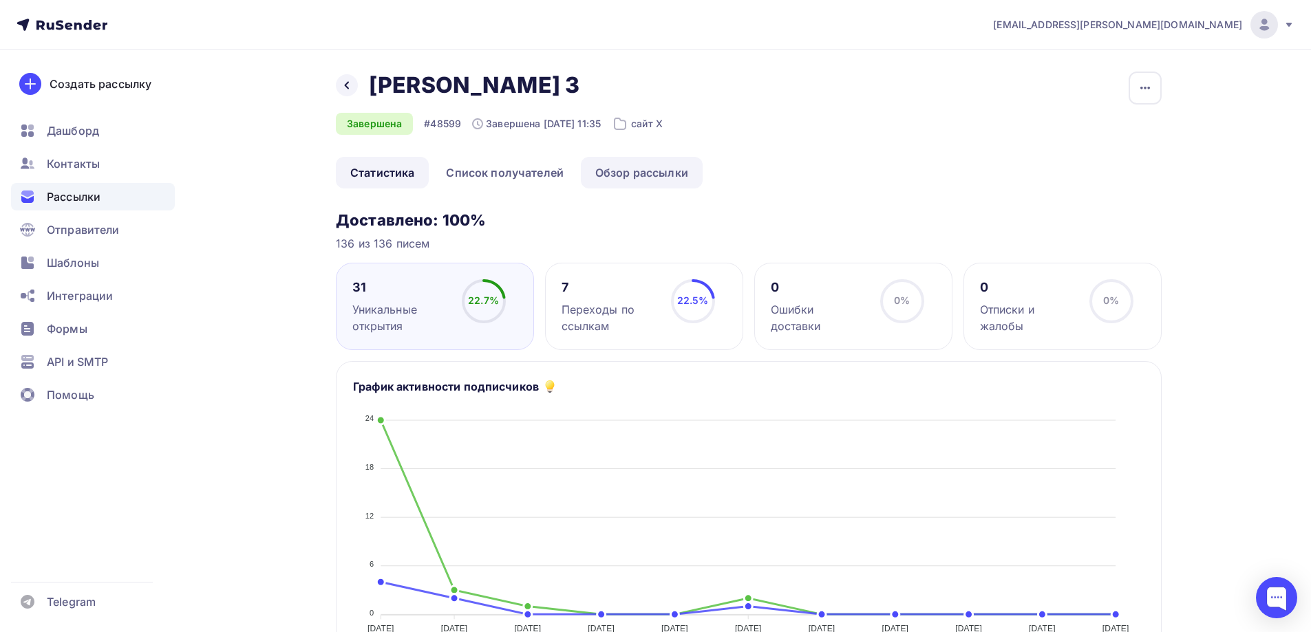
click at [640, 178] on link "Обзор рассылки" at bounding box center [642, 173] width 122 height 32
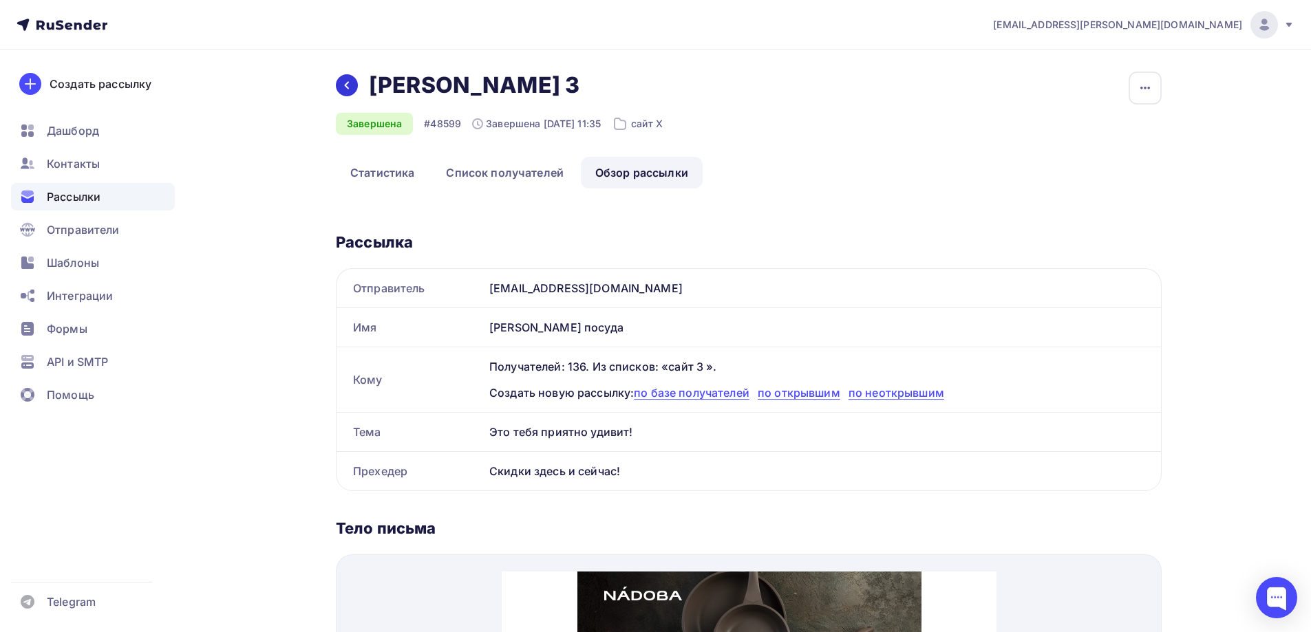
click at [354, 91] on div at bounding box center [347, 85] width 22 height 22
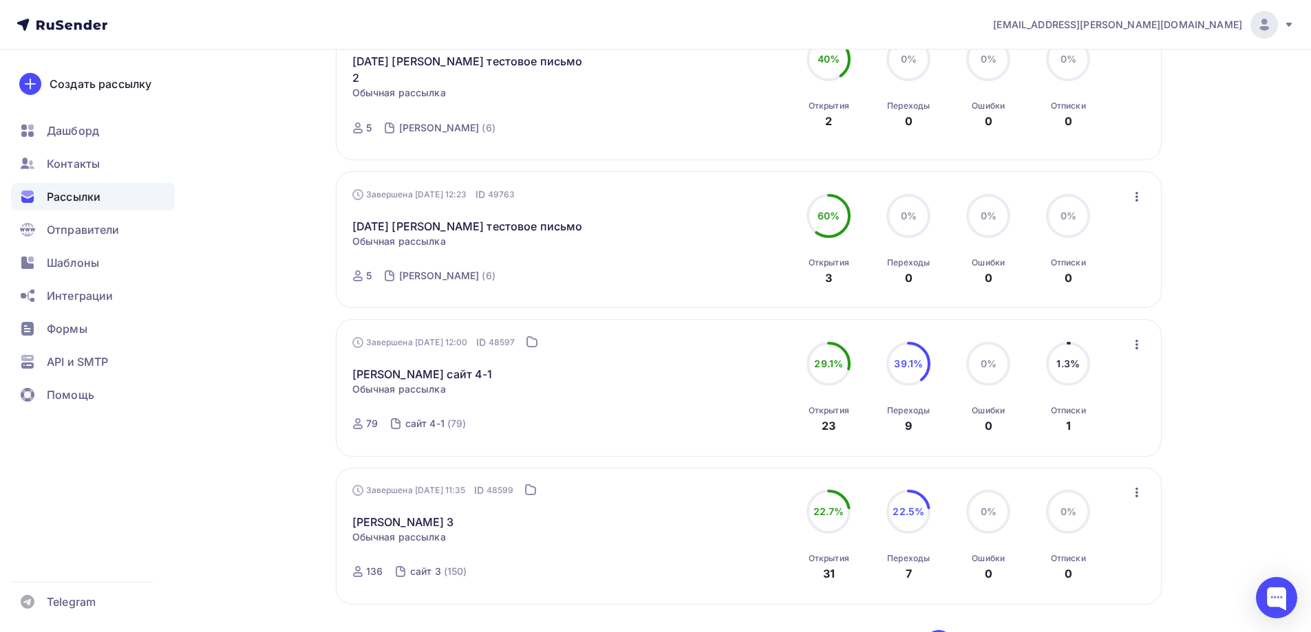
scroll to position [1271, 0]
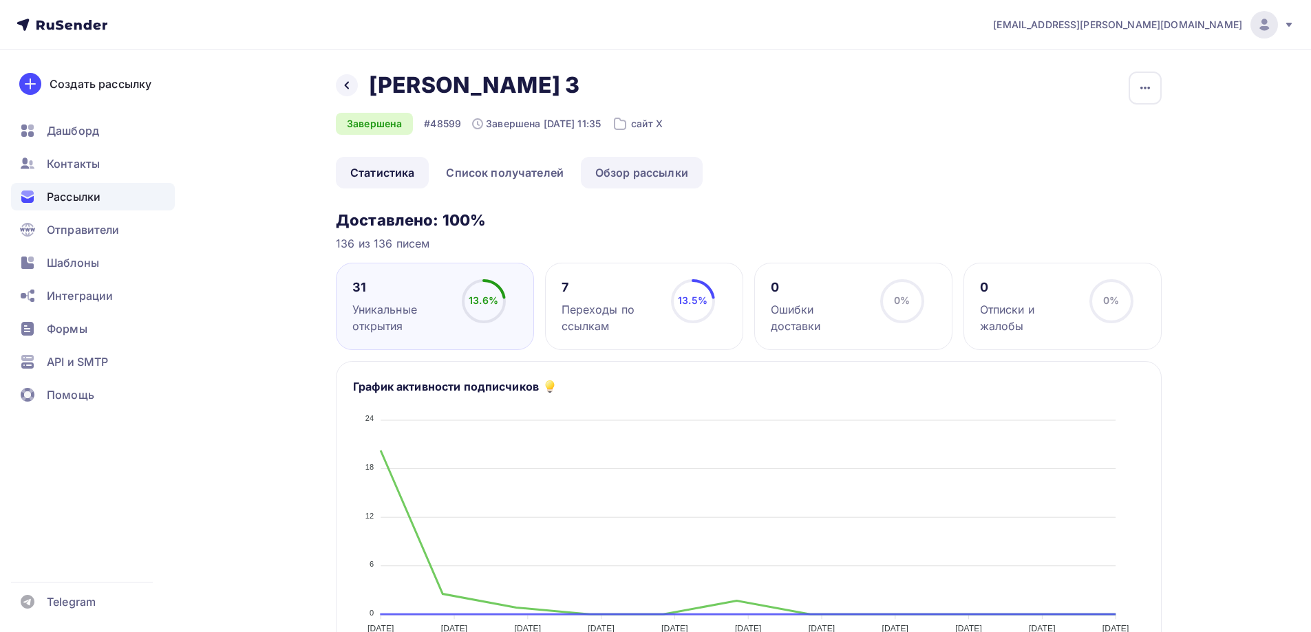
click at [644, 169] on link "Обзор рассылки" at bounding box center [642, 173] width 122 height 32
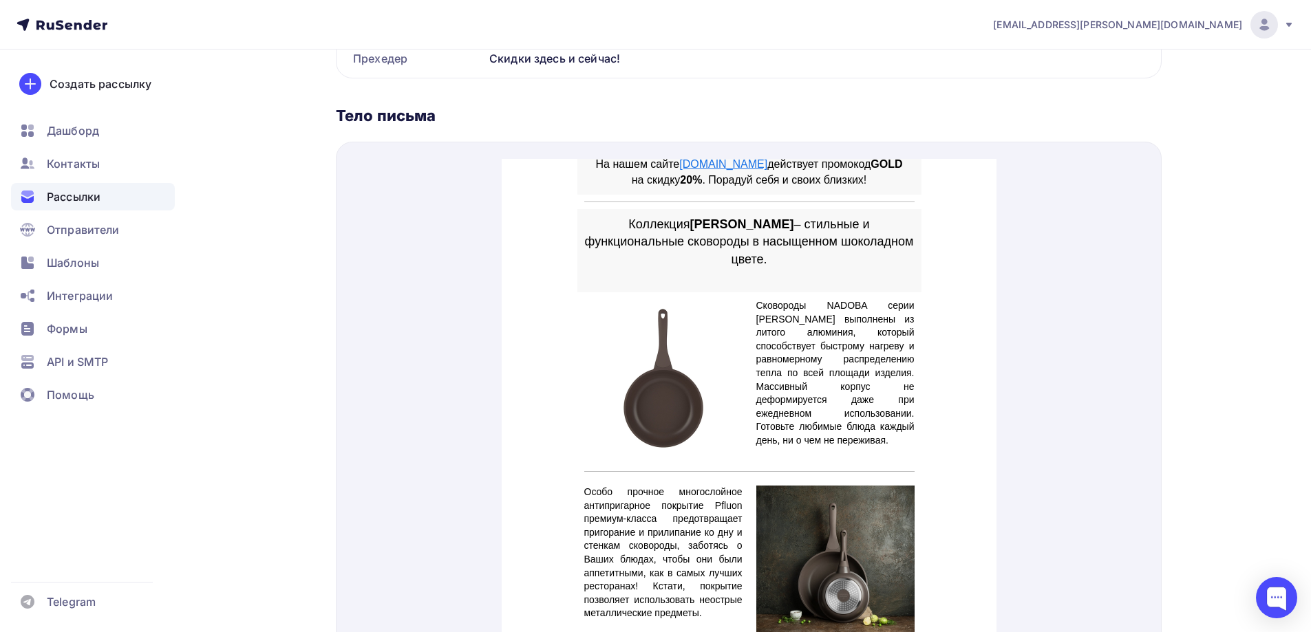
scroll to position [138, 0]
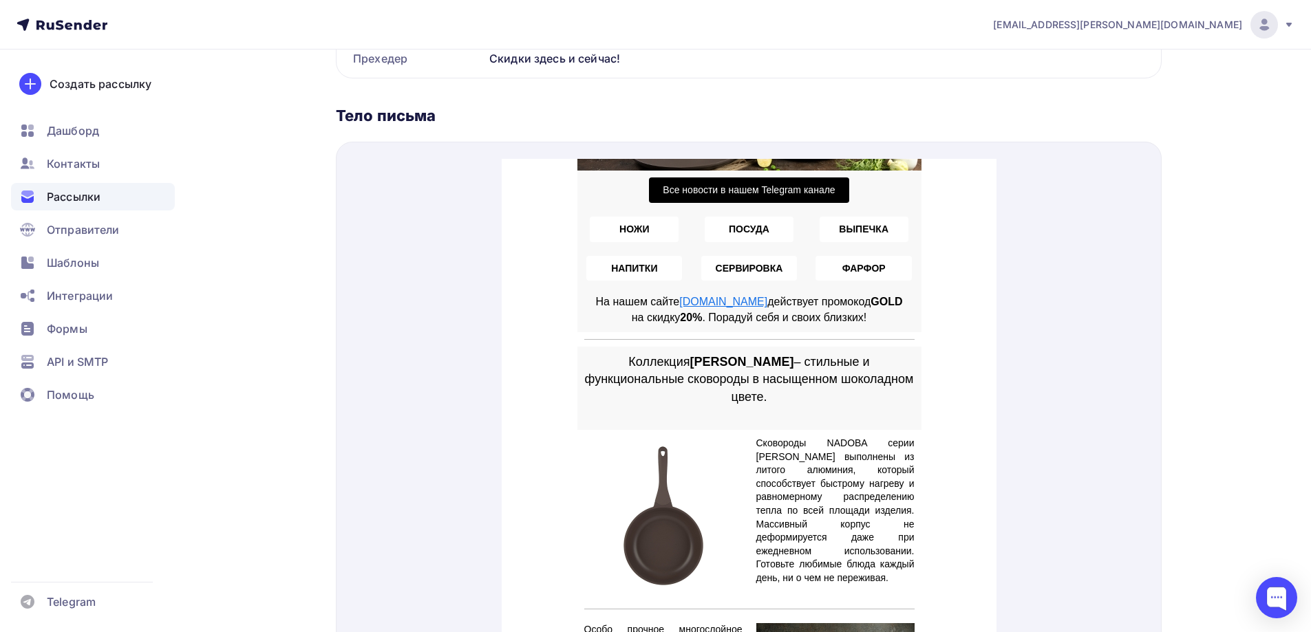
click at [611, 286] on p "На нашем сайте nadoba.ru действует промокод GOLD на скидку 20% . Порадуй себя и…" at bounding box center [748, 293] width 330 height 31
drag, startPoint x: 605, startPoint y: 283, endPoint x: 870, endPoint y: 306, distance: 266.6
click at [870, 306] on p "На нашем сайте nadoba.ru действует промокод GOLD на скидку 20% . Порадуй себя и…" at bounding box center [748, 293] width 330 height 31
copy p "На нашем сайте nadoba.ru действует промокод GOLD на скидку 20% . Порадуй себя и…"
click at [801, 304] on p "На нашем сайте nadoba.ru действует промокод GOLD на скидку 20% . Порадуй себя и…" at bounding box center [748, 293] width 330 height 31
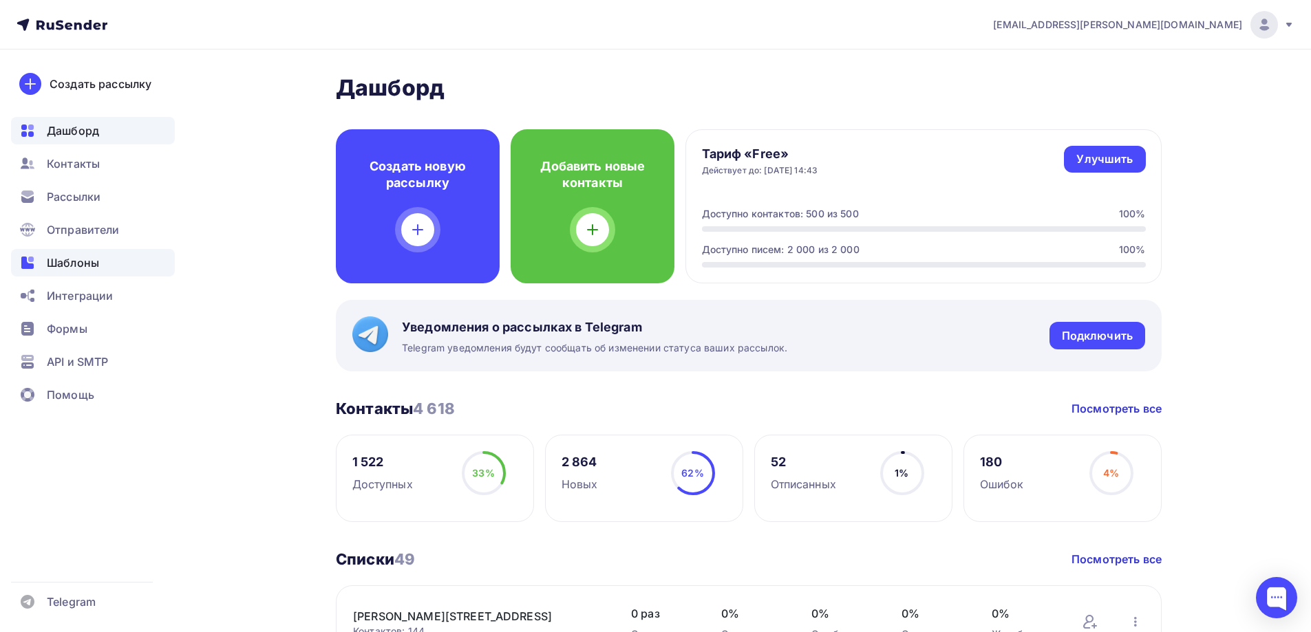
click at [84, 270] on span "Шаблоны" at bounding box center [73, 263] width 52 height 17
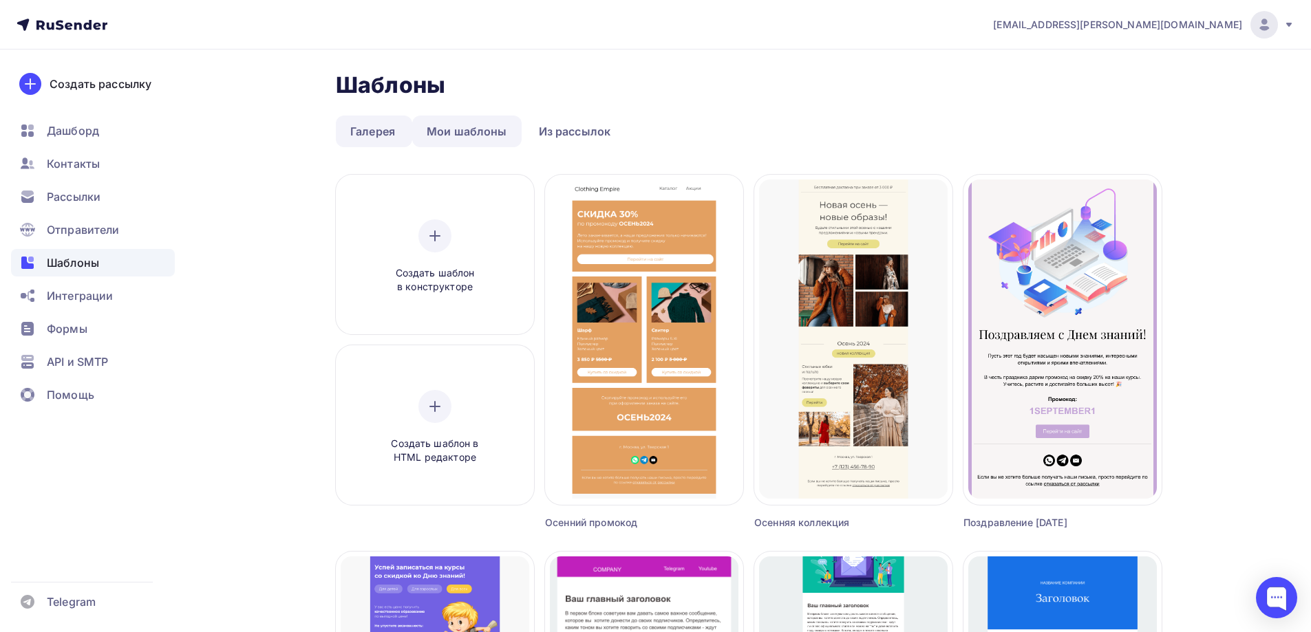
click at [493, 125] on link "Мои шаблоны" at bounding box center [466, 132] width 109 height 32
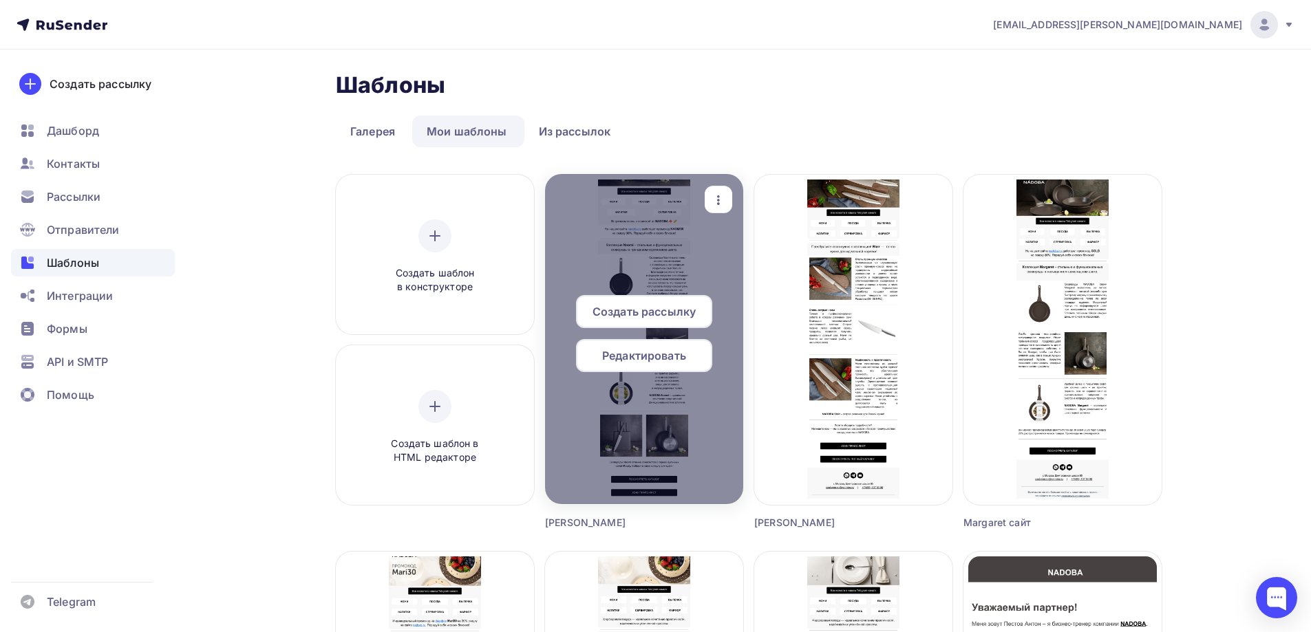
click at [665, 352] on span "Редактировать" at bounding box center [644, 355] width 84 height 17
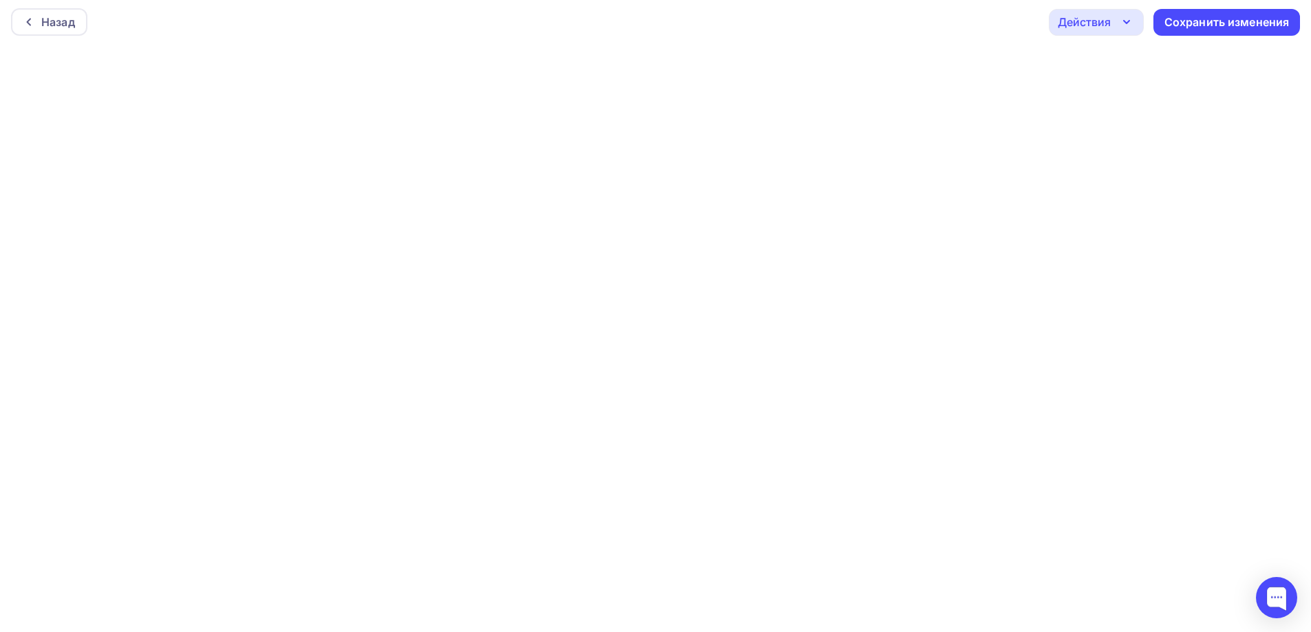
scroll to position [3, 0]
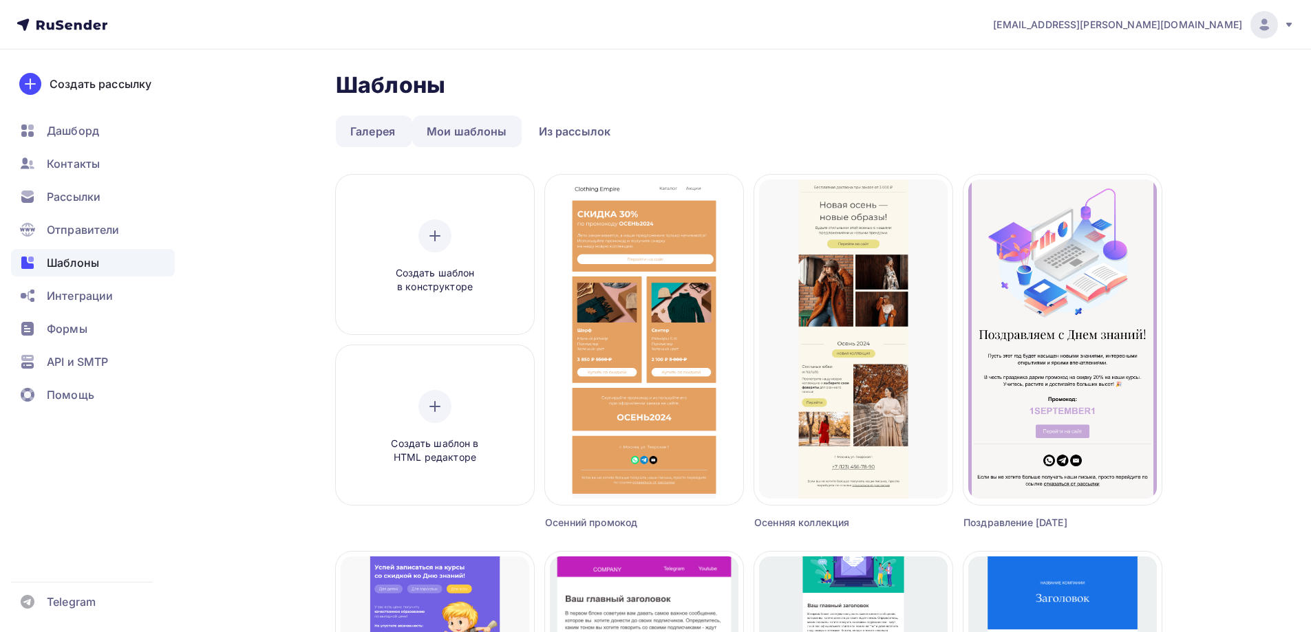
click at [444, 128] on link "Мои шаблоны" at bounding box center [466, 132] width 109 height 32
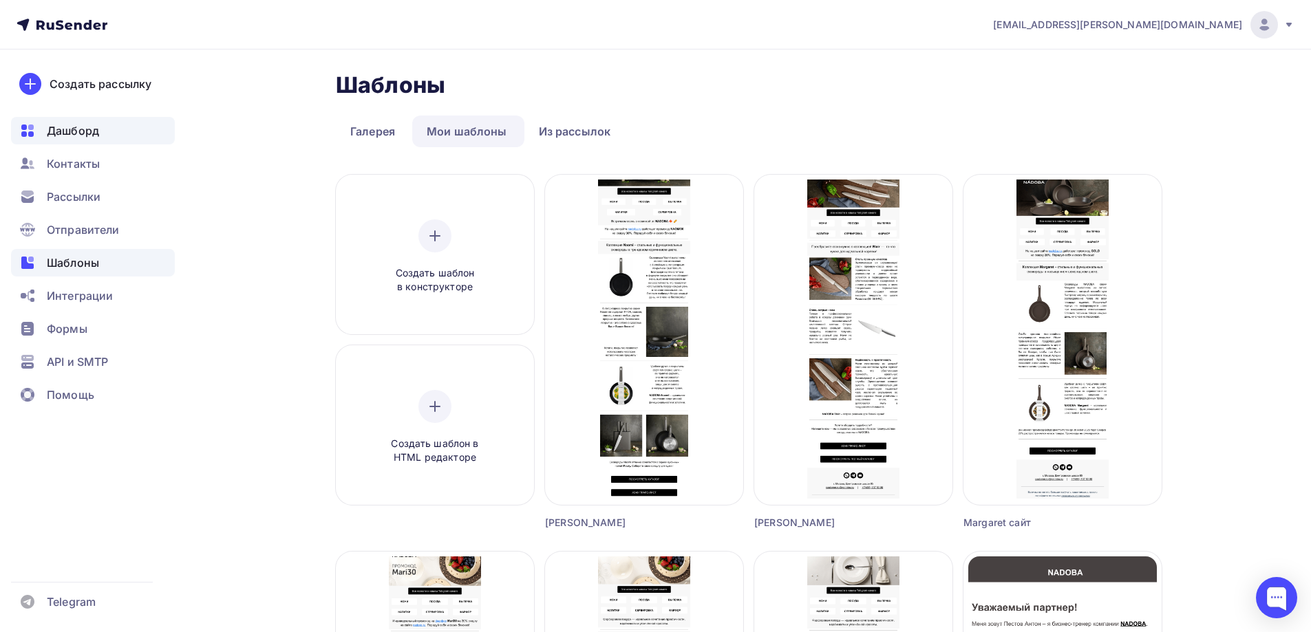
click at [100, 119] on div "Дашборд" at bounding box center [93, 131] width 164 height 28
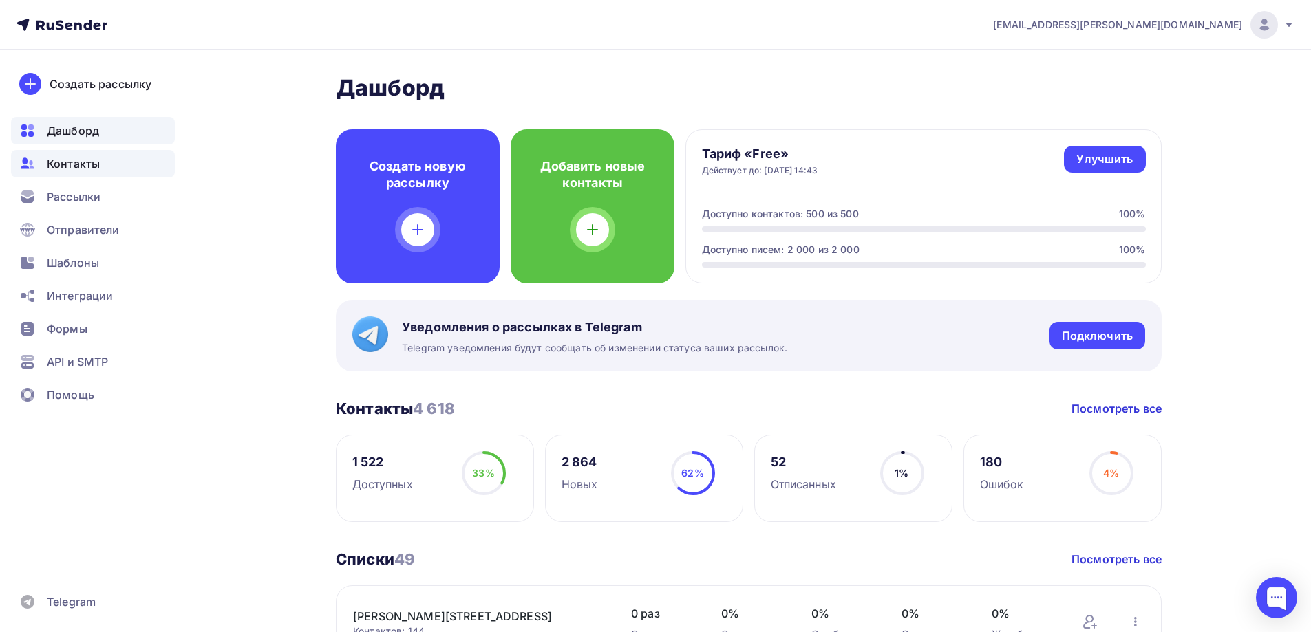
click at [39, 164] on div "Контакты" at bounding box center [93, 164] width 164 height 28
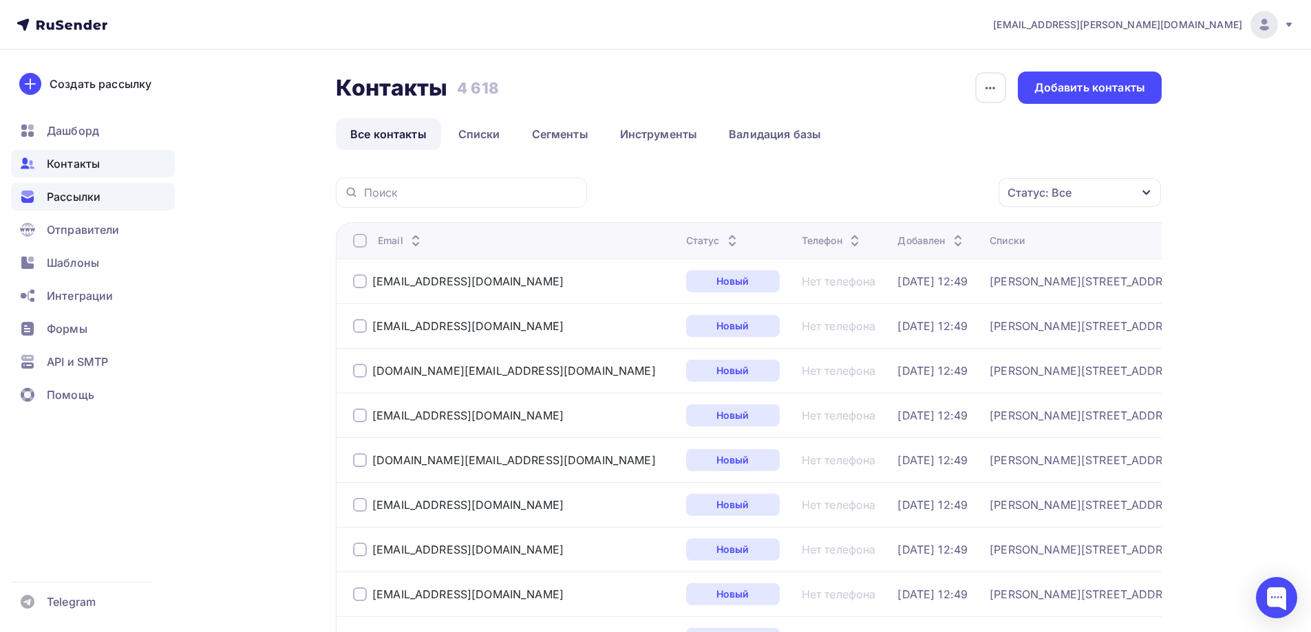
click at [45, 184] on div "Рассылки" at bounding box center [93, 197] width 164 height 28
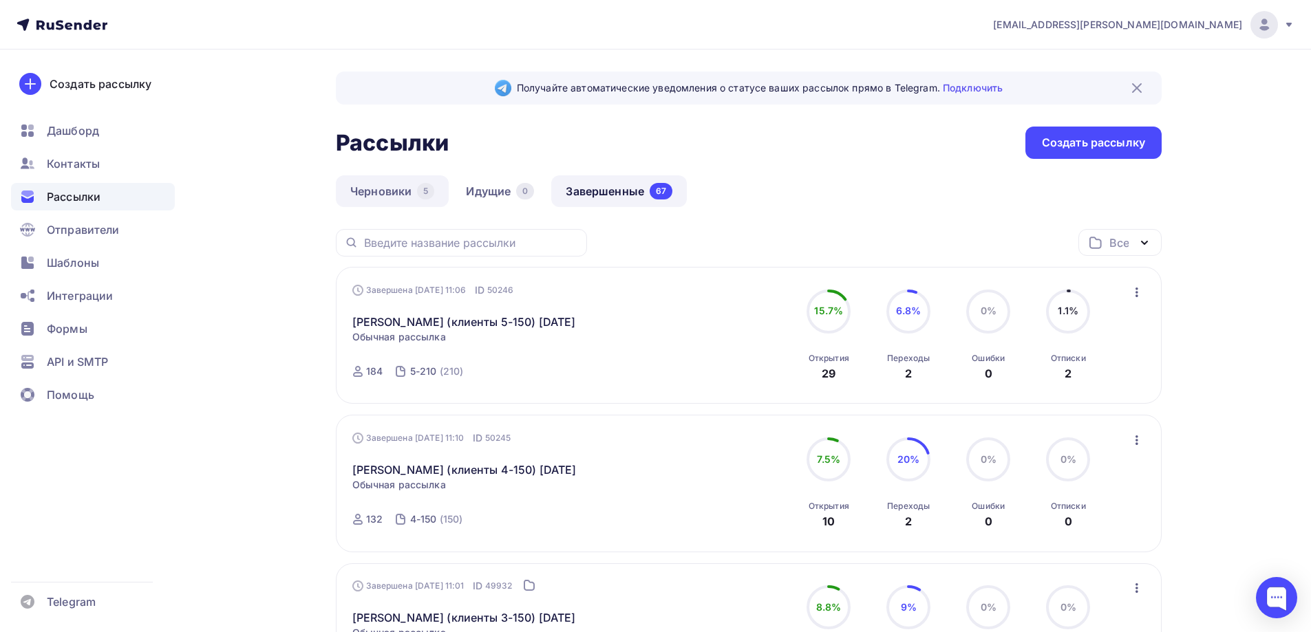
click at [377, 183] on link "Черновики 5" at bounding box center [392, 191] width 113 height 32
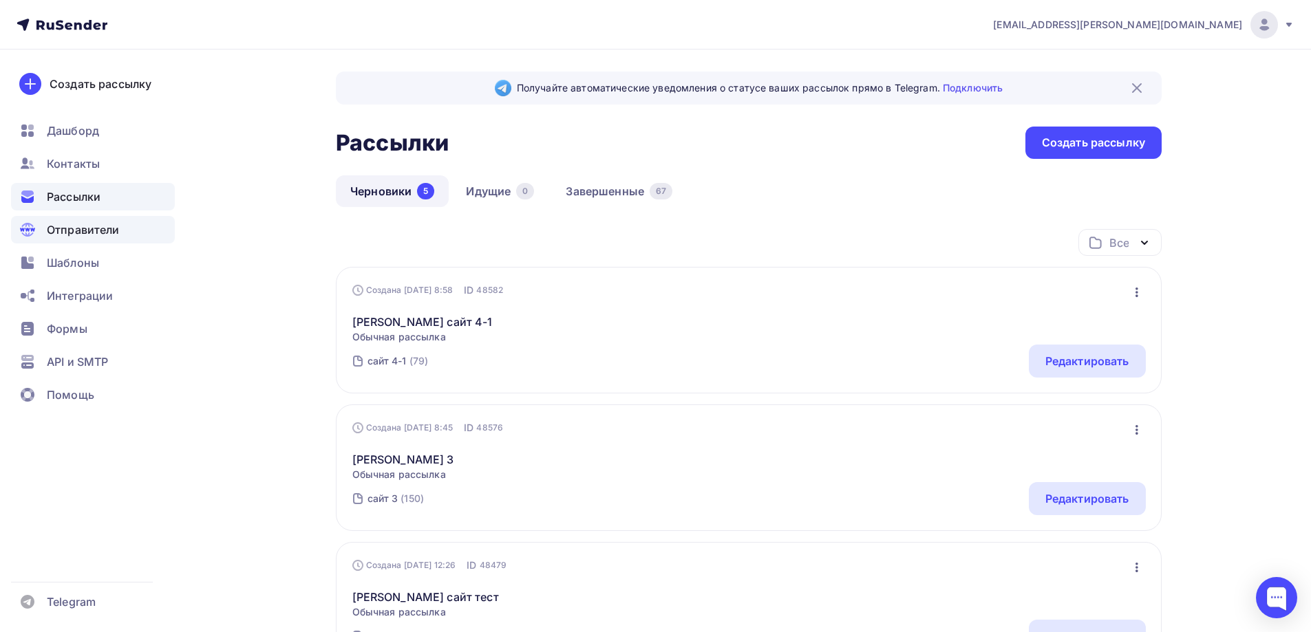
click at [94, 221] on div "Отправители" at bounding box center [93, 230] width 164 height 28
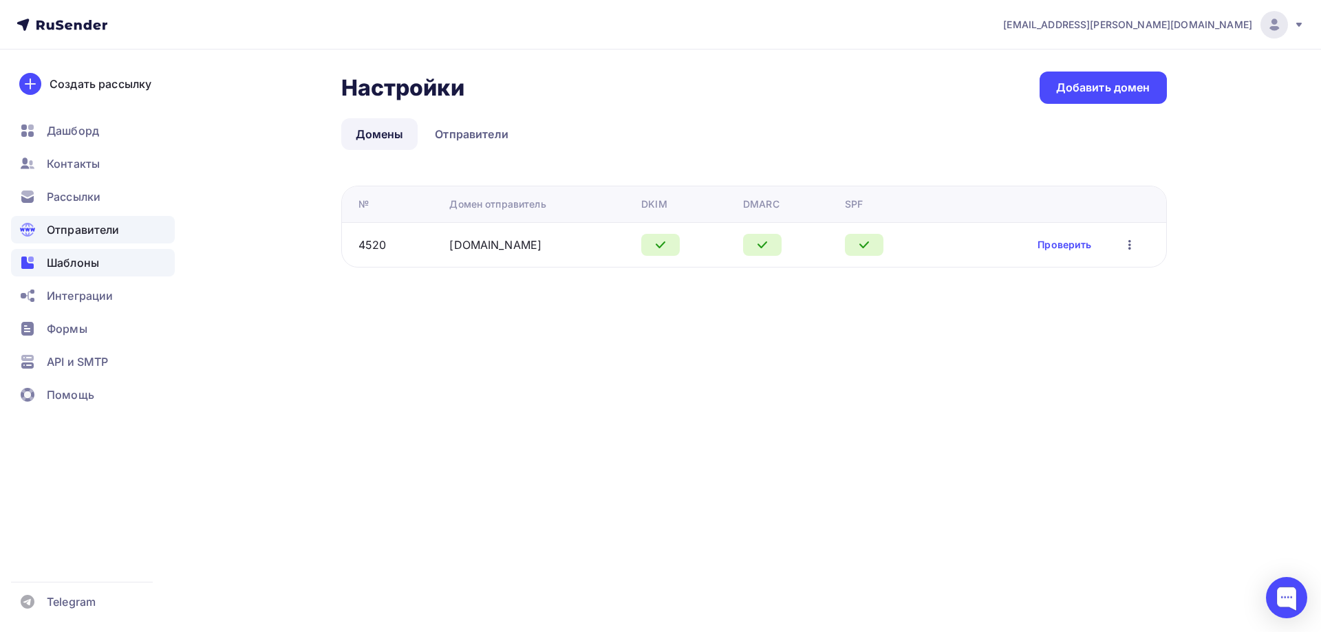
click at [89, 257] on span "Шаблоны" at bounding box center [73, 263] width 52 height 17
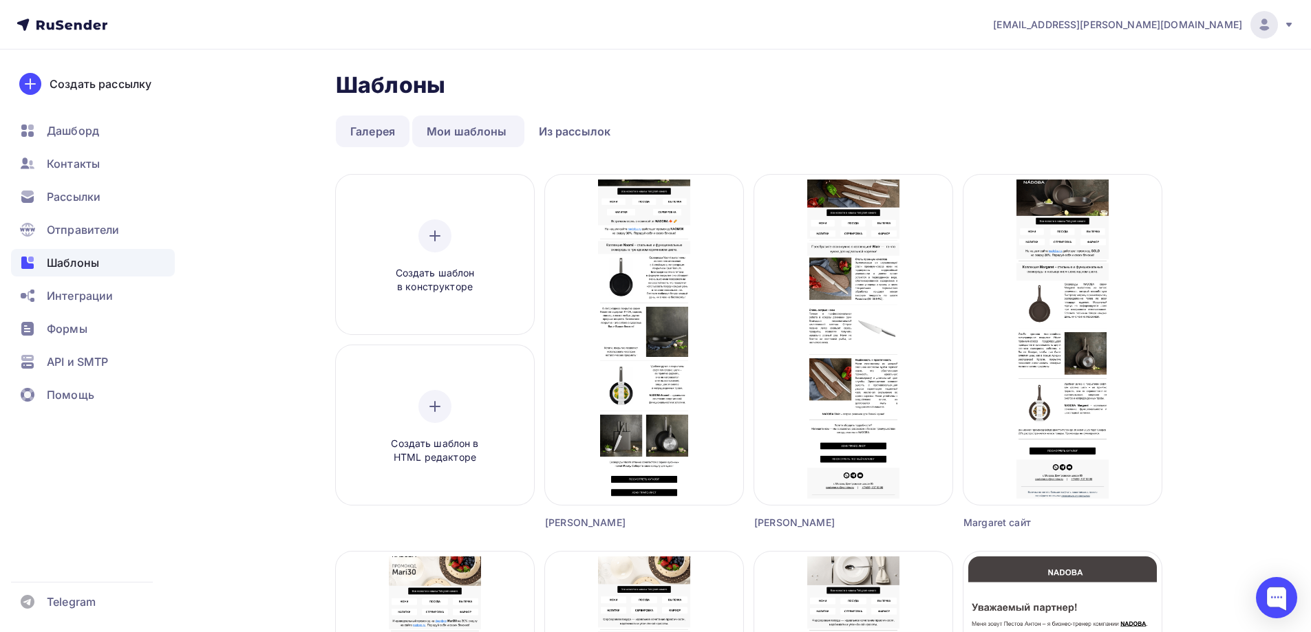
click at [371, 127] on link "Галерея" at bounding box center [373, 132] width 74 height 32
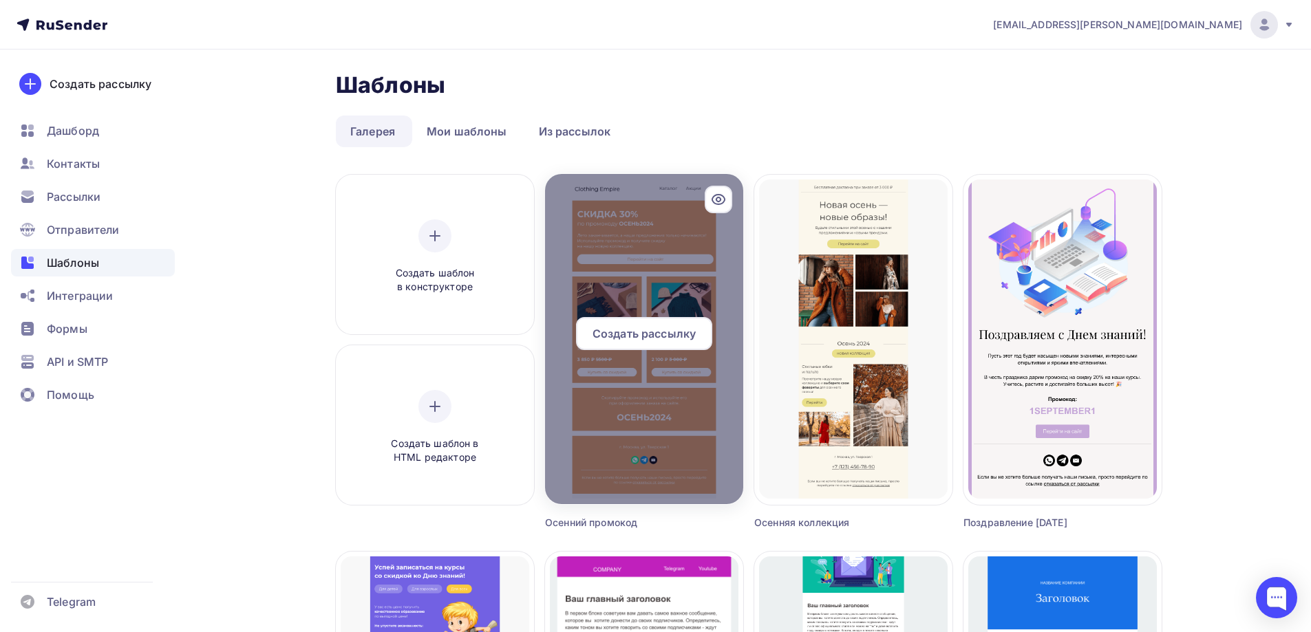
click at [673, 340] on span "Создать рассылку" at bounding box center [643, 333] width 103 height 17
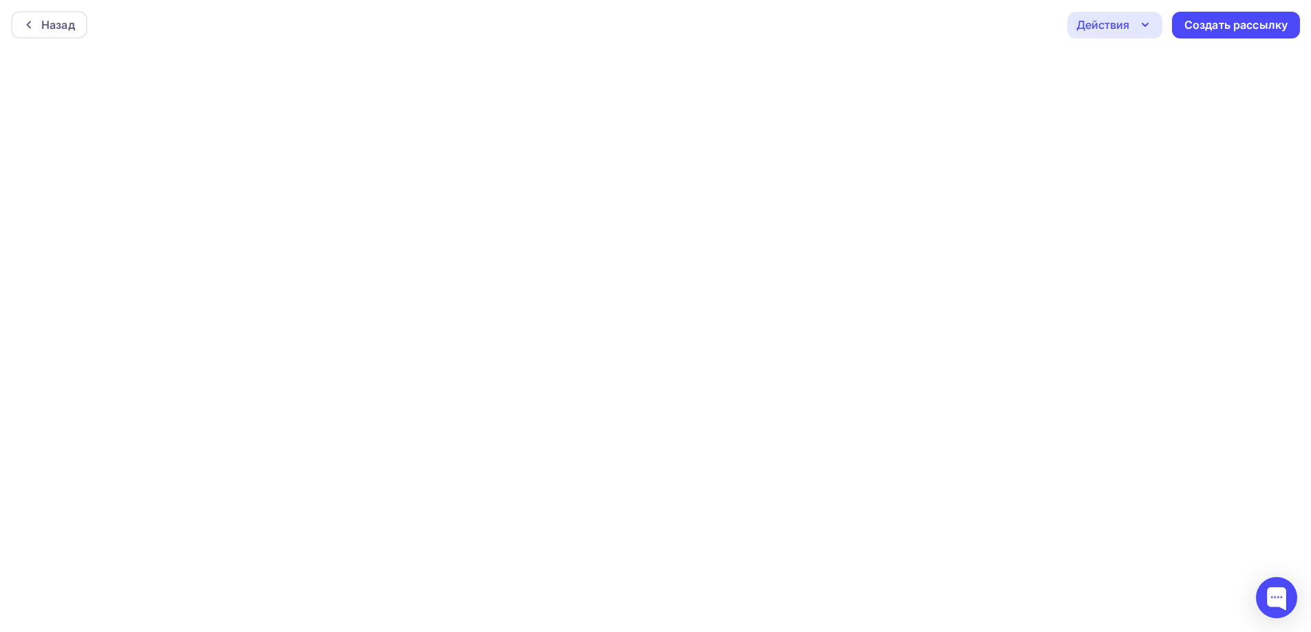
scroll to position [3, 0]
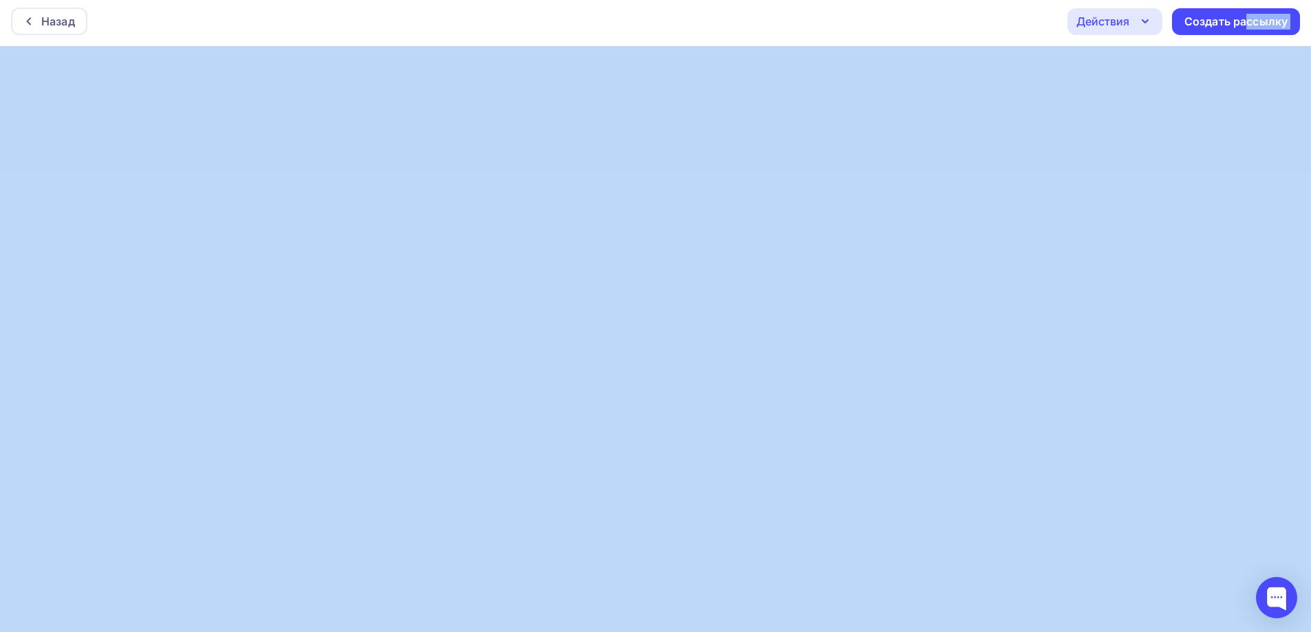
drag, startPoint x: 1245, startPoint y: 27, endPoint x: 1003, endPoint y: 47, distance: 243.1
click at [923, 75] on div "Назад Действия Отправить тестовое письмо Предпросмотр Сохранить в Мои шаблоны В…" at bounding box center [655, 313] width 1311 height 632
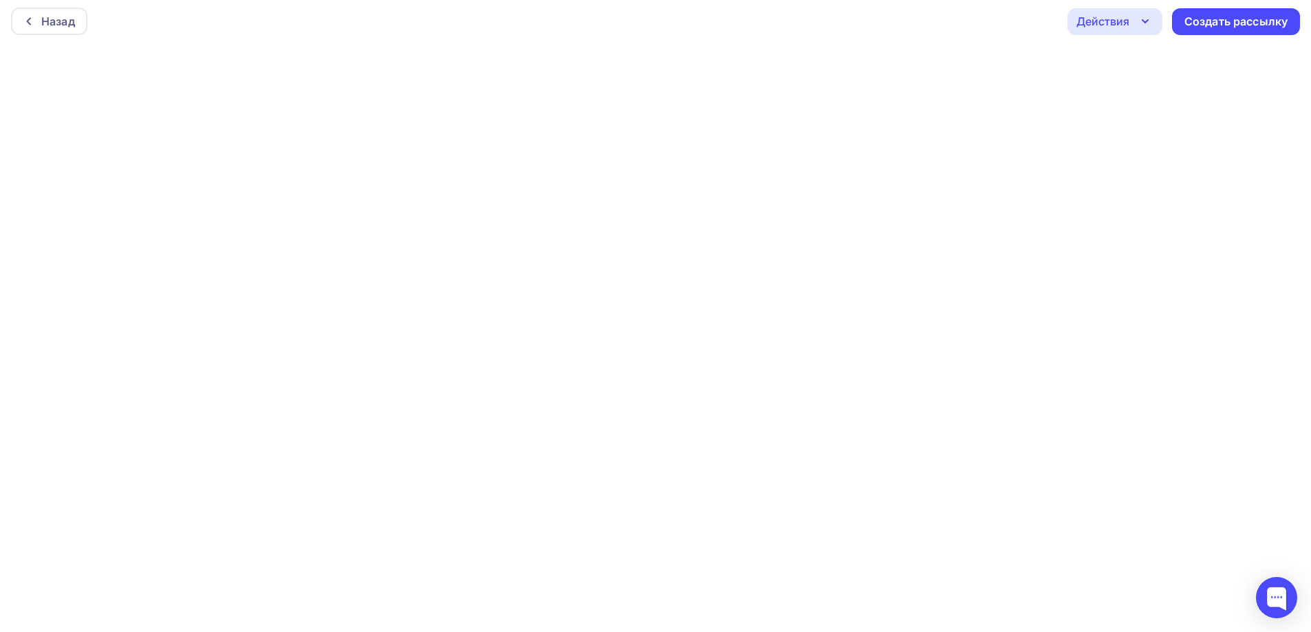
click at [1005, 29] on div "Назад Действия Отправить тестовое письмо Предпросмотр Сохранить в Мои шаблоны В…" at bounding box center [655, 22] width 1311 height 50
click at [1146, 26] on icon "button" at bounding box center [1145, 25] width 17 height 17
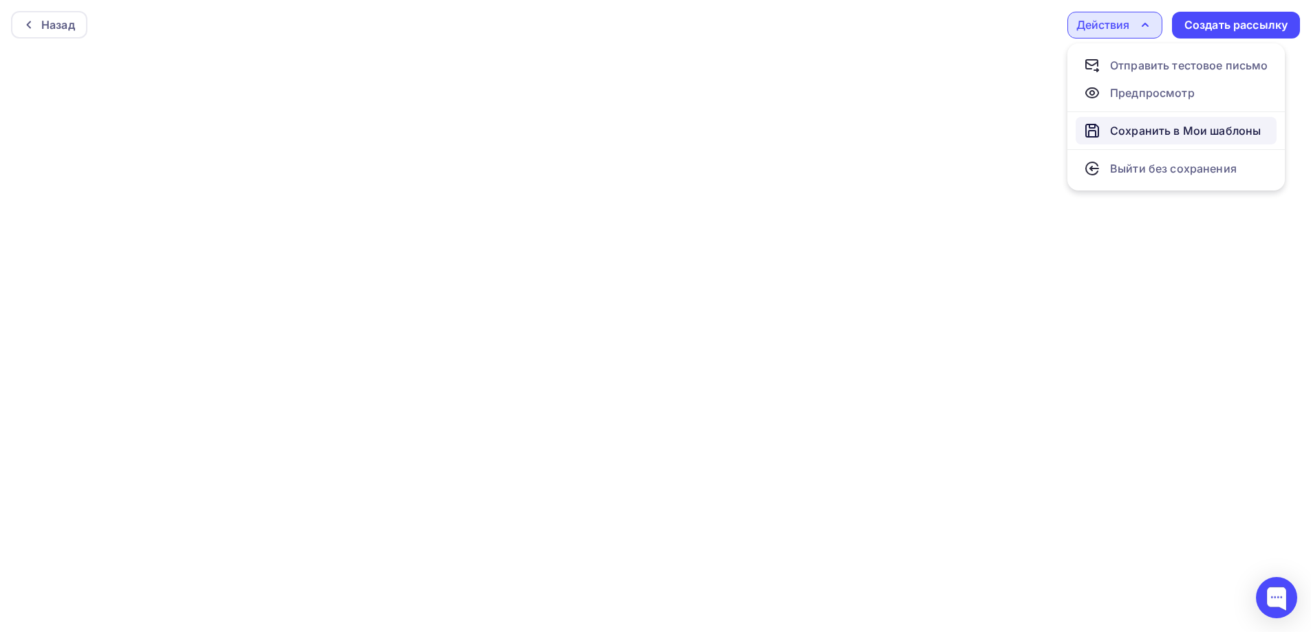
click at [1170, 132] on div "Сохранить в Мои шаблоны" at bounding box center [1185, 130] width 151 height 17
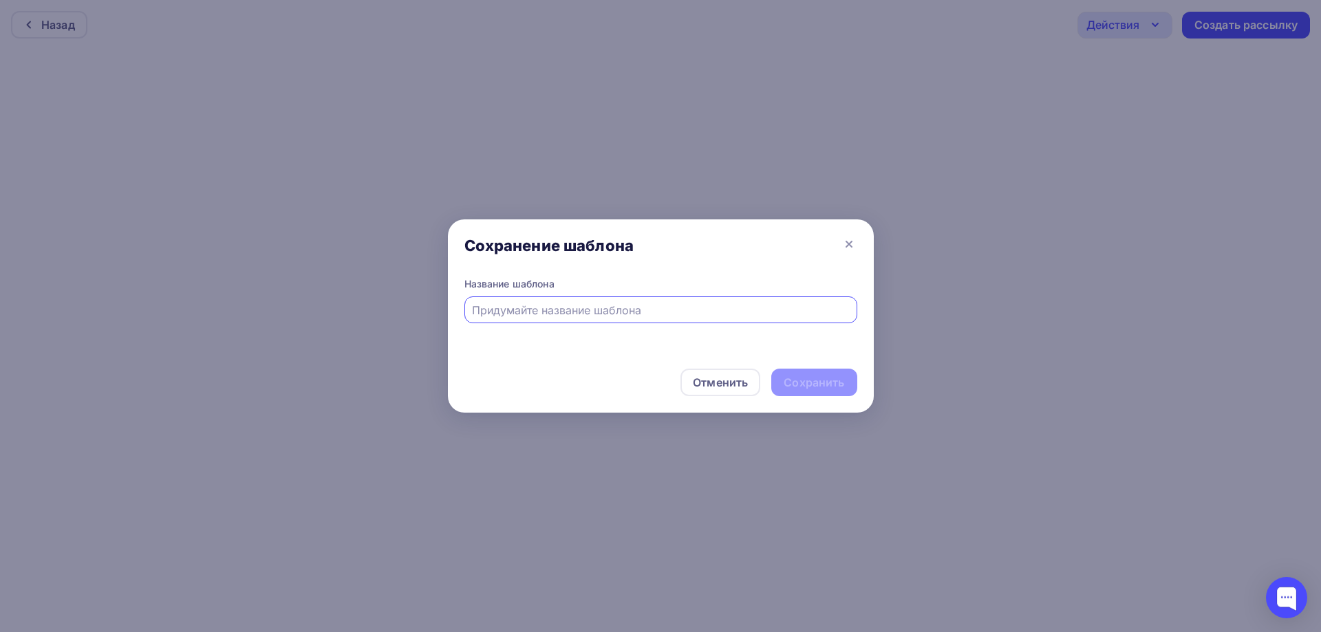
click at [603, 309] on input "text" at bounding box center [660, 310] width 377 height 17
type input "Осень1"
click at [799, 380] on div "Сохранить" at bounding box center [814, 383] width 61 height 16
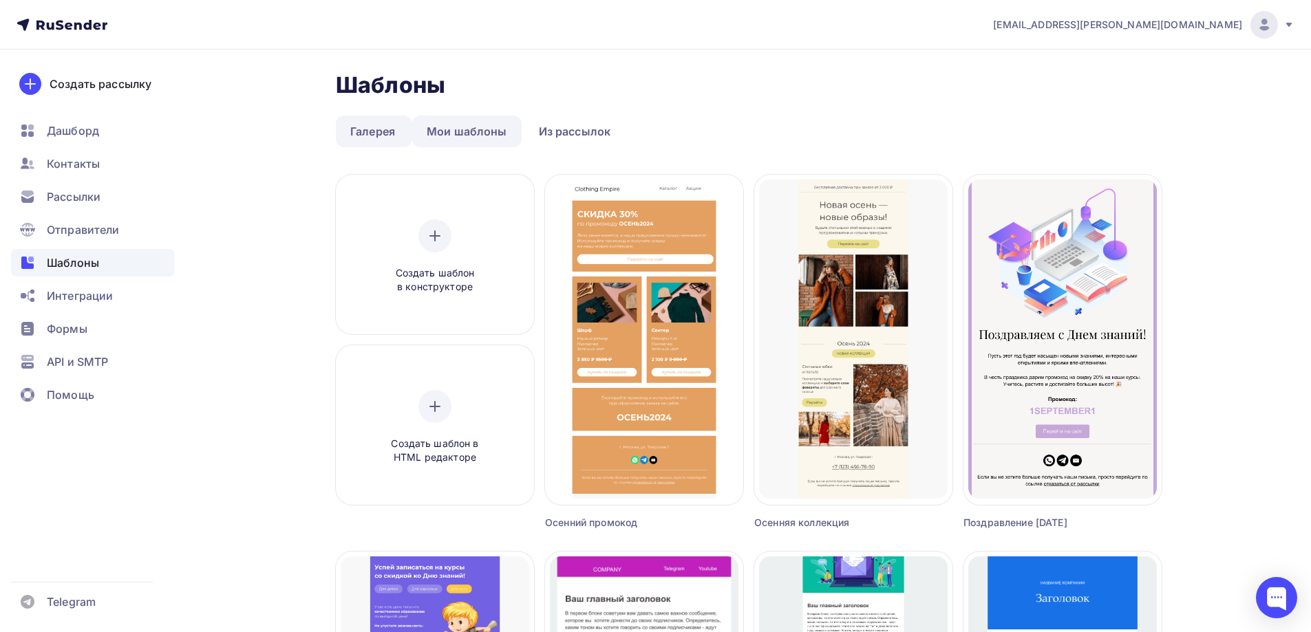
click at [473, 127] on link "Мои шаблоны" at bounding box center [466, 132] width 109 height 32
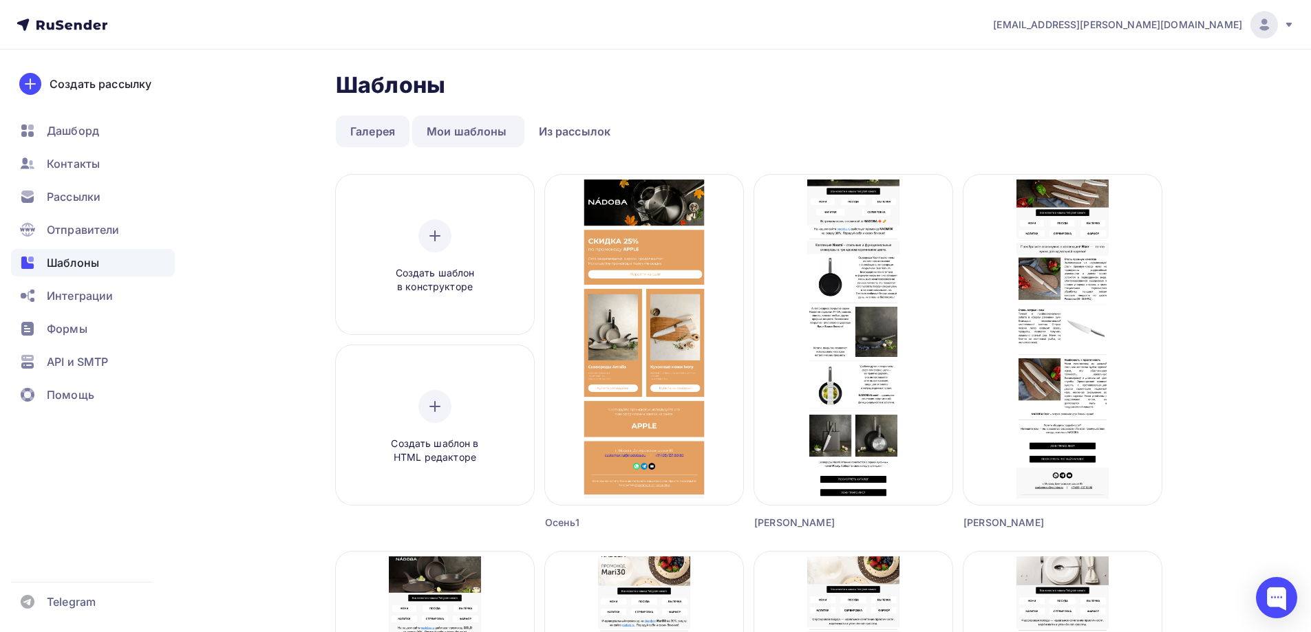
click at [383, 127] on link "Галерея" at bounding box center [373, 132] width 74 height 32
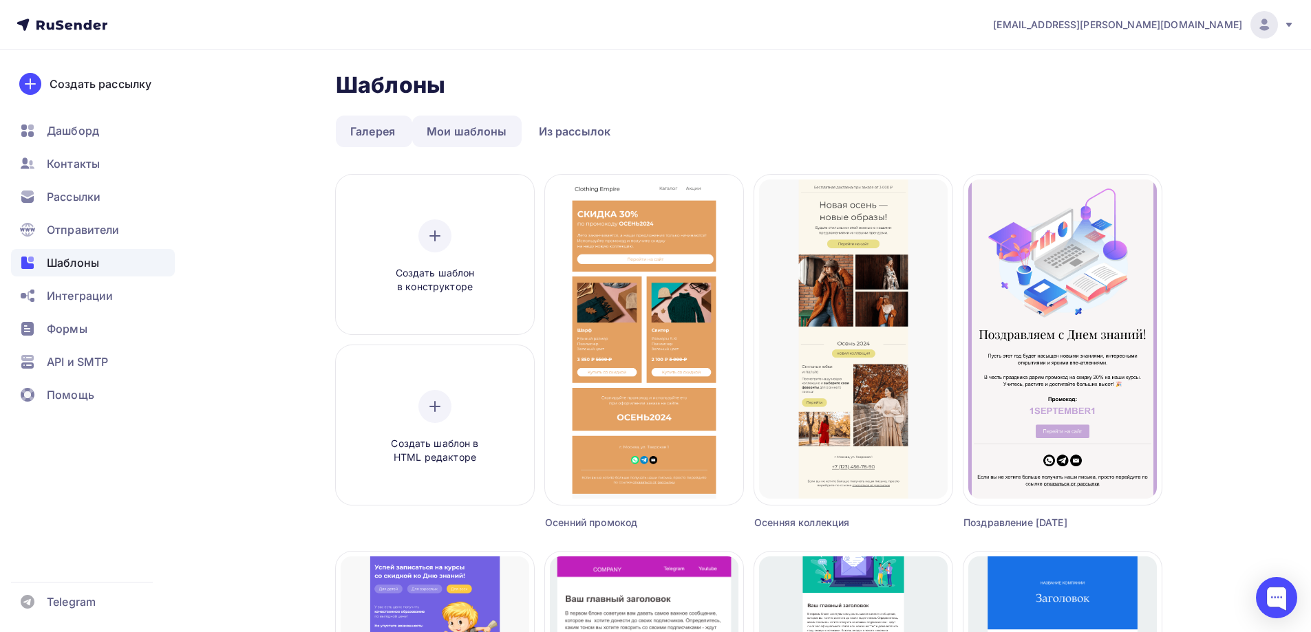
click at [469, 135] on link "Мои шаблоны" at bounding box center [466, 132] width 109 height 32
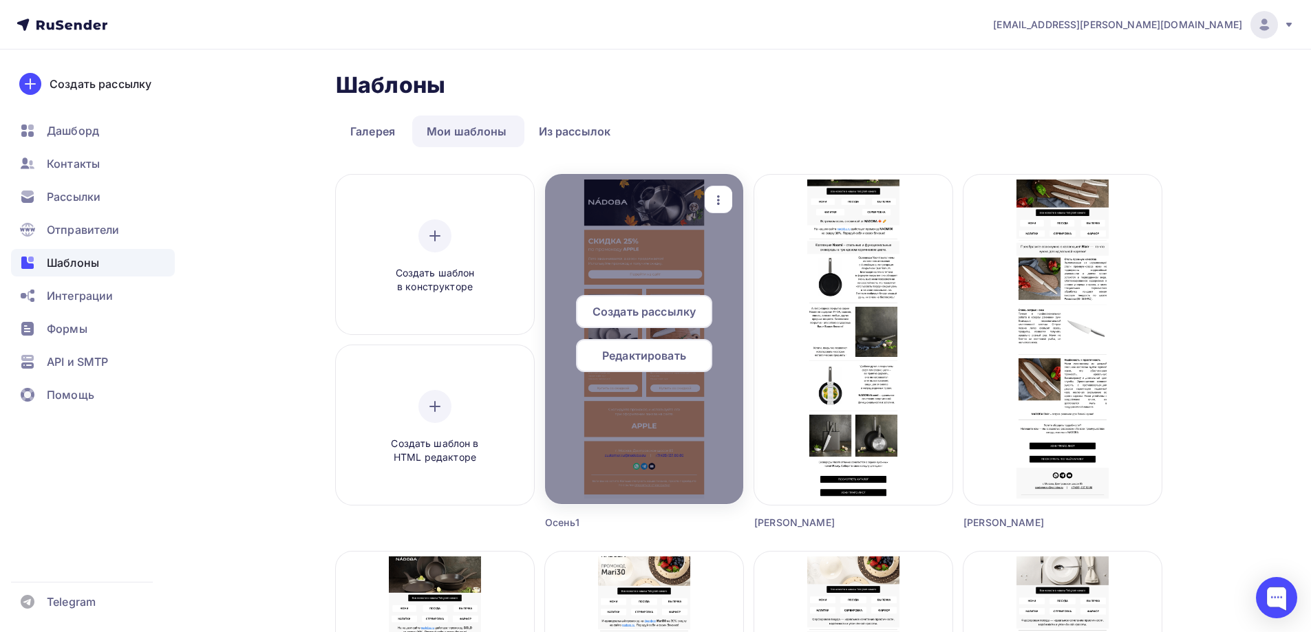
click at [722, 192] on icon "button" at bounding box center [718, 200] width 17 height 17
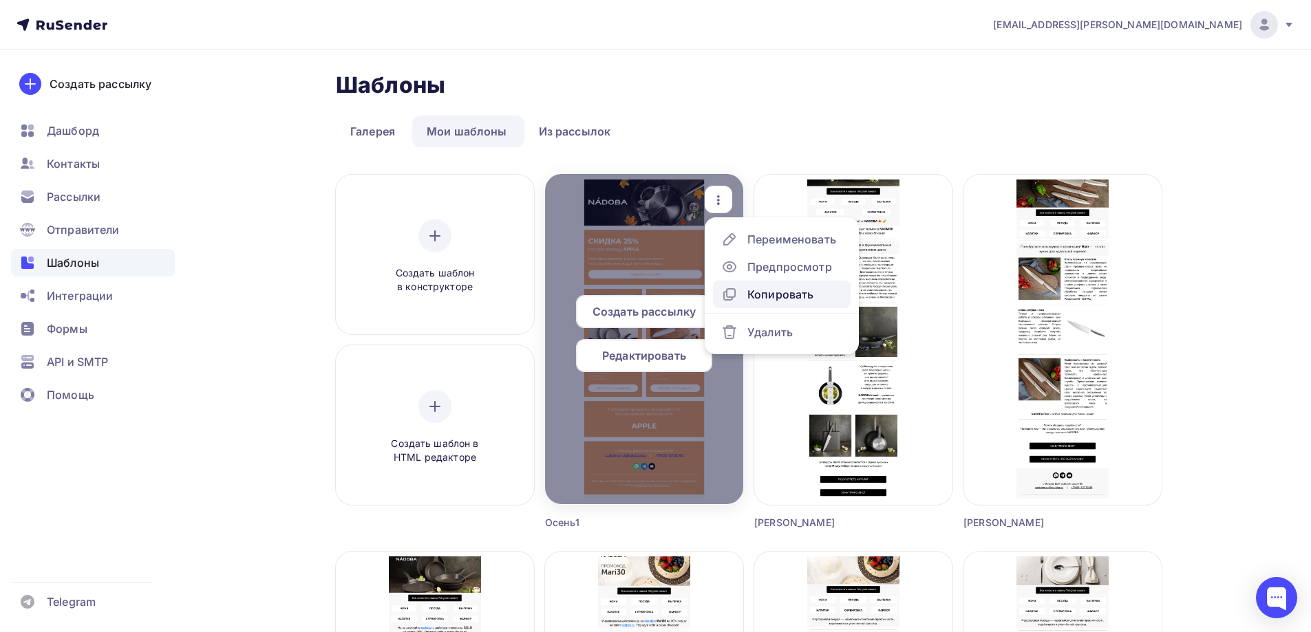
click at [771, 296] on div "Копировать" at bounding box center [780, 294] width 66 height 17
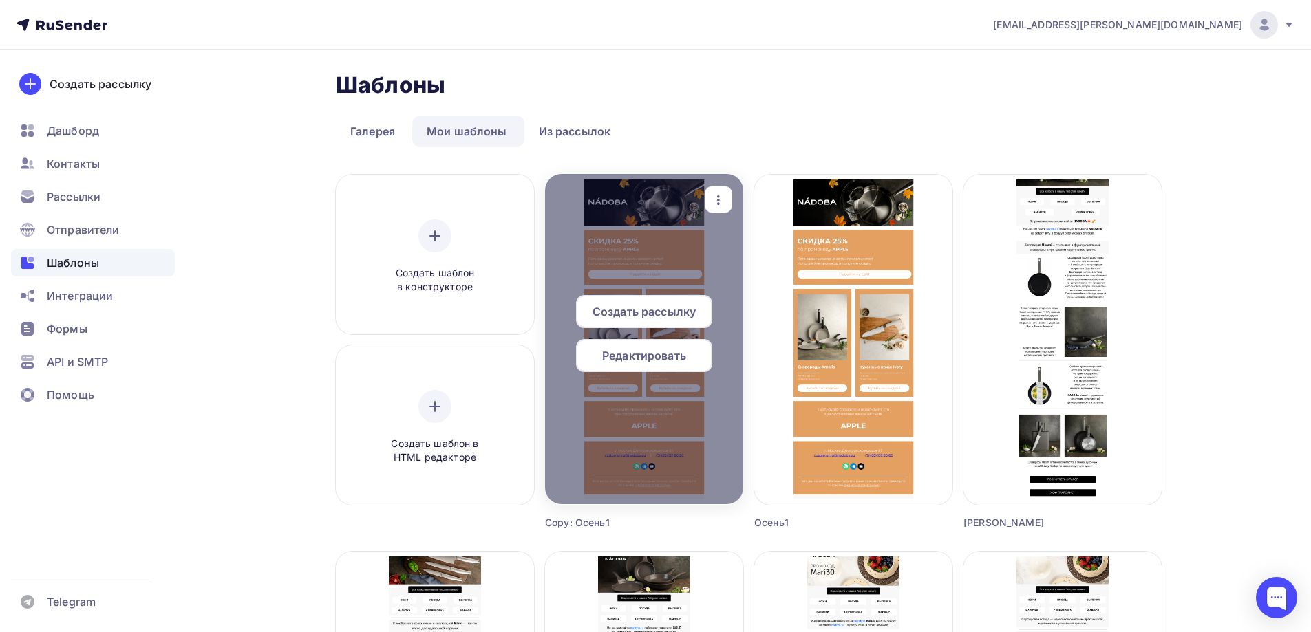
click at [663, 354] on span "Редактировать" at bounding box center [644, 355] width 84 height 17
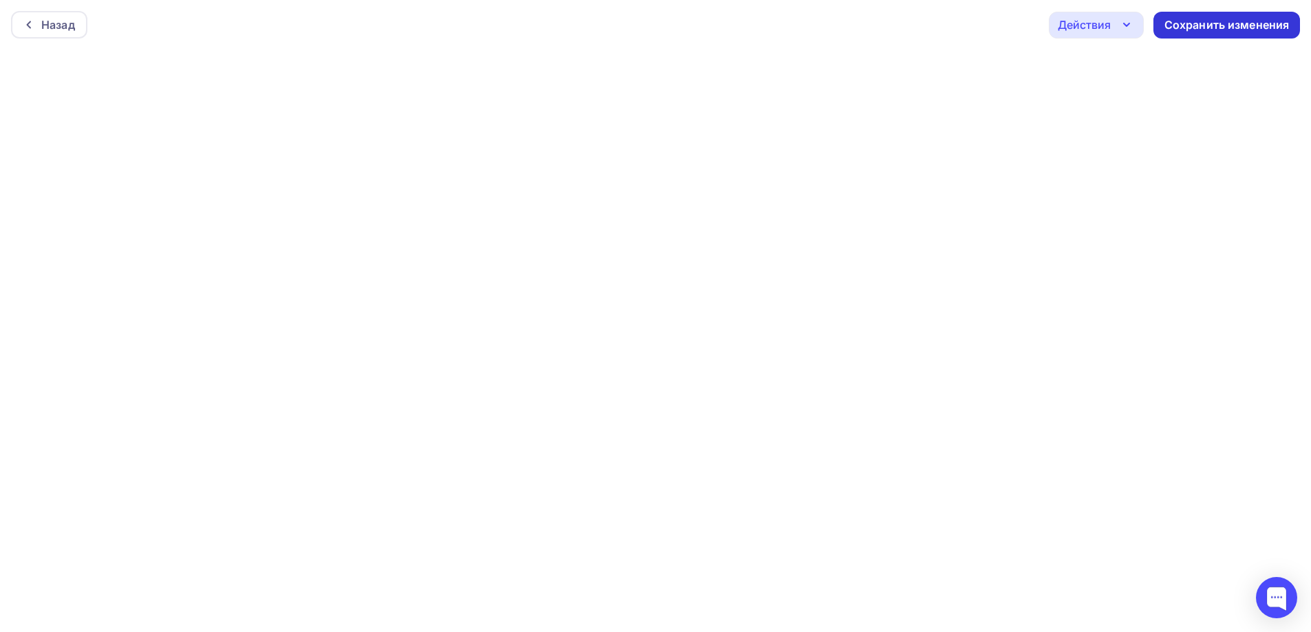
click at [1228, 24] on div "Сохранить изменения" at bounding box center [1226, 25] width 125 height 16
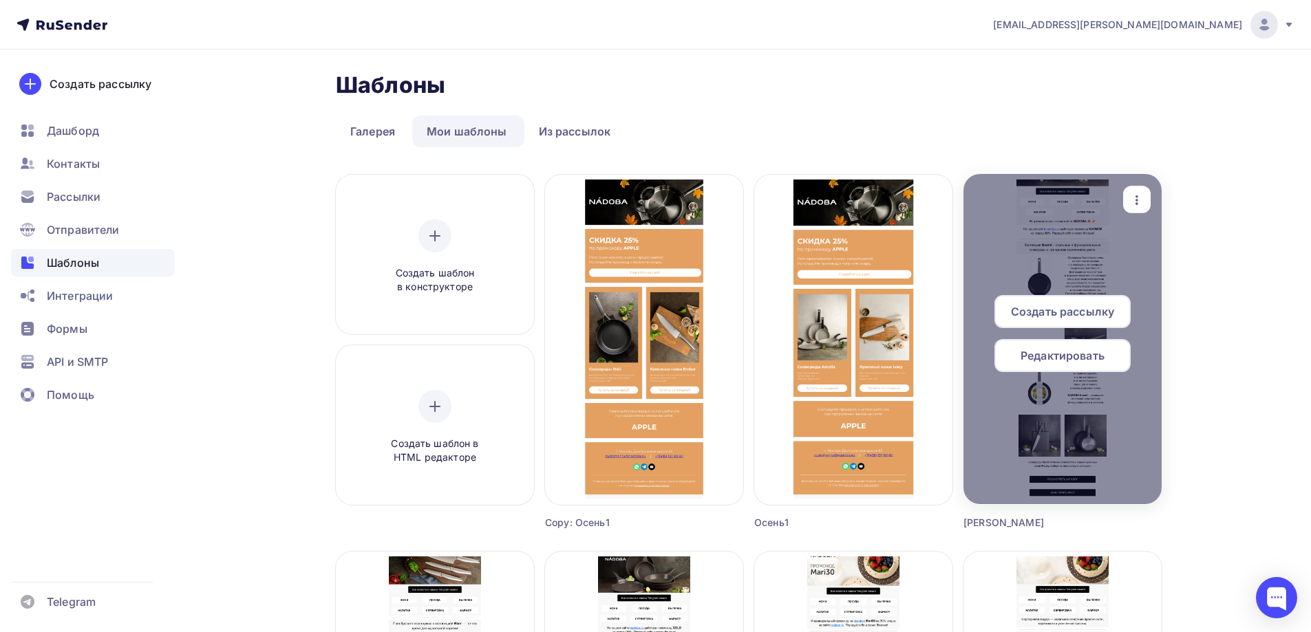
click at [1070, 365] on div "Редактировать" at bounding box center [1062, 355] width 136 height 33
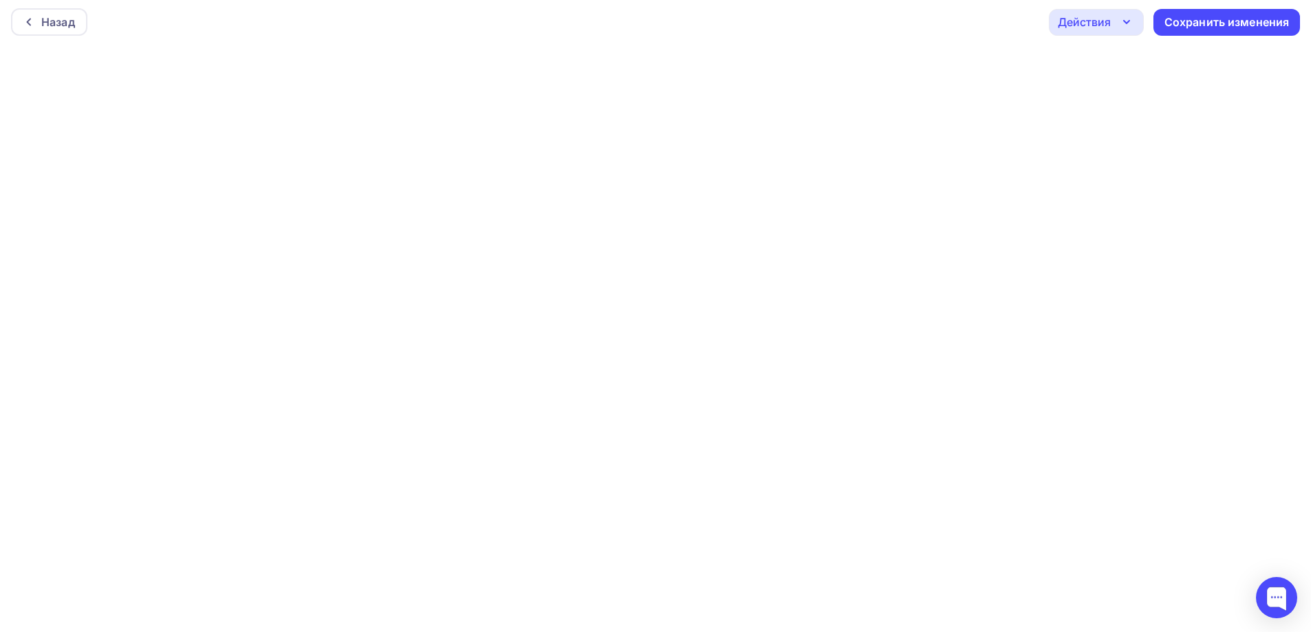
scroll to position [3, 0]
click at [1261, 17] on div "Сохранить изменения" at bounding box center [1226, 22] width 125 height 16
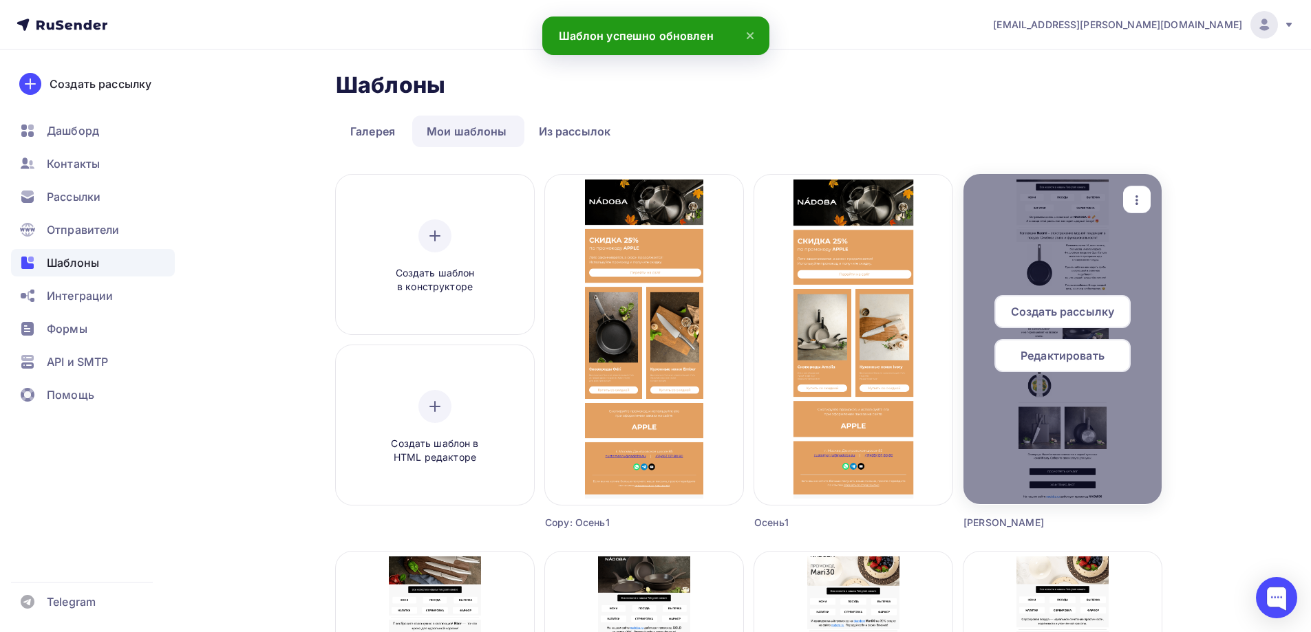
click at [1060, 365] on div "Редактировать" at bounding box center [1062, 355] width 136 height 33
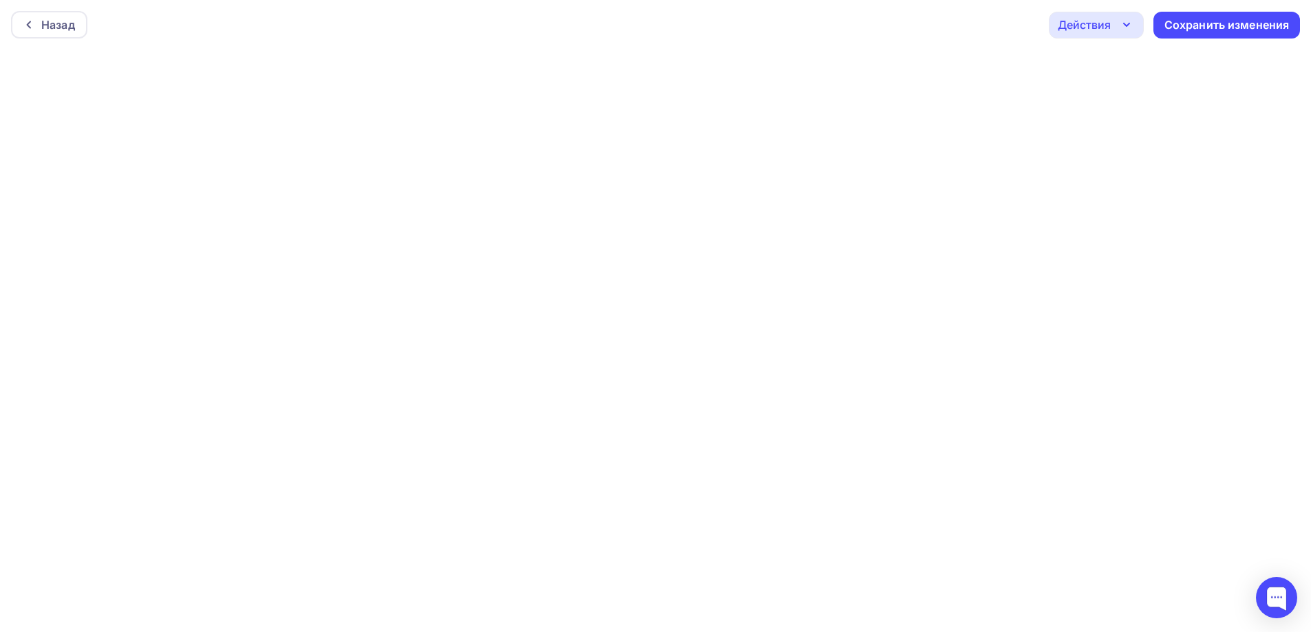
click at [1304, 49] on div "Назад Действия Отправить тестовое письмо Предпросмотр Выйти без сохранения Сохр…" at bounding box center [655, 25] width 1311 height 50
click at [1279, 28] on div "Сохранить изменения" at bounding box center [1226, 25] width 125 height 16
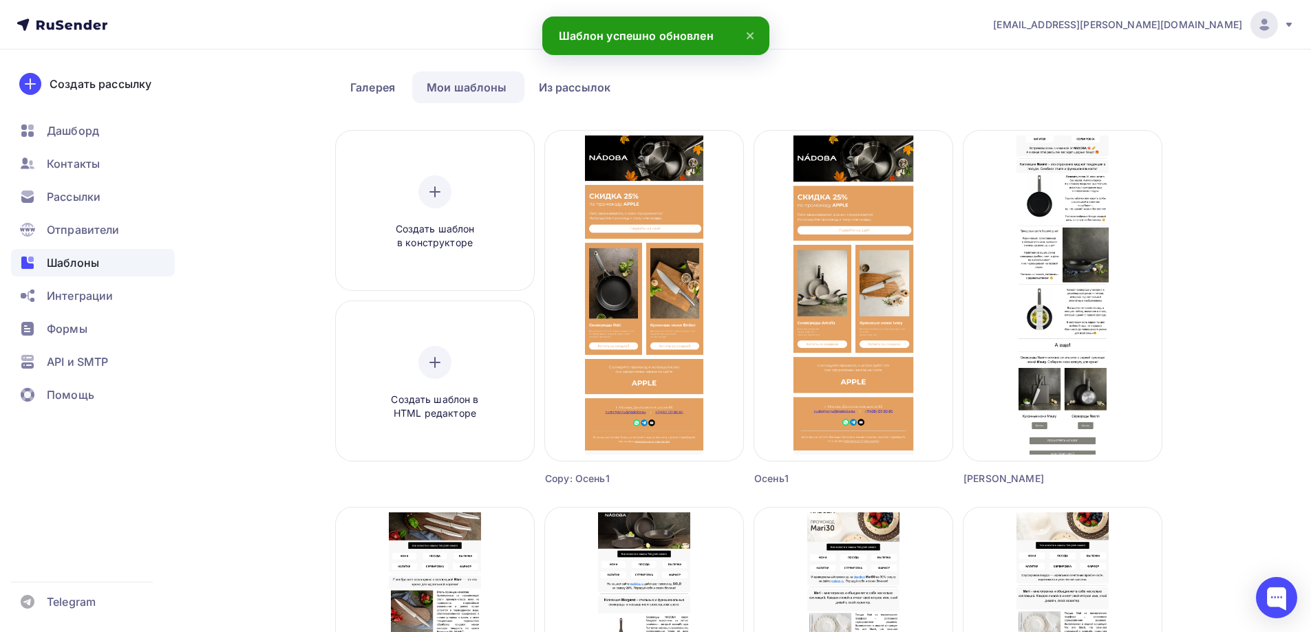
scroll to position [69, 0]
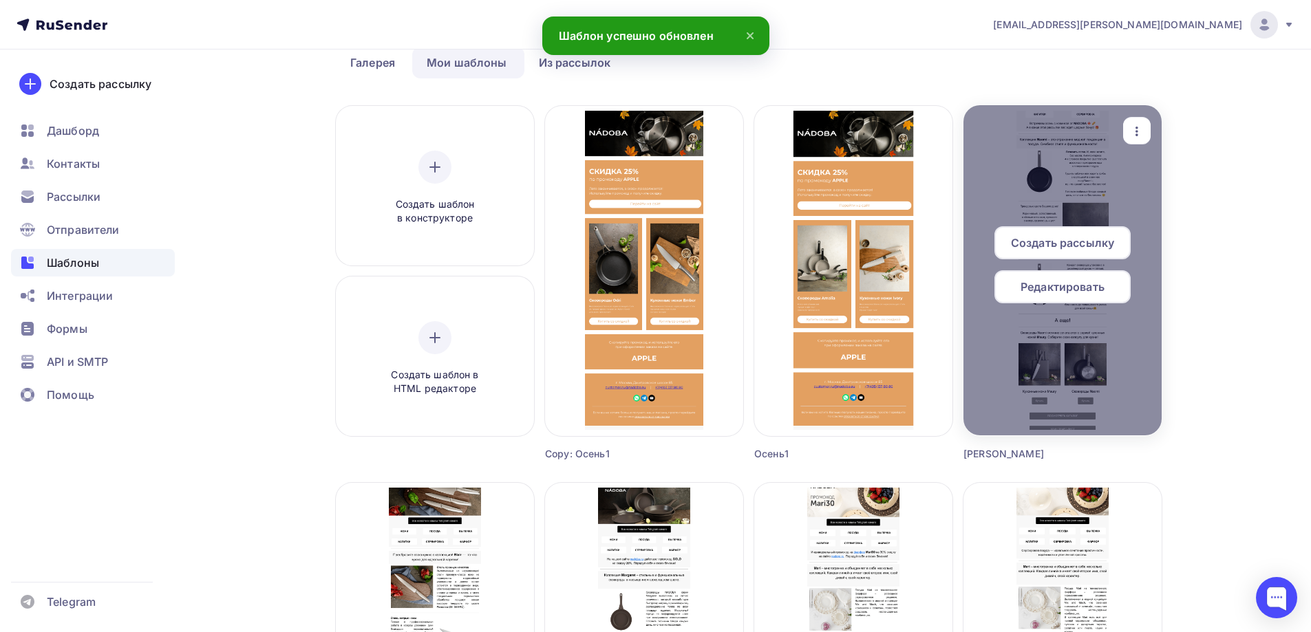
click at [1070, 287] on span "Редактировать" at bounding box center [1062, 287] width 84 height 17
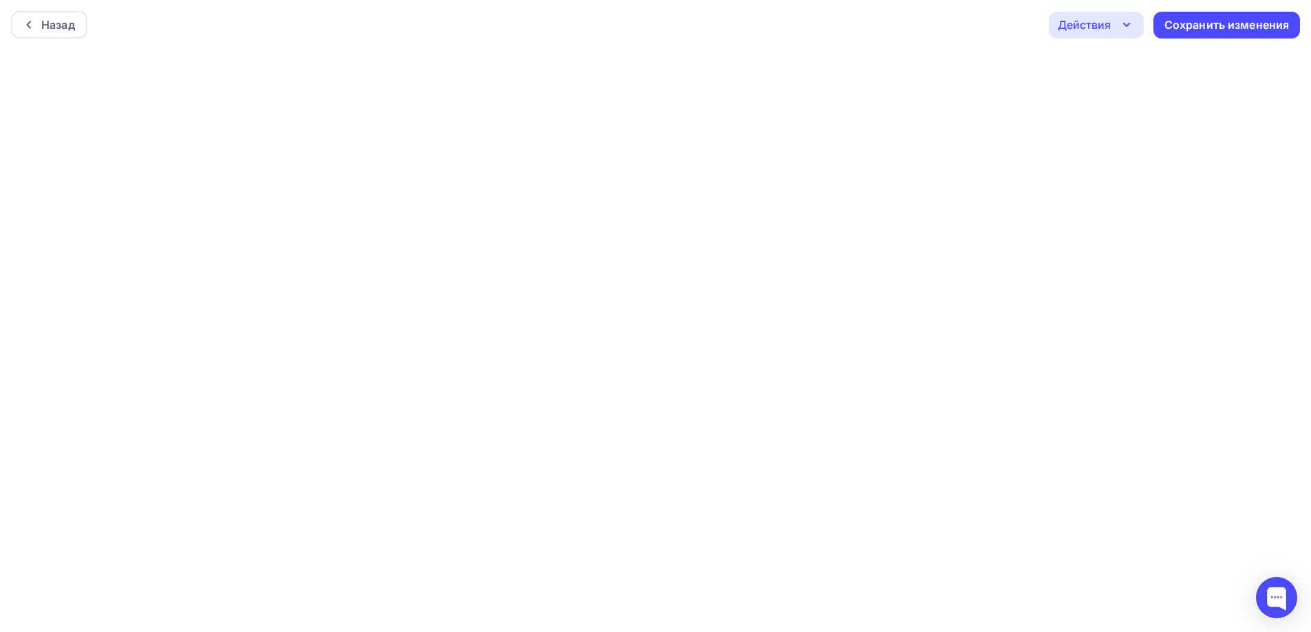
scroll to position [3, 0]
click at [1264, 15] on div "Сохранить изменения" at bounding box center [1226, 22] width 125 height 16
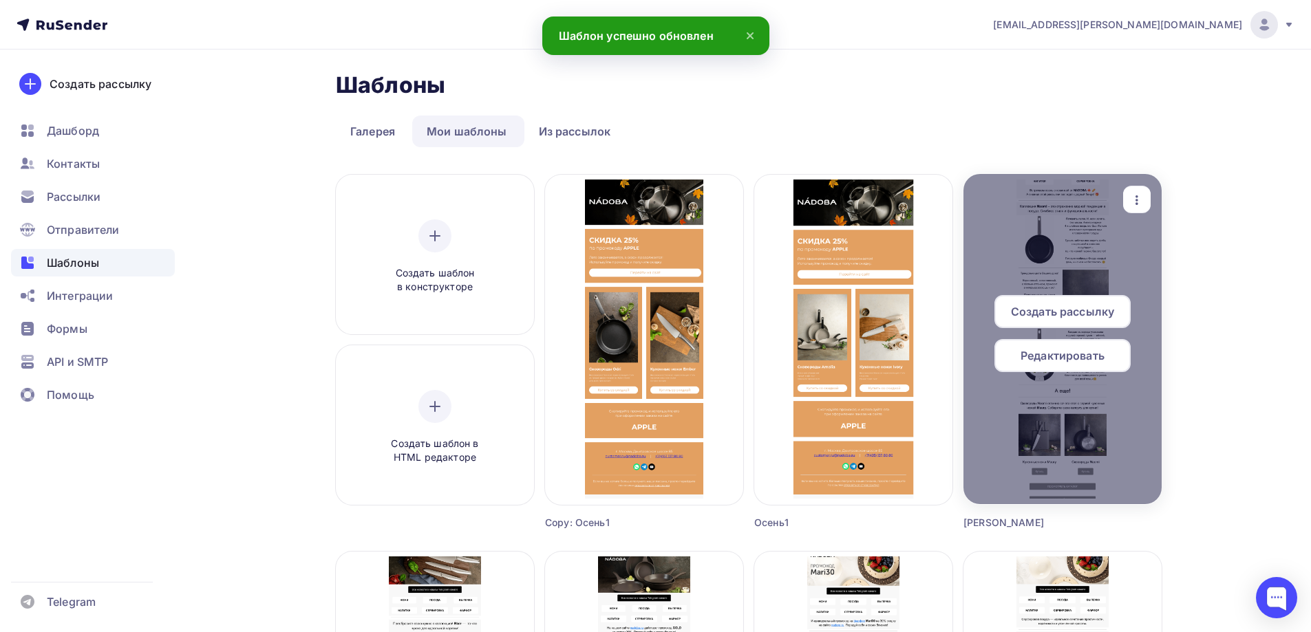
click at [1034, 209] on div at bounding box center [1062, 339] width 198 height 330
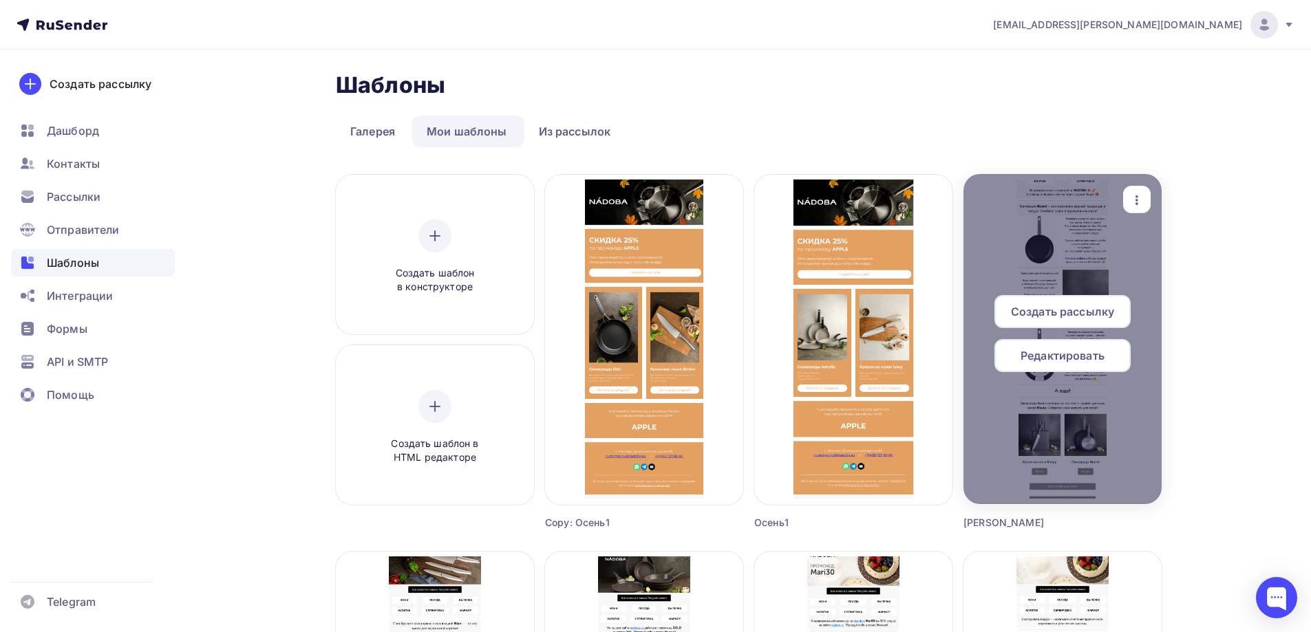
click at [1134, 191] on div "button" at bounding box center [1136, 200] width 17 height 18
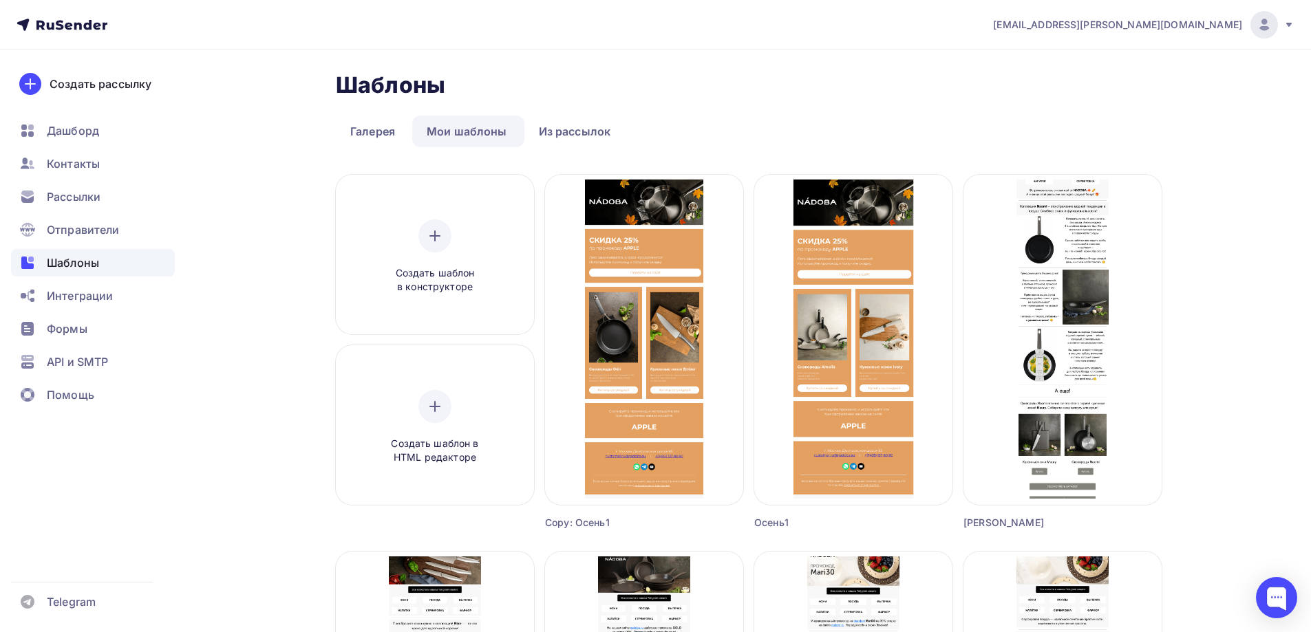
drag, startPoint x: 1212, startPoint y: 261, endPoint x: 1163, endPoint y: 261, distance: 48.9
click at [1212, 261] on div "Предпросмотр" at bounding box center [1208, 260] width 85 height 17
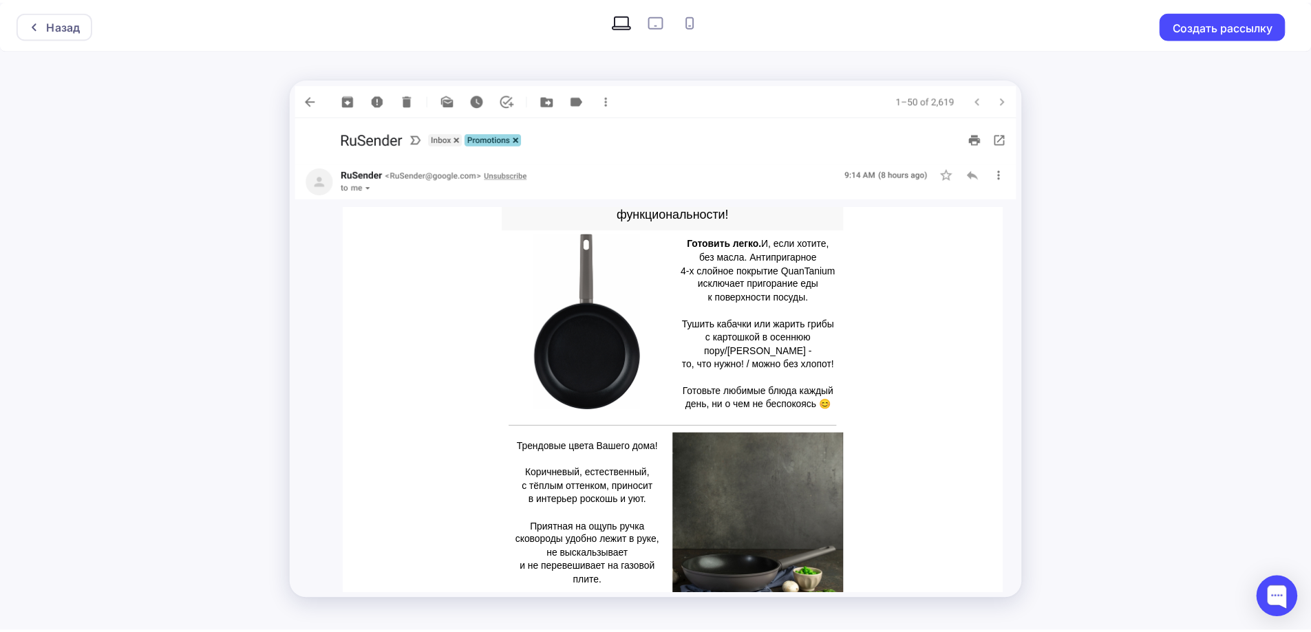
scroll to position [894, 0]
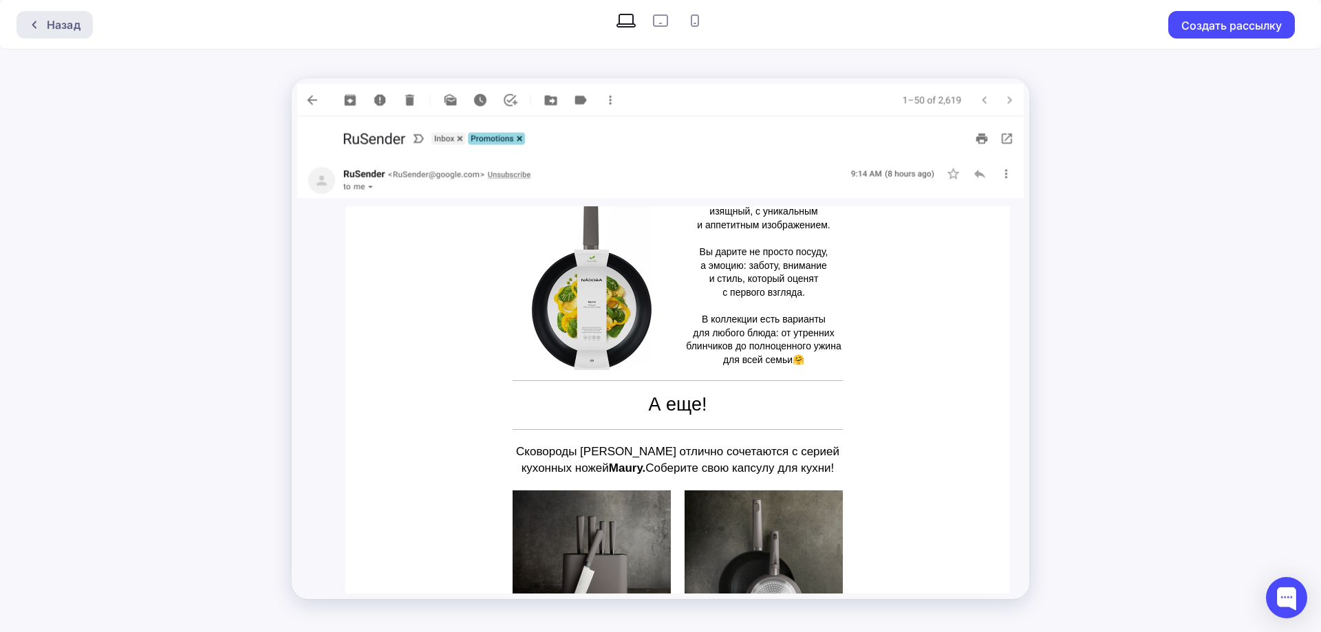
click at [32, 19] on div "Назад" at bounding box center [55, 25] width 76 height 28
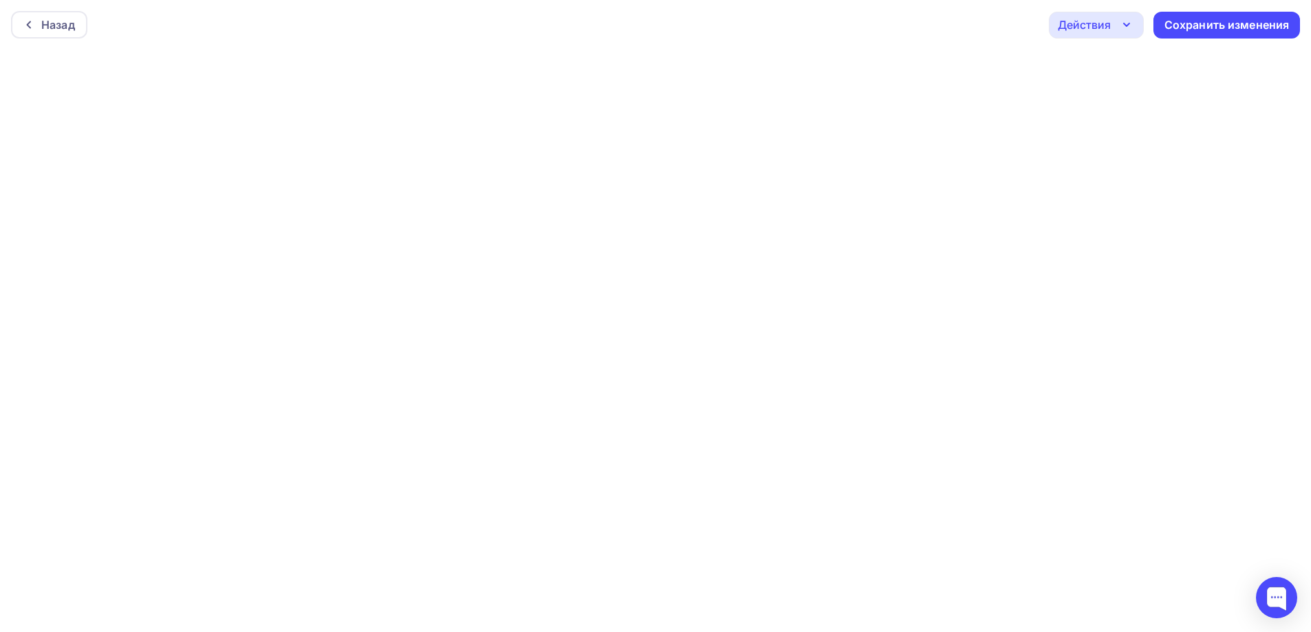
scroll to position [3, 0]
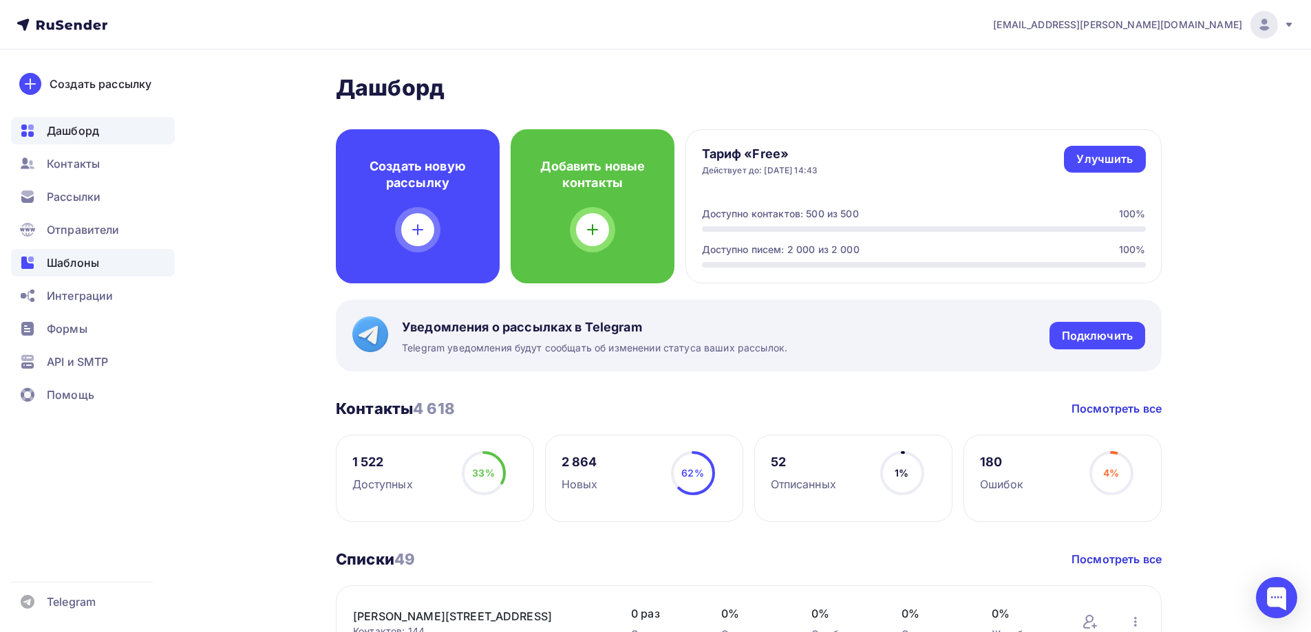
click at [90, 263] on span "Шаблоны" at bounding box center [73, 263] width 52 height 17
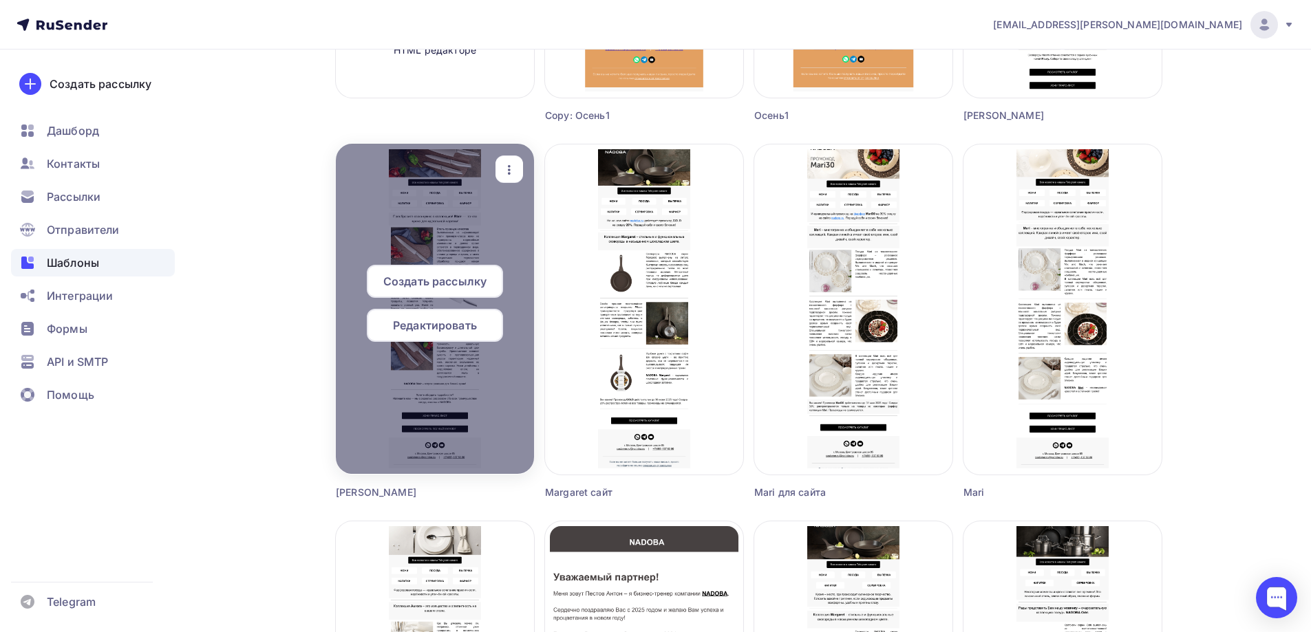
scroll to position [413, 0]
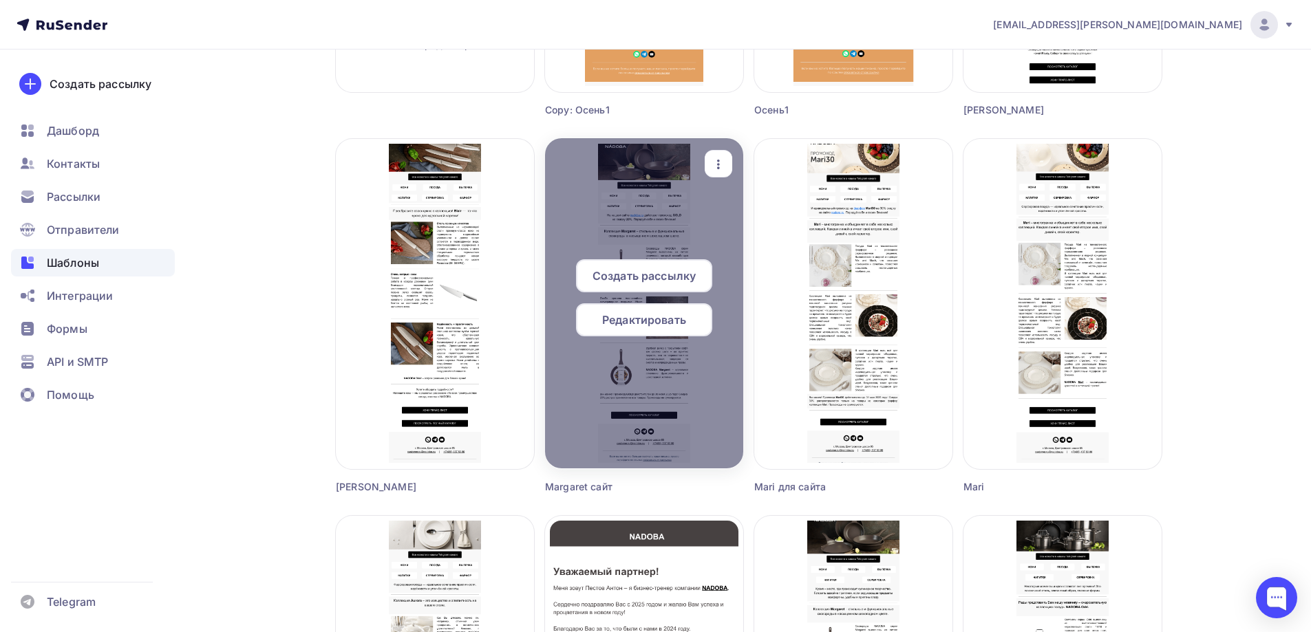
click at [642, 323] on span "Редактировать" at bounding box center [644, 320] width 84 height 17
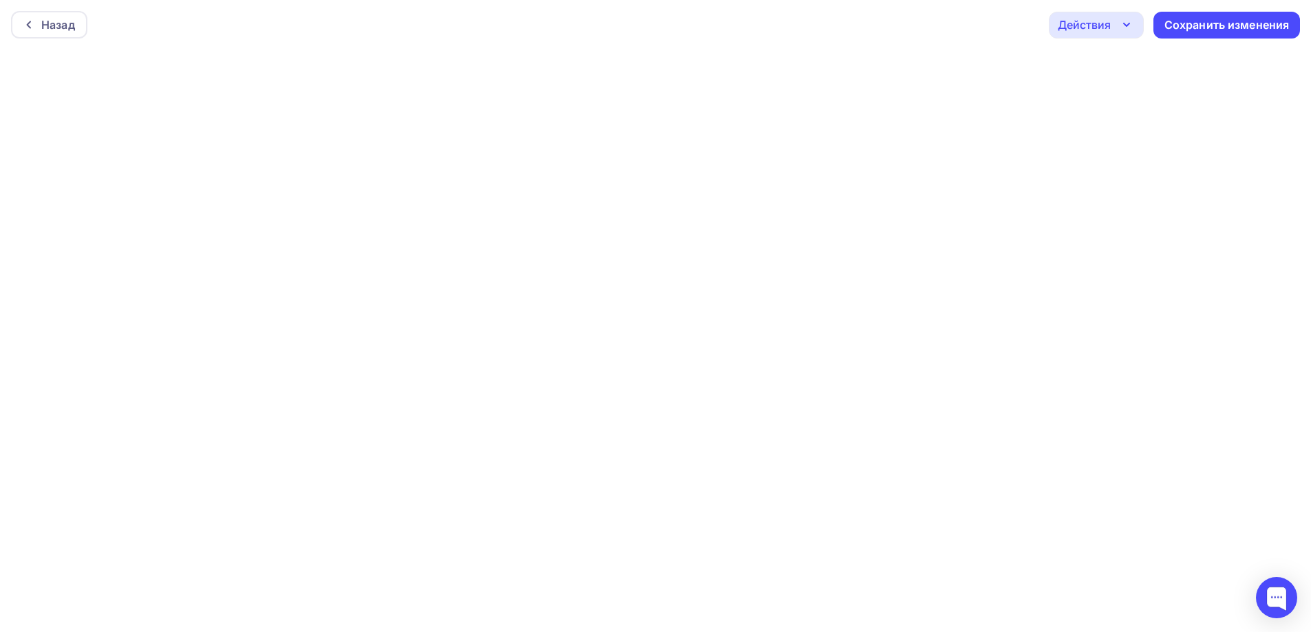
scroll to position [3, 0]
